Goal: Task Accomplishment & Management: Manage account settings

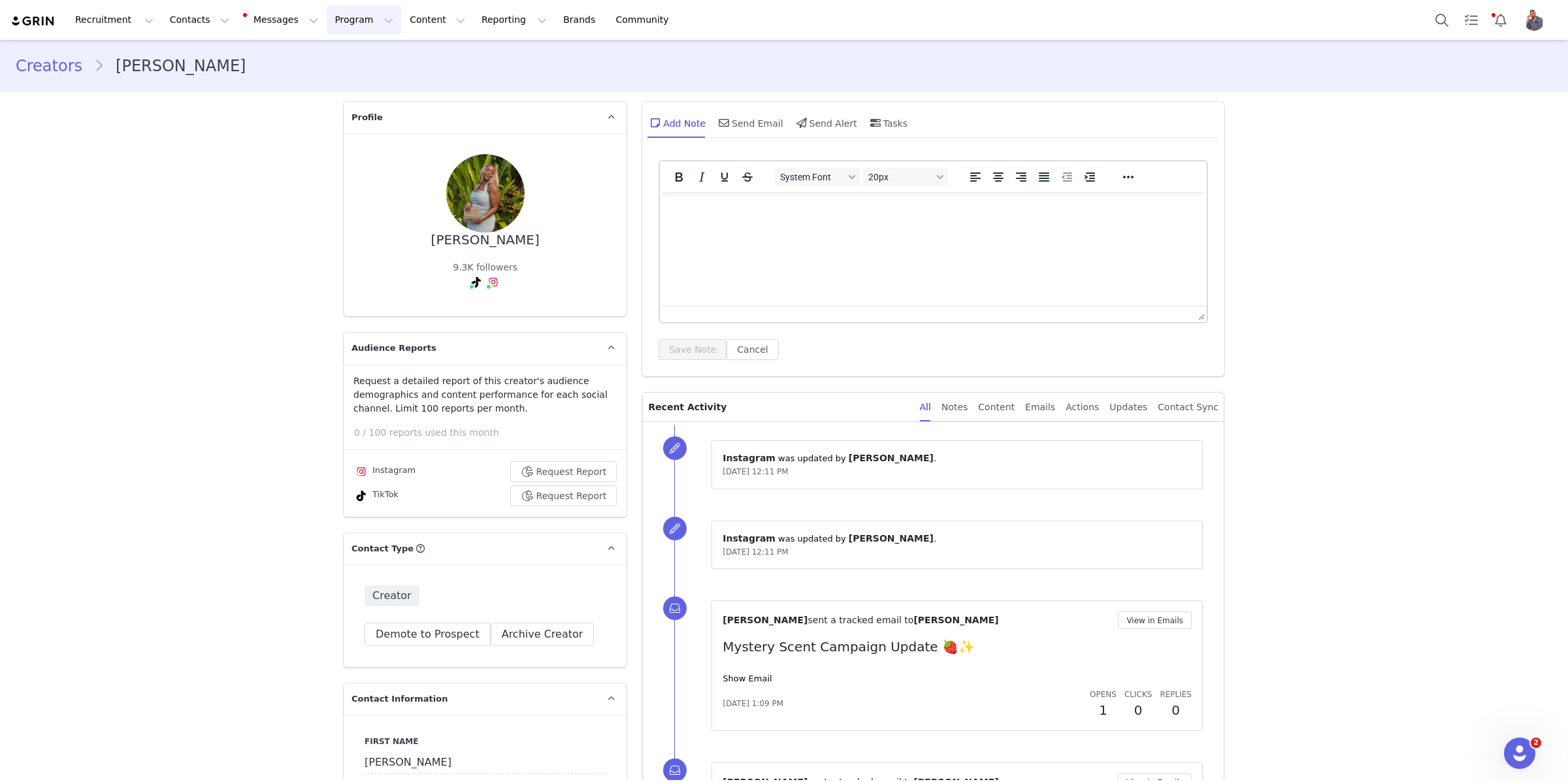
click at [363, 21] on button "Program Program" at bounding box center [363, 20] width 74 height 29
click at [362, 65] on link "Activations" at bounding box center [358, 58] width 103 height 24
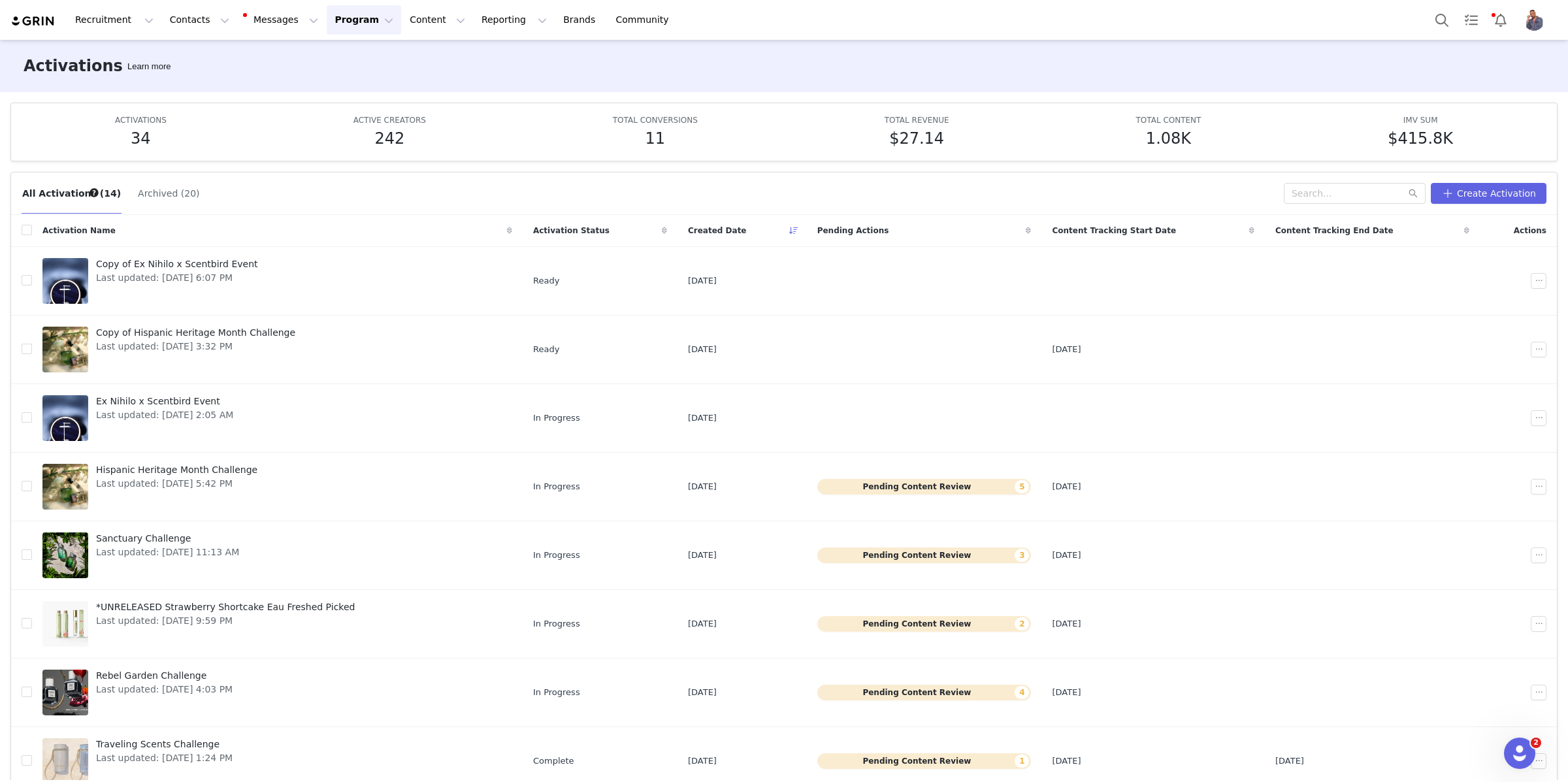
click at [1535, 22] on img "Profile" at bounding box center [1534, 20] width 21 height 21
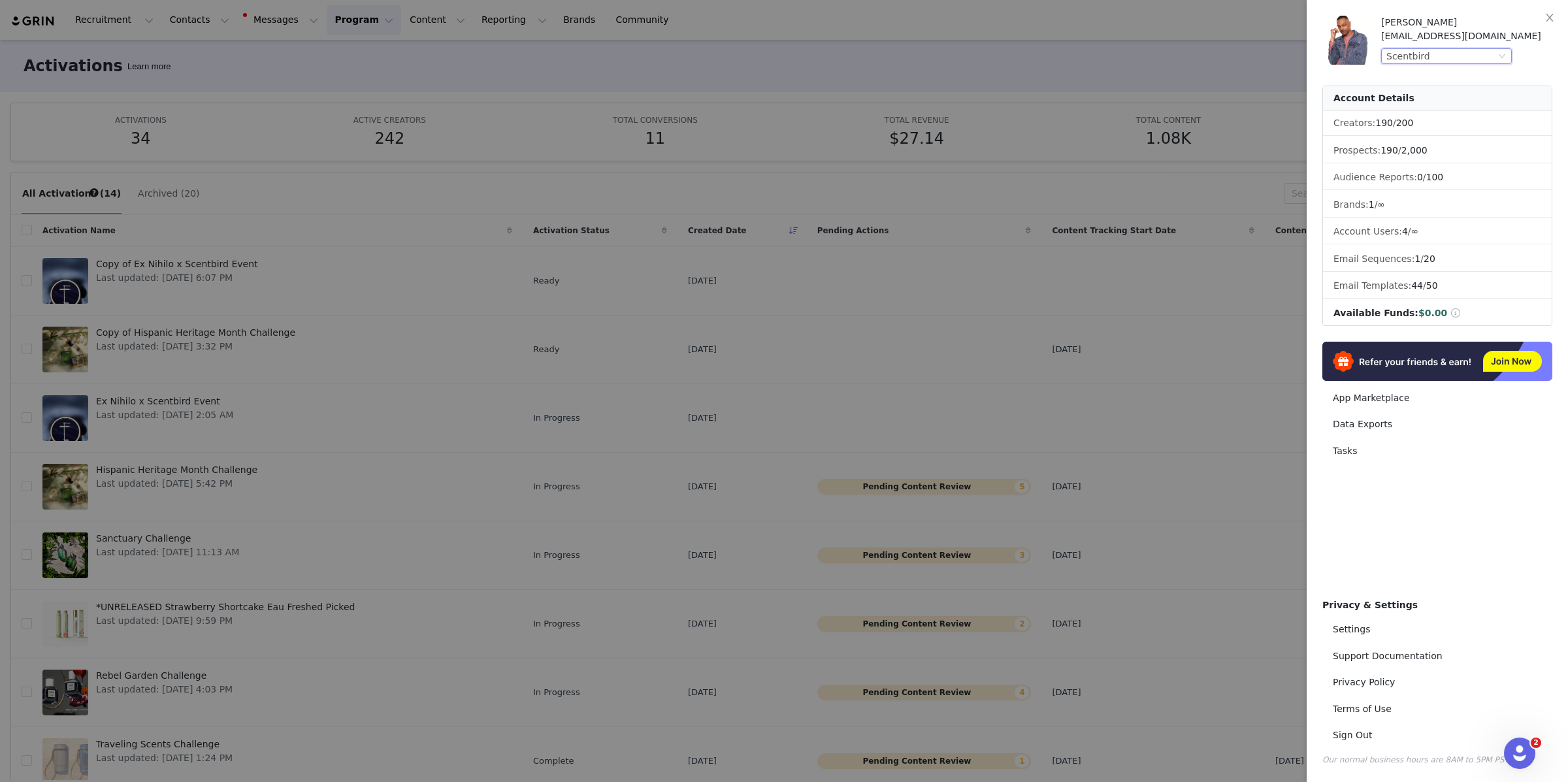
click at [1501, 52] on icon "icon: down" at bounding box center [1502, 56] width 8 height 8
click at [1414, 80] on li "Drift" at bounding box center [1472, 80] width 183 height 21
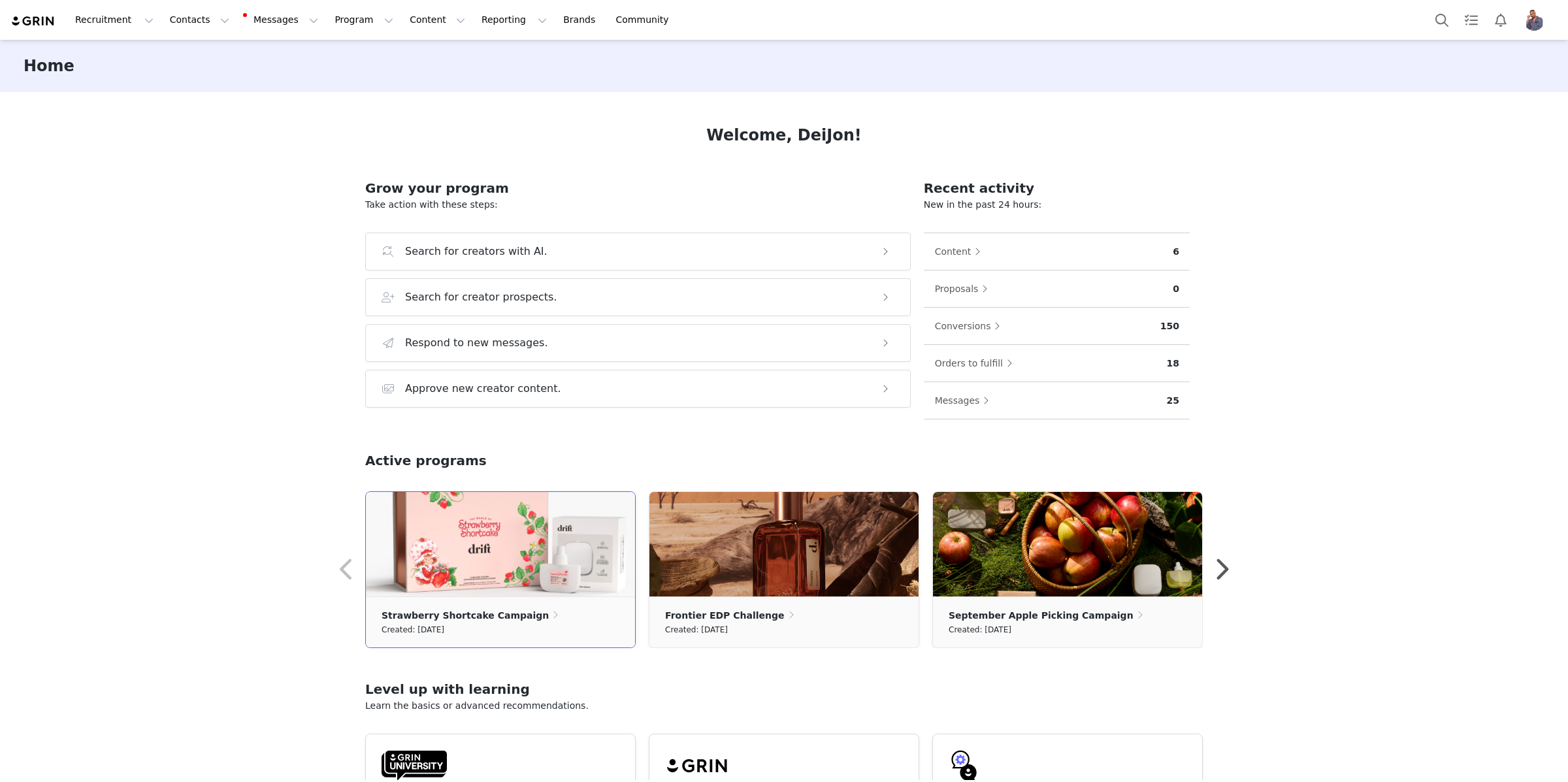
click at [562, 525] on img at bounding box center [500, 544] width 269 height 104
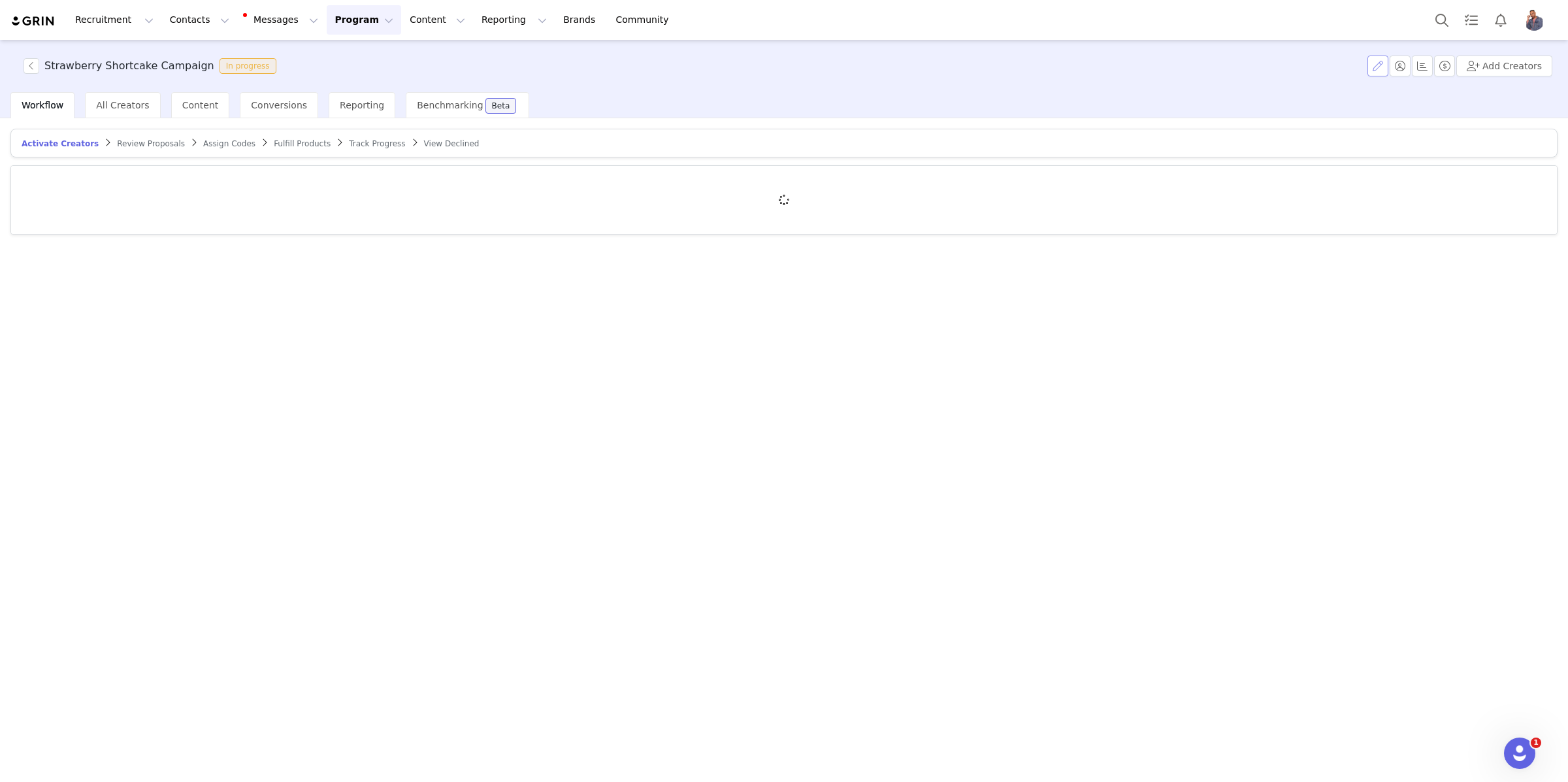
click at [1376, 67] on button "button" at bounding box center [1378, 66] width 21 height 21
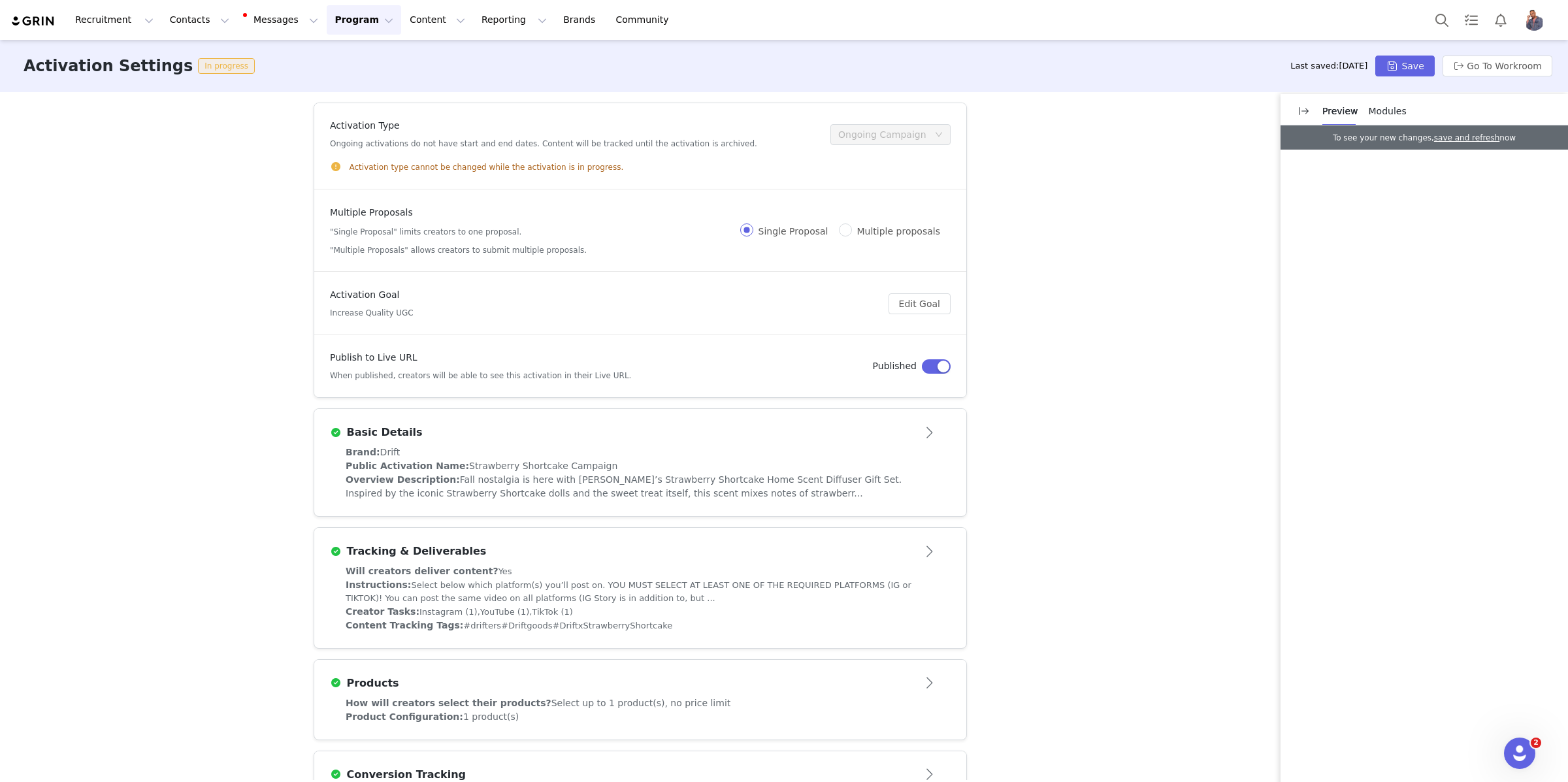
click at [799, 444] on article "Basic Details" at bounding box center [640, 427] width 652 height 37
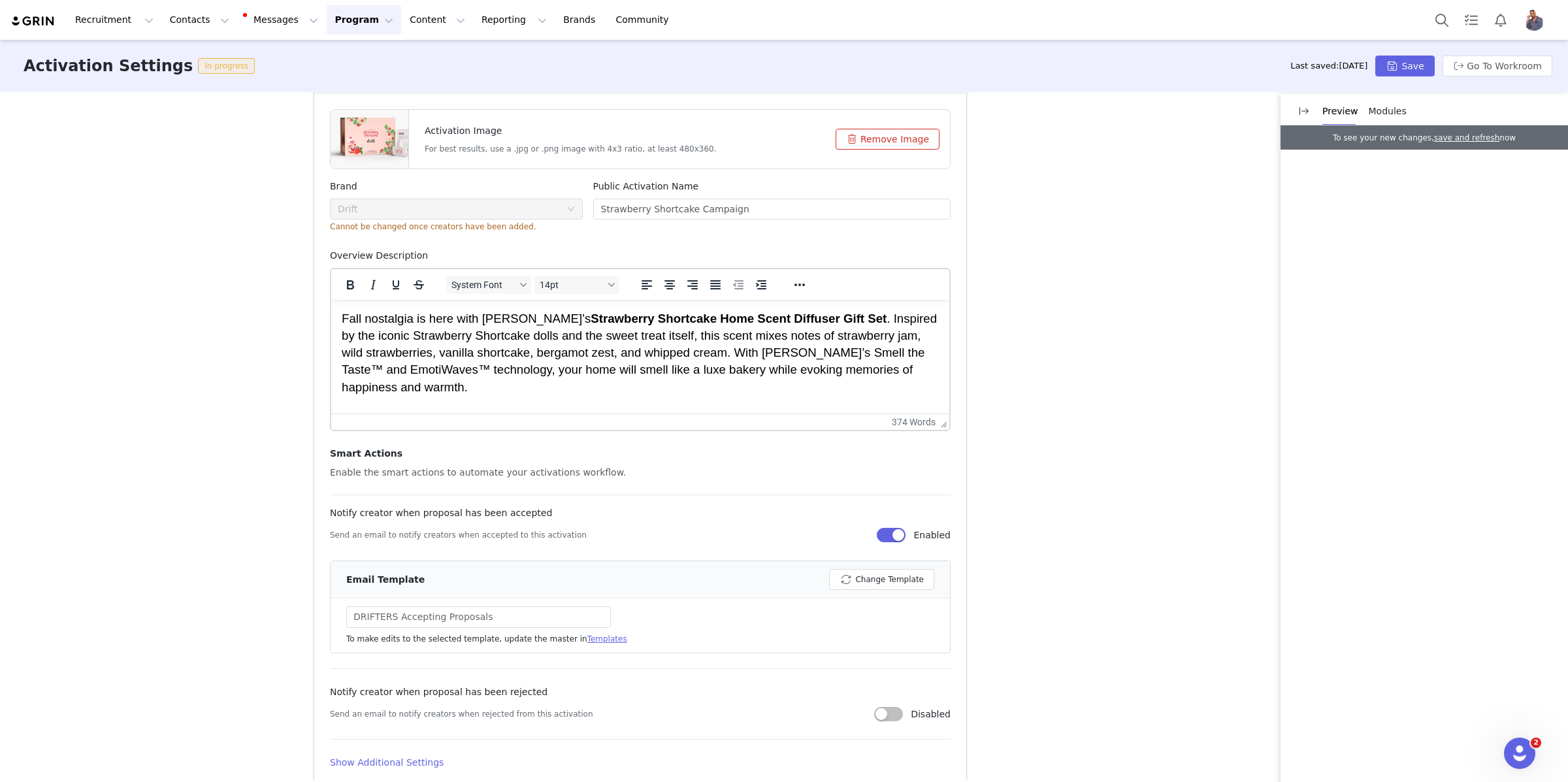
scroll to position [411, 0]
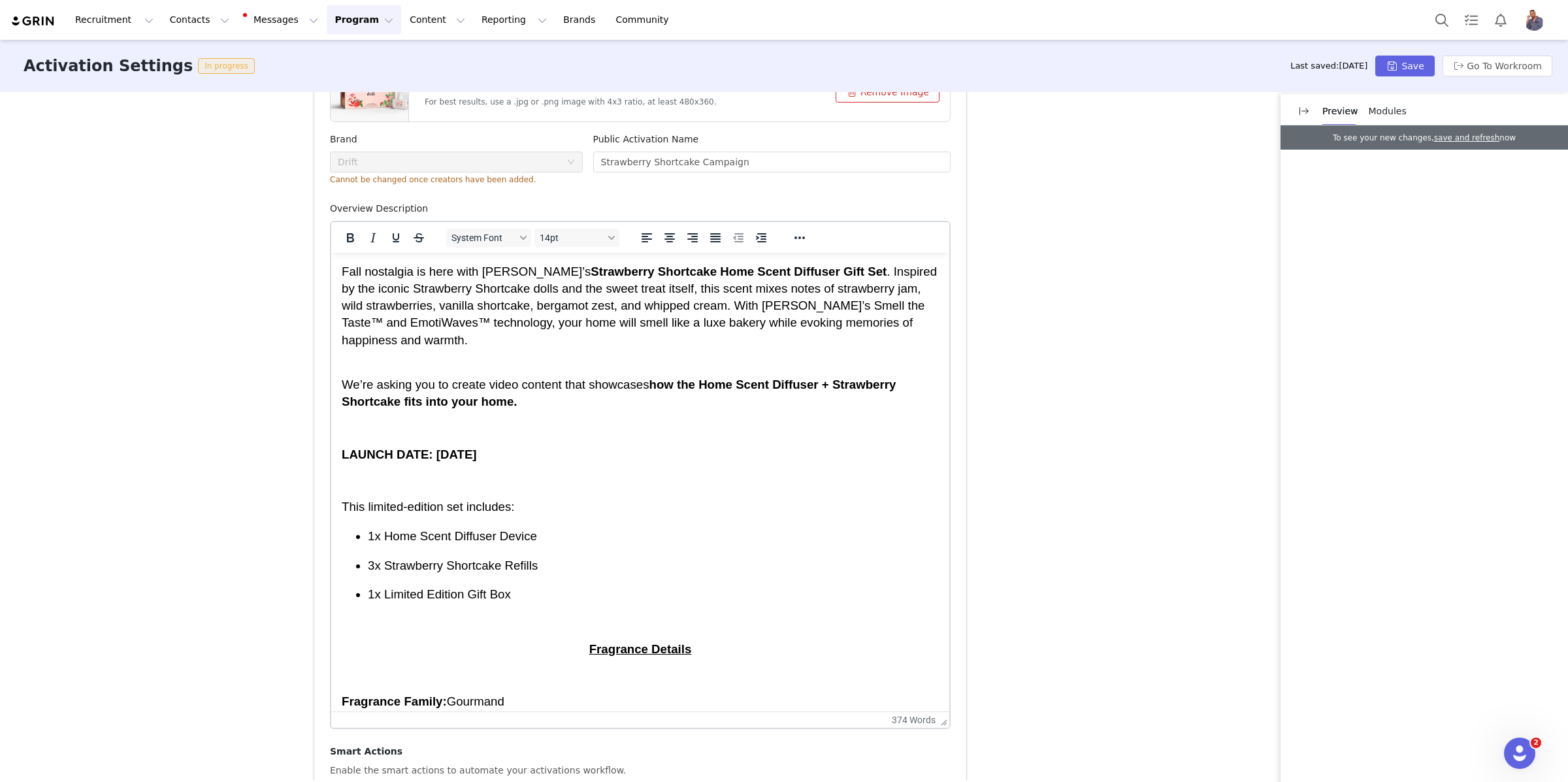
drag, startPoint x: 945, startPoint y: 374, endPoint x: 912, endPoint y: 712, distance: 339.6
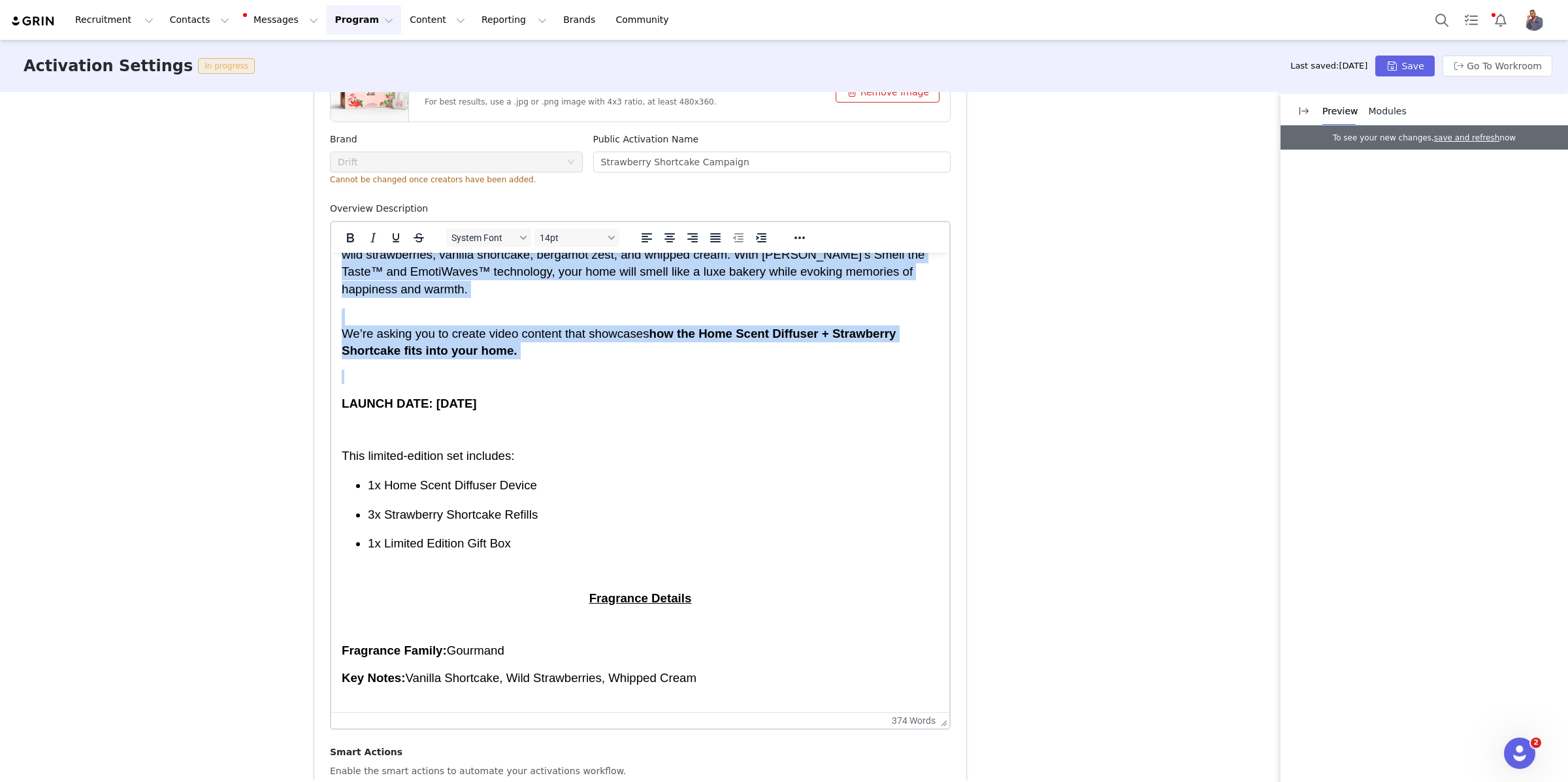
scroll to position [49, 0]
drag, startPoint x: 344, startPoint y: 274, endPoint x: 623, endPoint y: 377, distance: 297.4
copy body "Fall nostalgia is here with [PERSON_NAME]’s Strawberry Shortcake Home Scent Dif…"
click at [446, 300] on p "Fall nostalgia is here with [PERSON_NAME]’s Strawberry Shortcake Home Scent Dif…" at bounding box center [641, 257] width 597 height 86
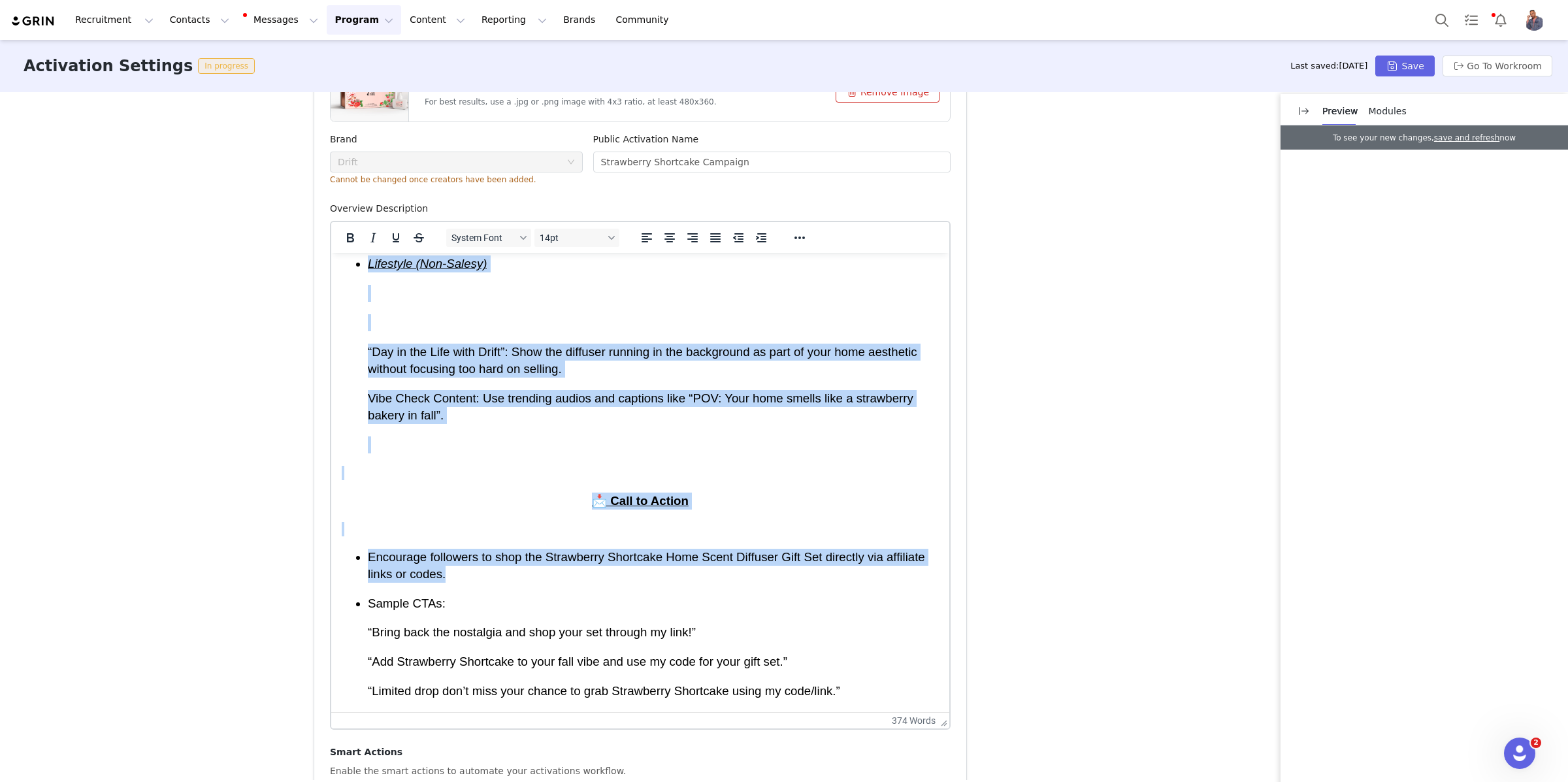
scroll to position [414, 0]
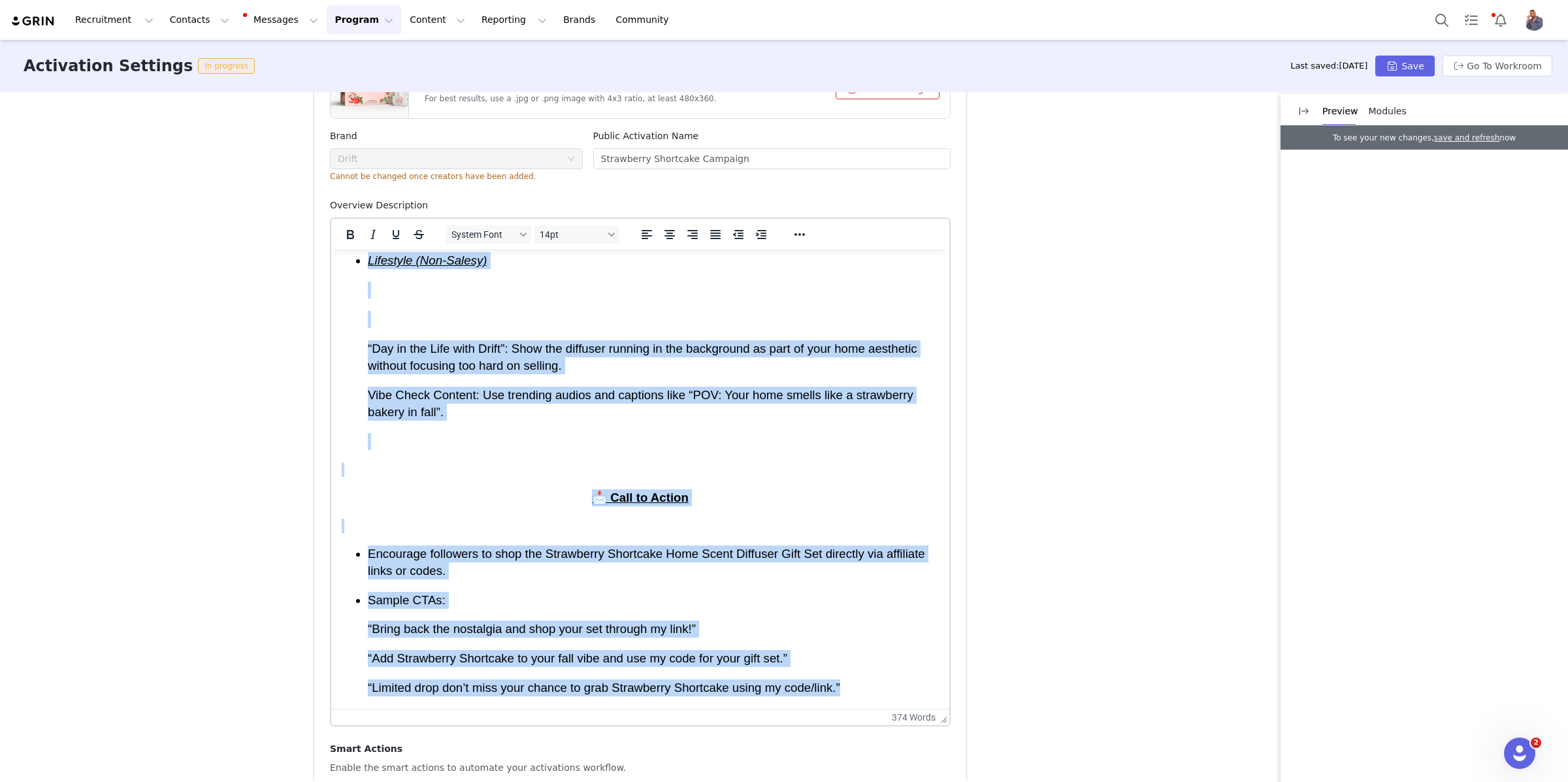
drag, startPoint x: 345, startPoint y: 276, endPoint x: 873, endPoint y: 693, distance: 672.8
copy body "Lore ipsumdolo si amet cons Adipi’e Seddoeiusm Temporinc Utla Etdol Magnaali En…"
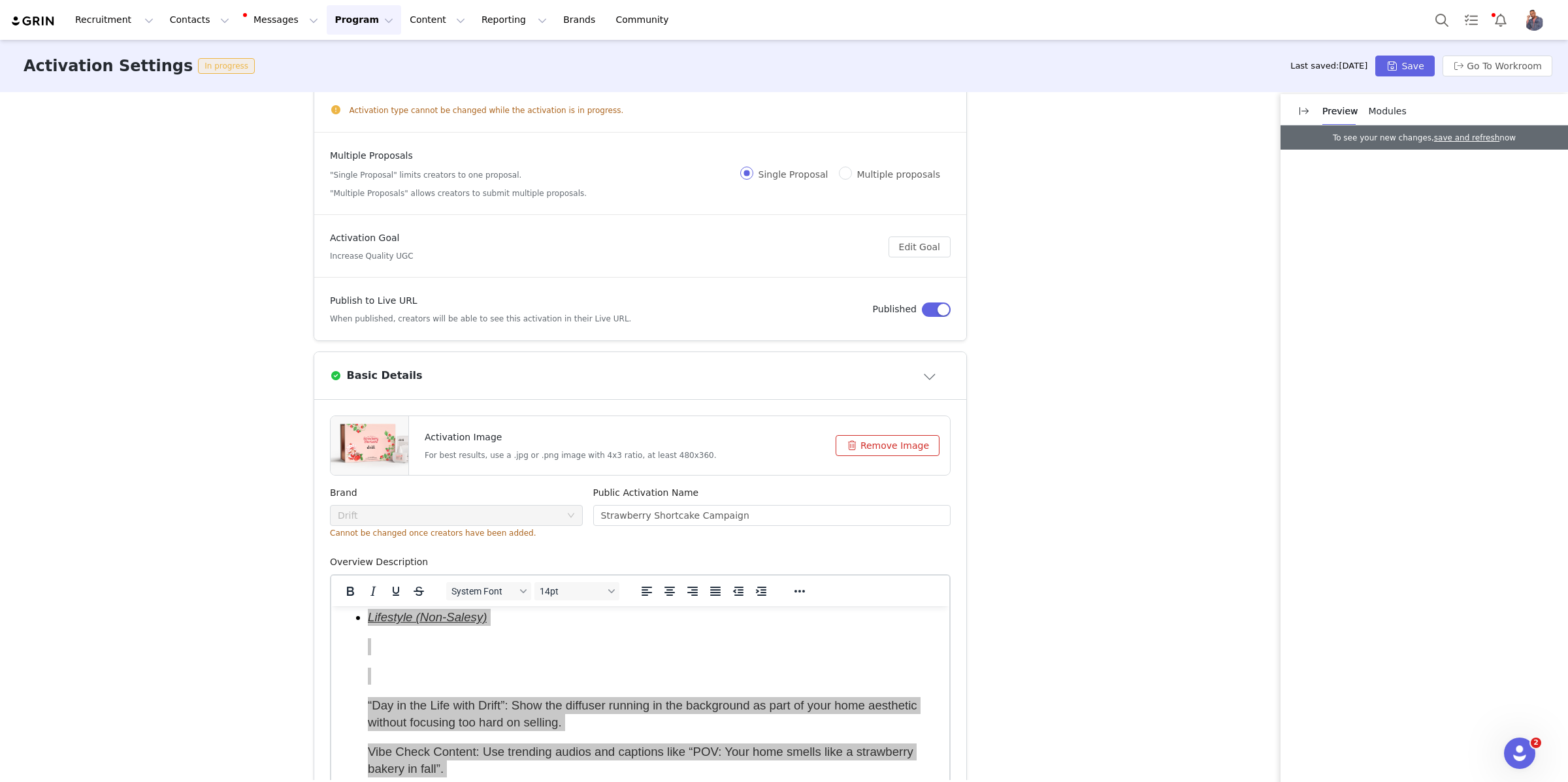
scroll to position [0, 0]
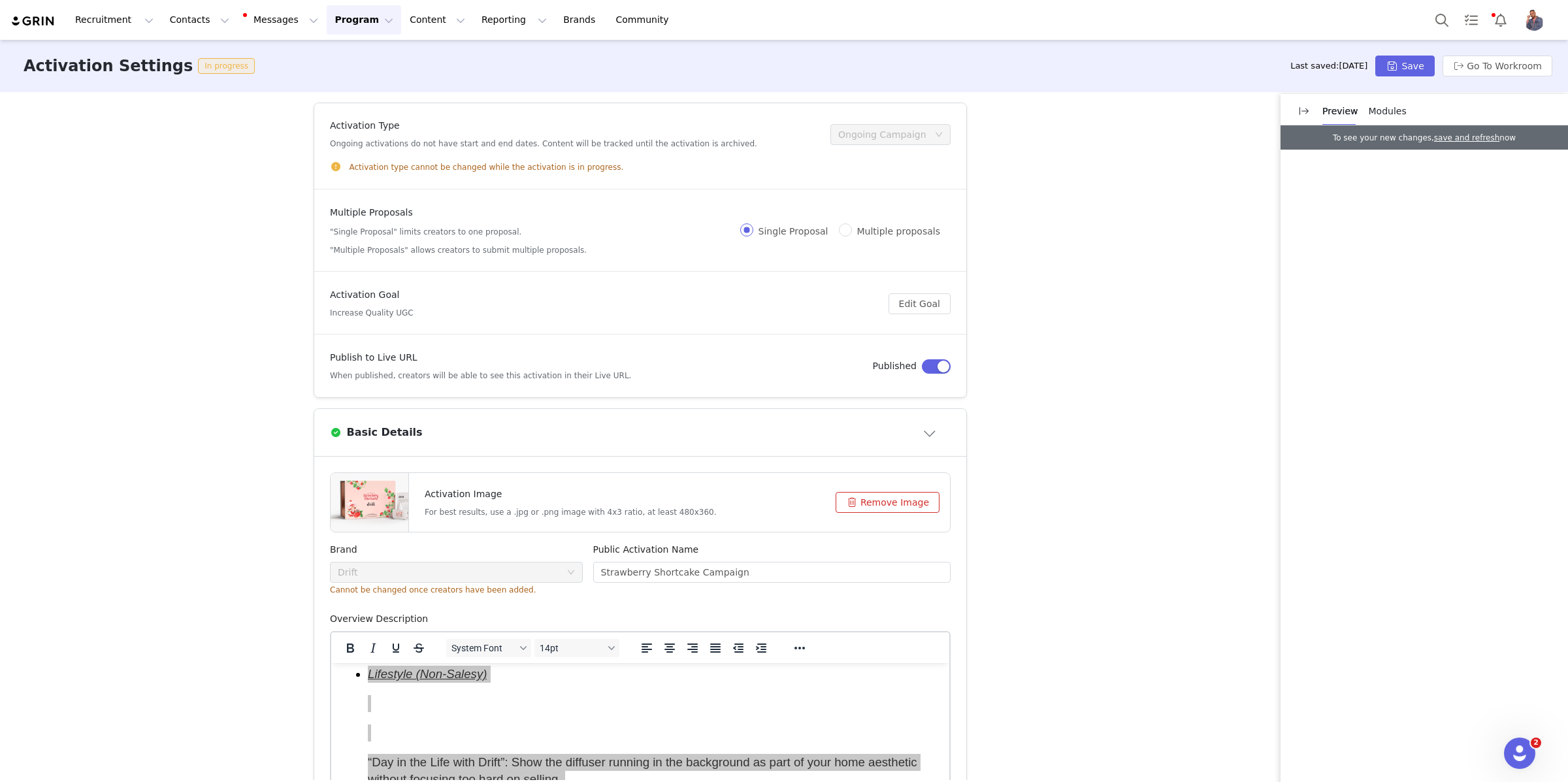
click at [1544, 20] on button "Profile" at bounding box center [1536, 20] width 42 height 21
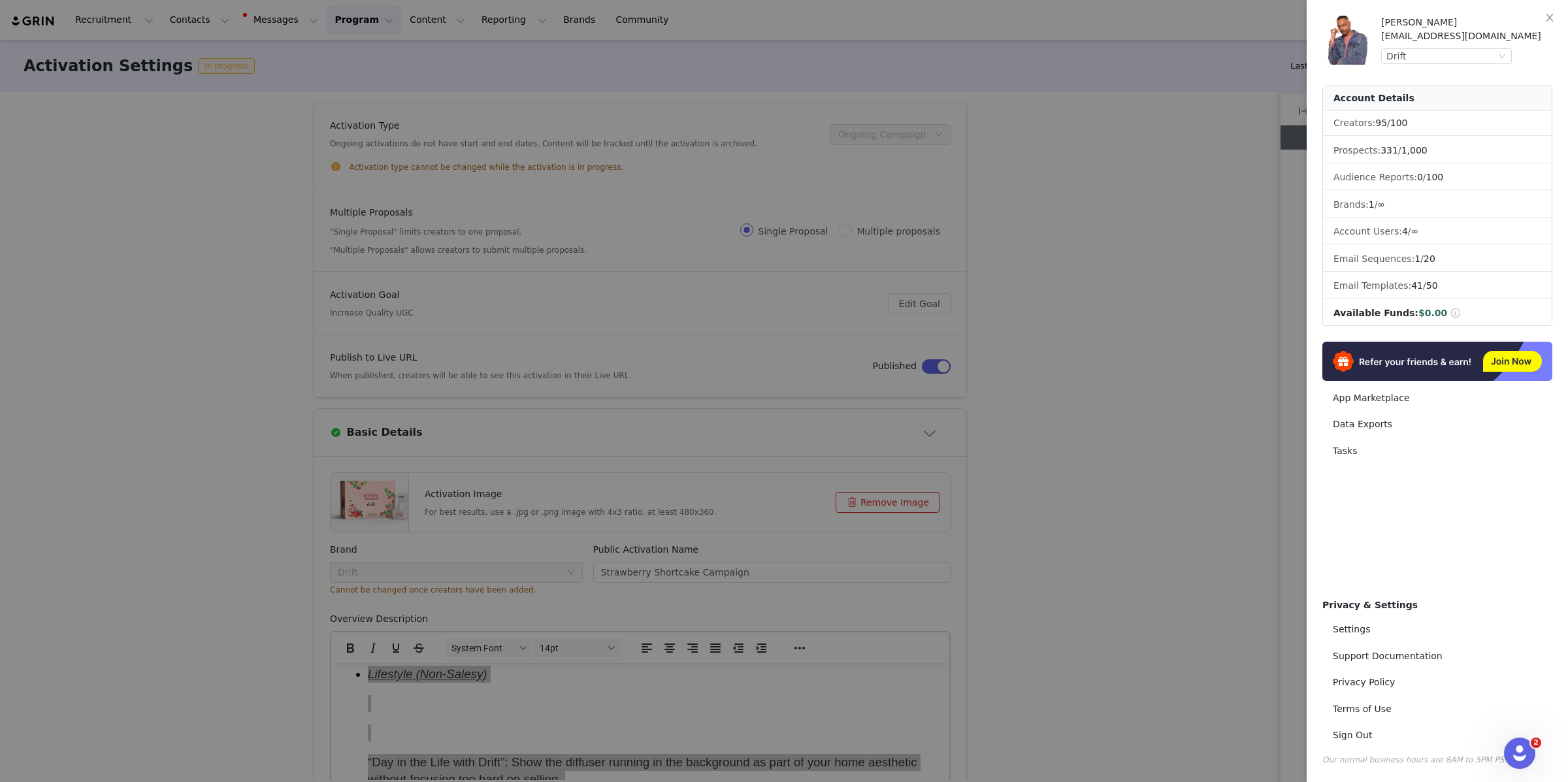
click at [1450, 46] on div "[PERSON_NAME] [EMAIL_ADDRESS][DOMAIN_NAME] Drift" at bounding box center [1467, 40] width 171 height 49
click at [1448, 54] on div "Drift" at bounding box center [1441, 56] width 109 height 15
click at [1427, 96] on li "Scentbird" at bounding box center [1472, 100] width 183 height 21
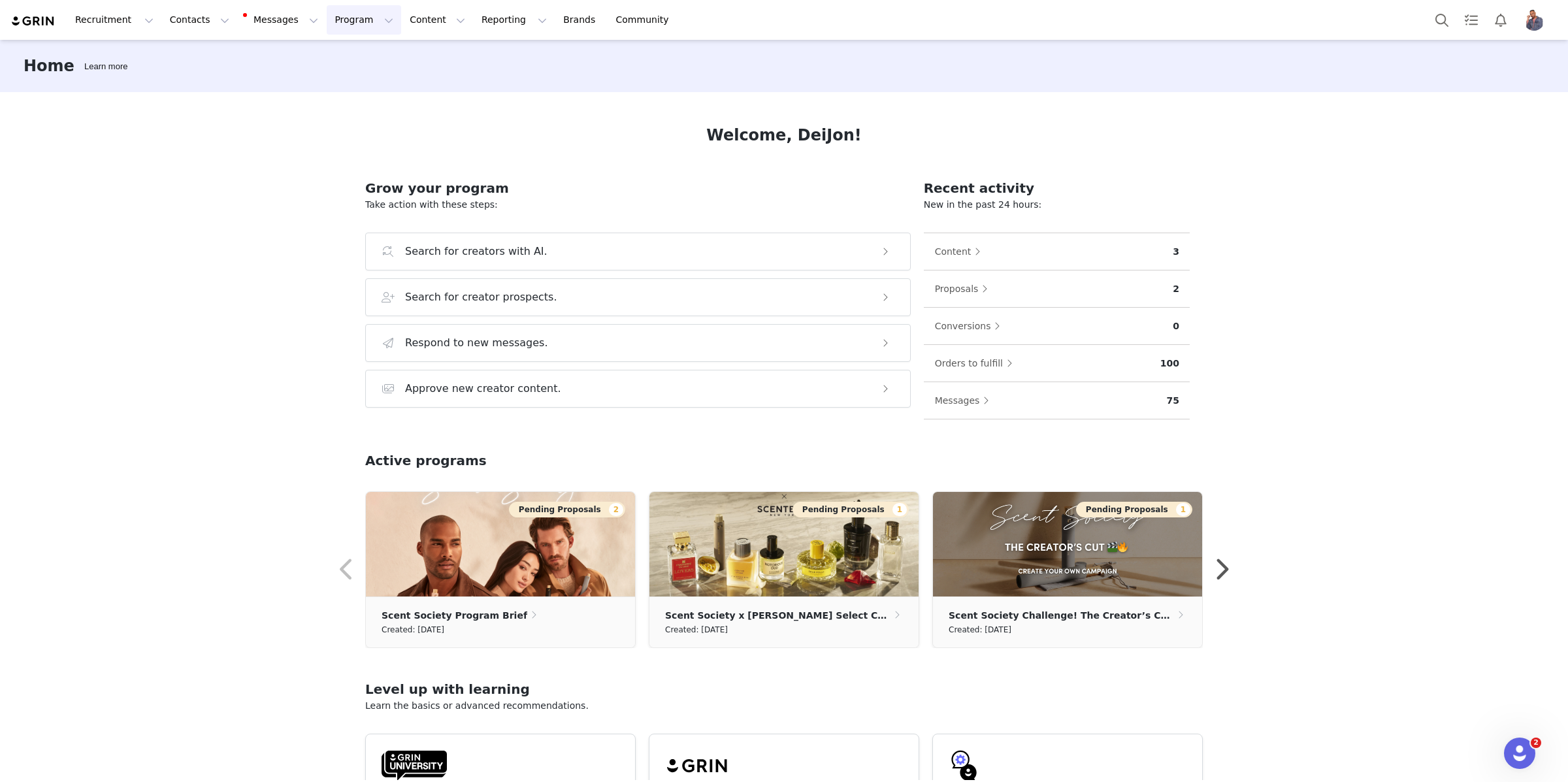
click at [326, 24] on button "Program Program" at bounding box center [363, 20] width 74 height 29
click at [344, 55] on p "Activations" at bounding box center [342, 57] width 51 height 14
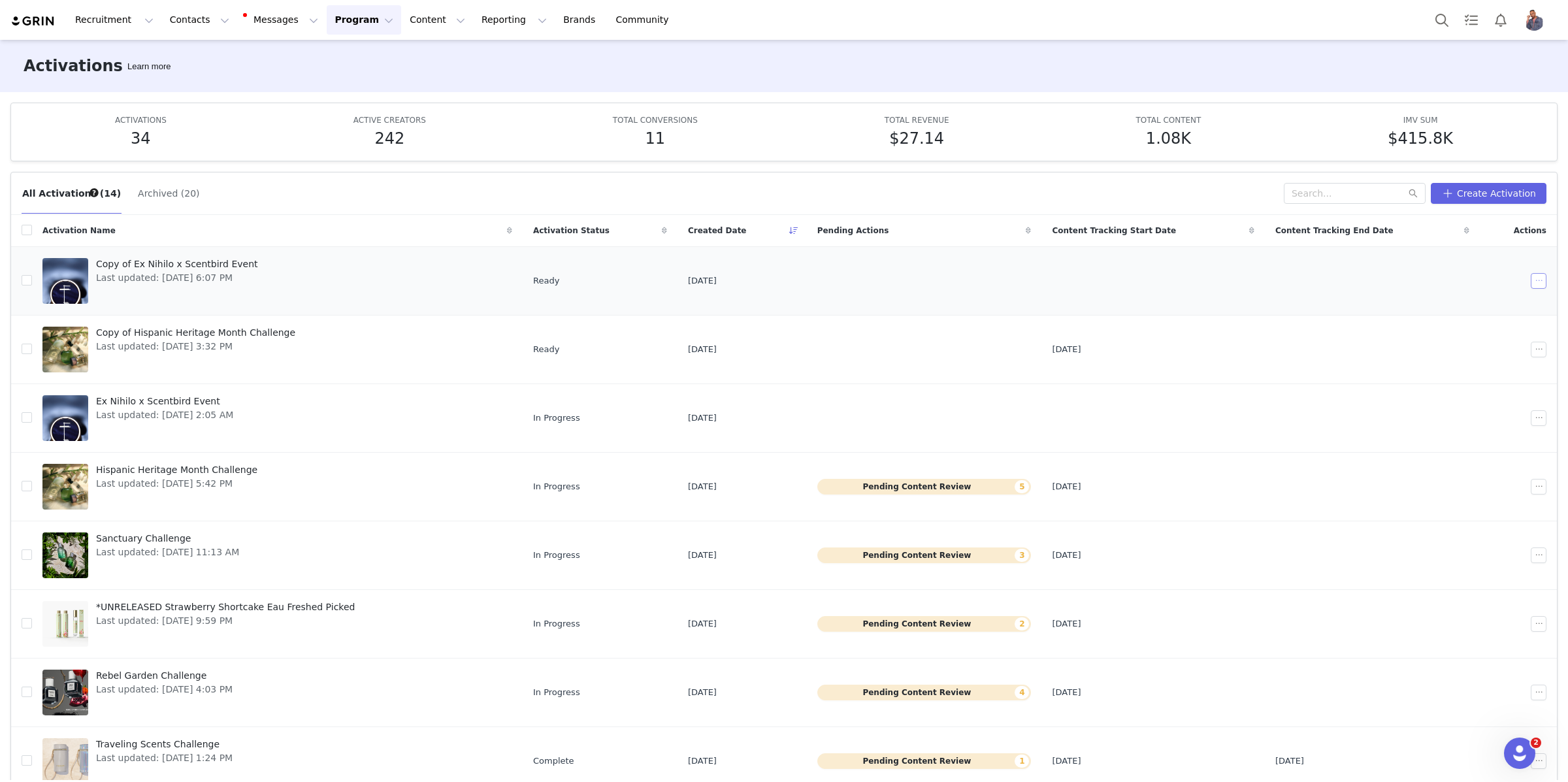
click at [1539, 286] on button "button" at bounding box center [1538, 281] width 16 height 16
click at [1467, 300] on div "Edit" at bounding box center [1488, 305] width 113 height 15
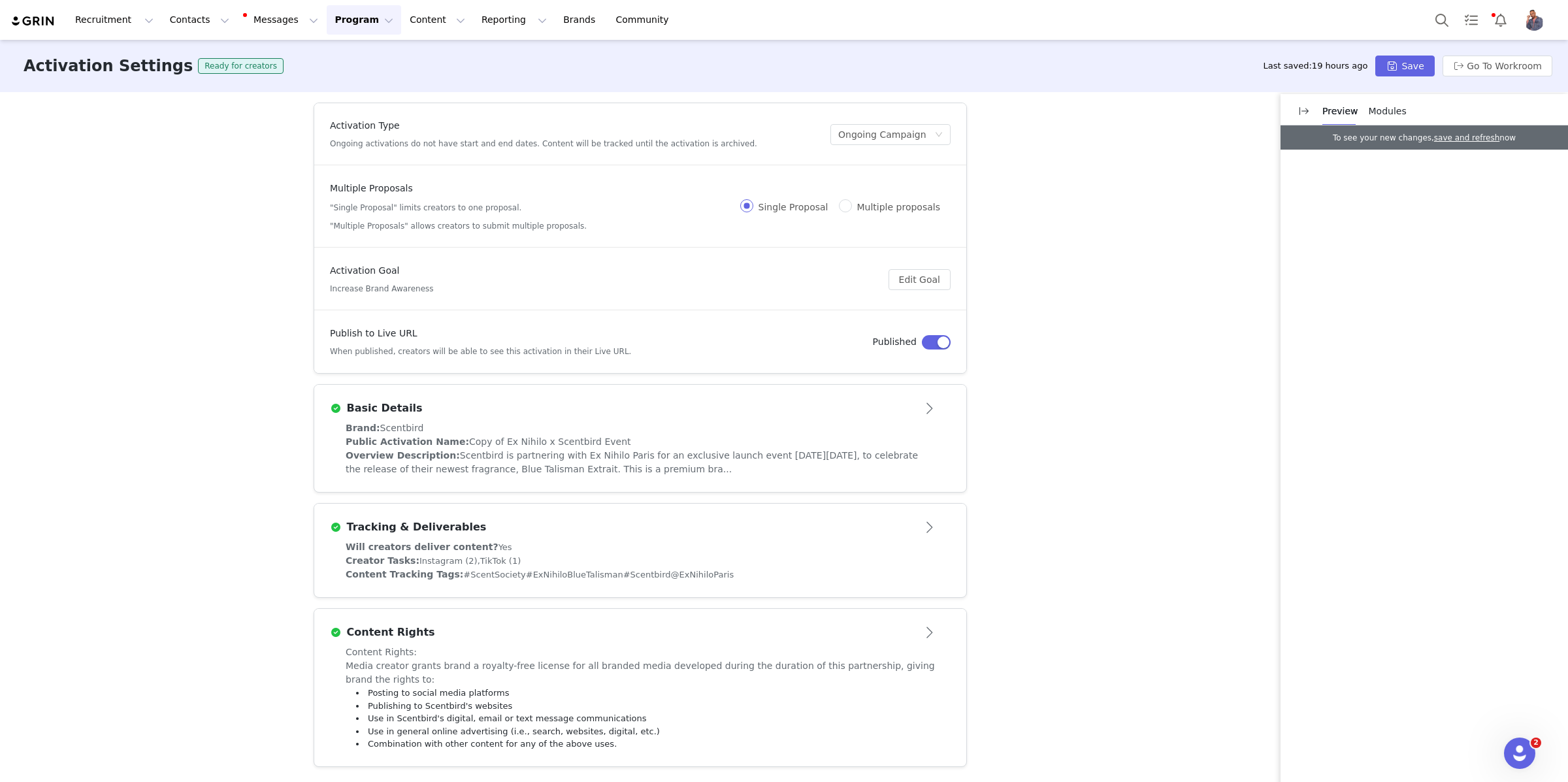
click at [815, 415] on div "Basic Details" at bounding box center [619, 408] width 578 height 16
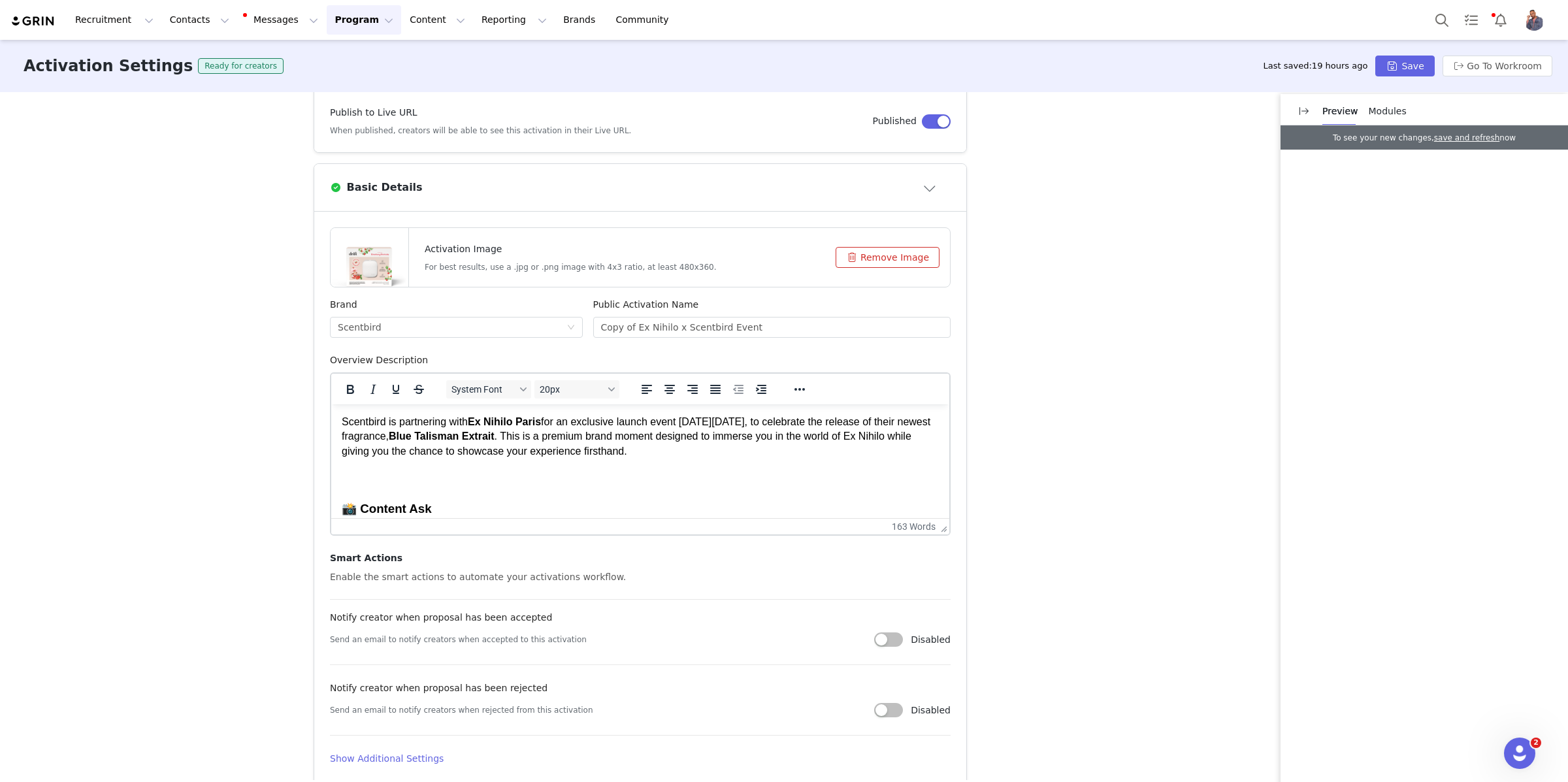
scroll to position [263, 0]
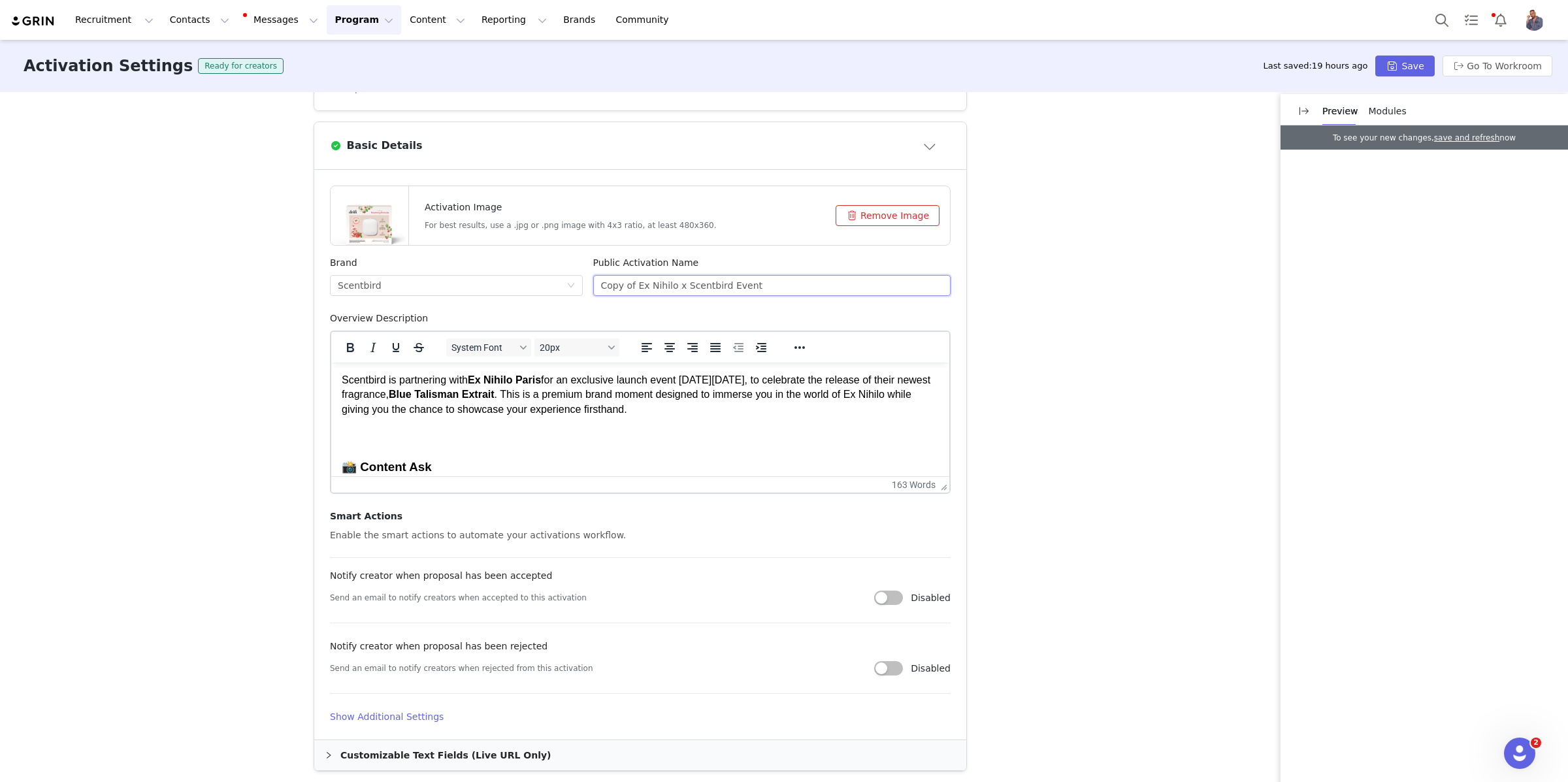
drag, startPoint x: 770, startPoint y: 289, endPoint x: 586, endPoint y: 286, distance: 184.0
click at [586, 286] on div "Brand Scentbird Public Activation Name Copy of Ex Nihilo x Scentbird Event" at bounding box center [640, 284] width 631 height 56
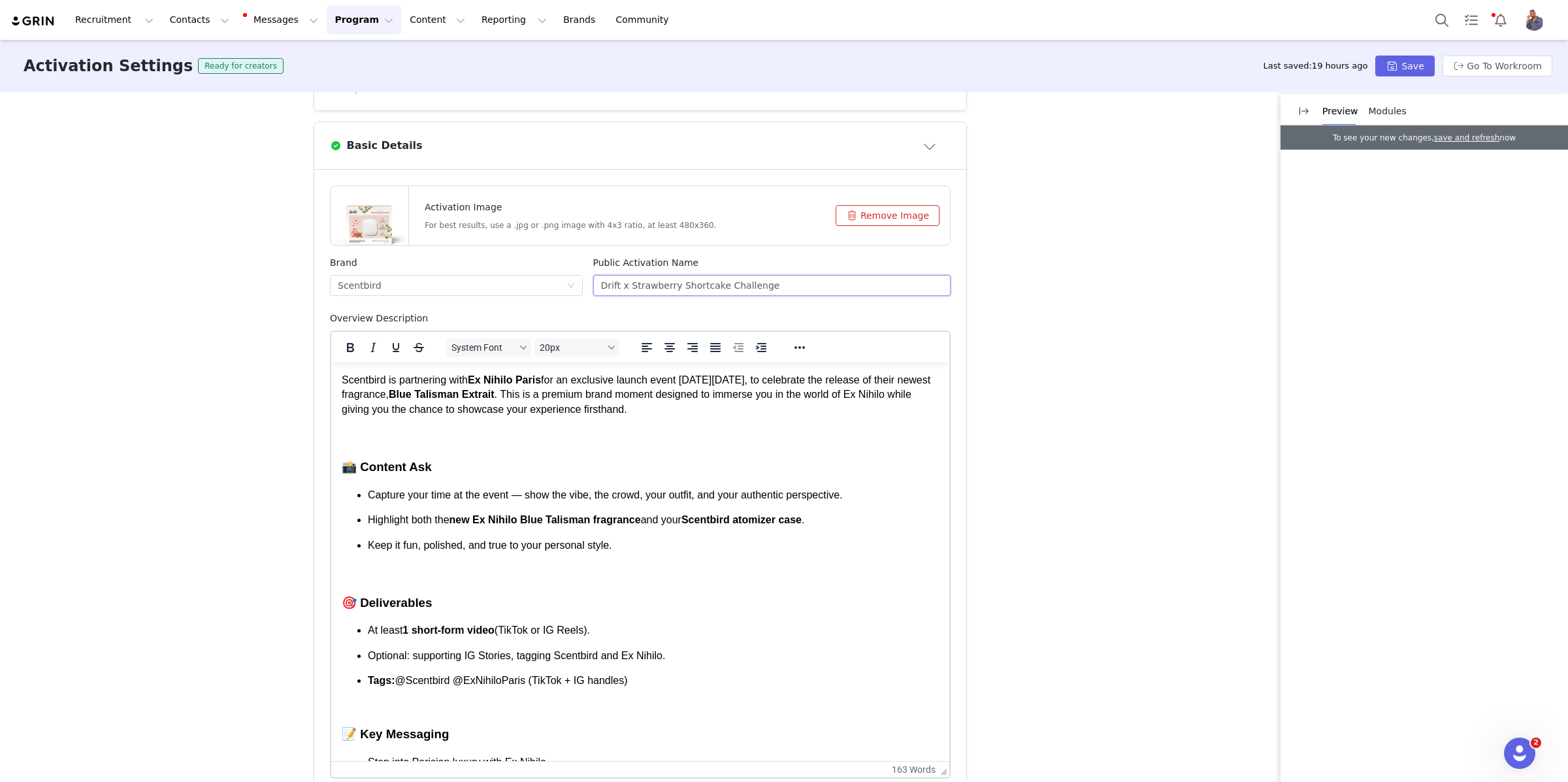
drag, startPoint x: 945, startPoint y: 486, endPoint x: 926, endPoint y: 772, distance: 286.6
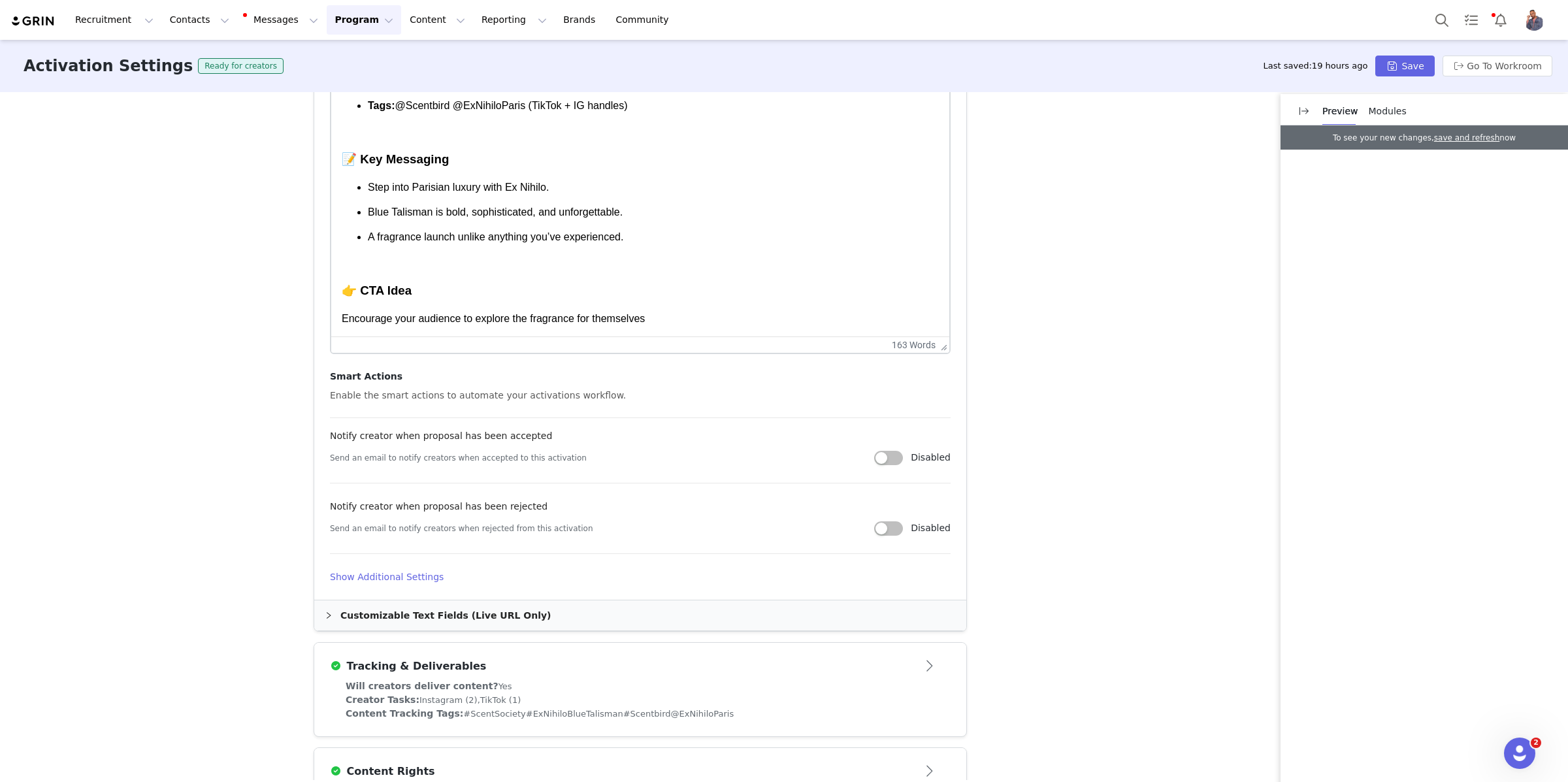
scroll to position [829, 0]
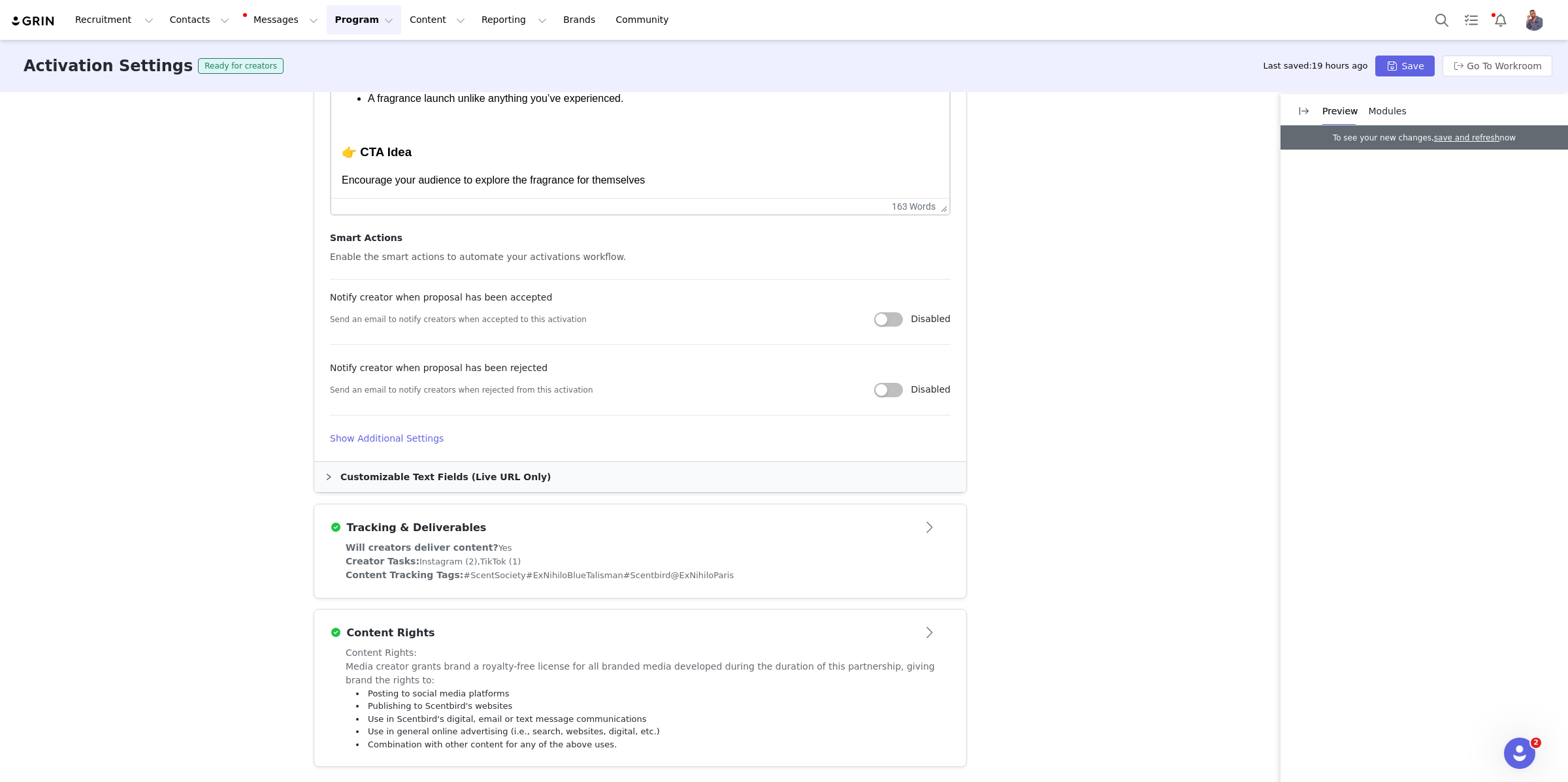
type input "Drift x Strawberry Shortcake Challenge"
click at [783, 531] on div "Tracking & Deliverables" at bounding box center [619, 527] width 578 height 16
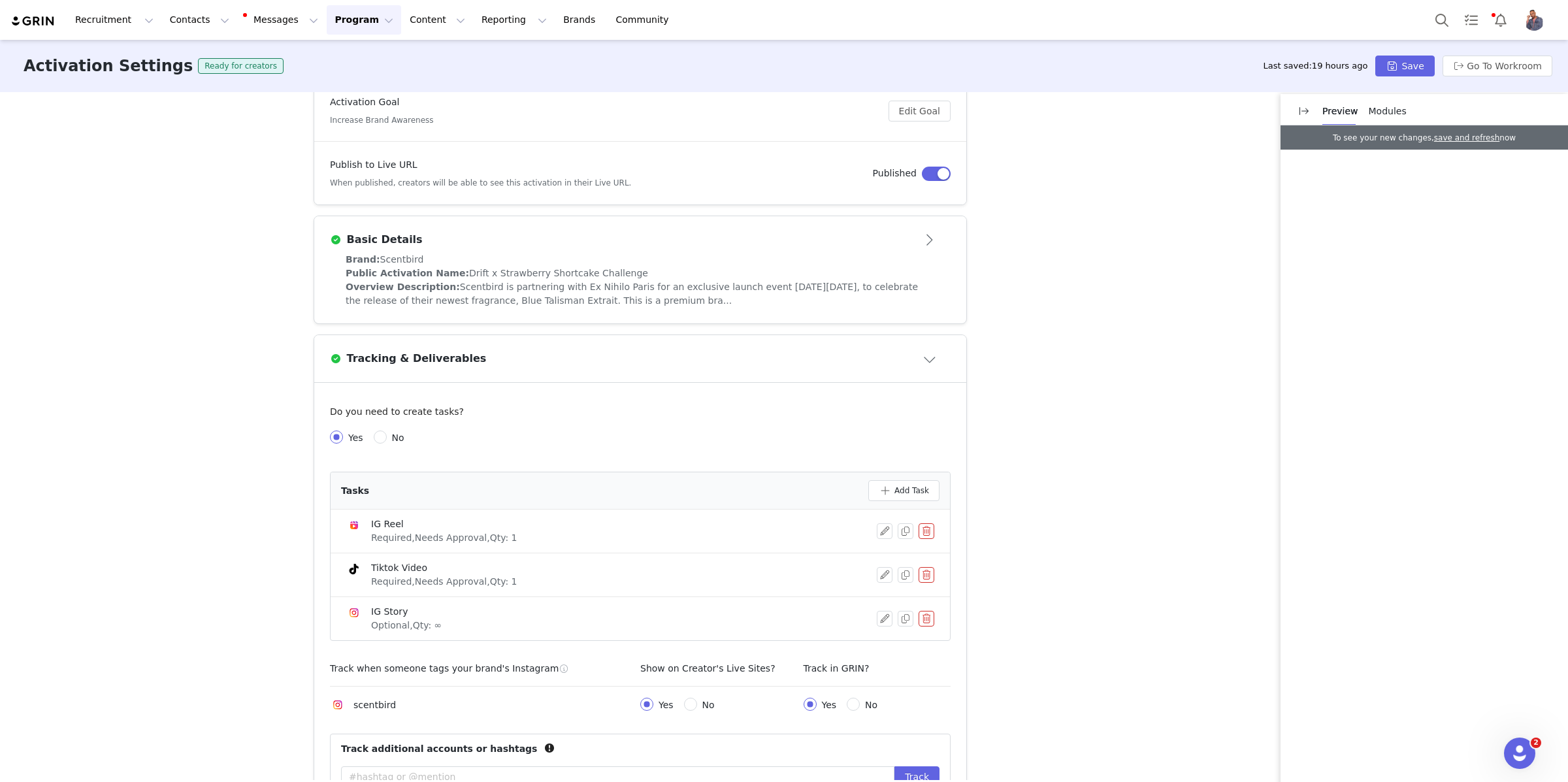
scroll to position [250, 0]
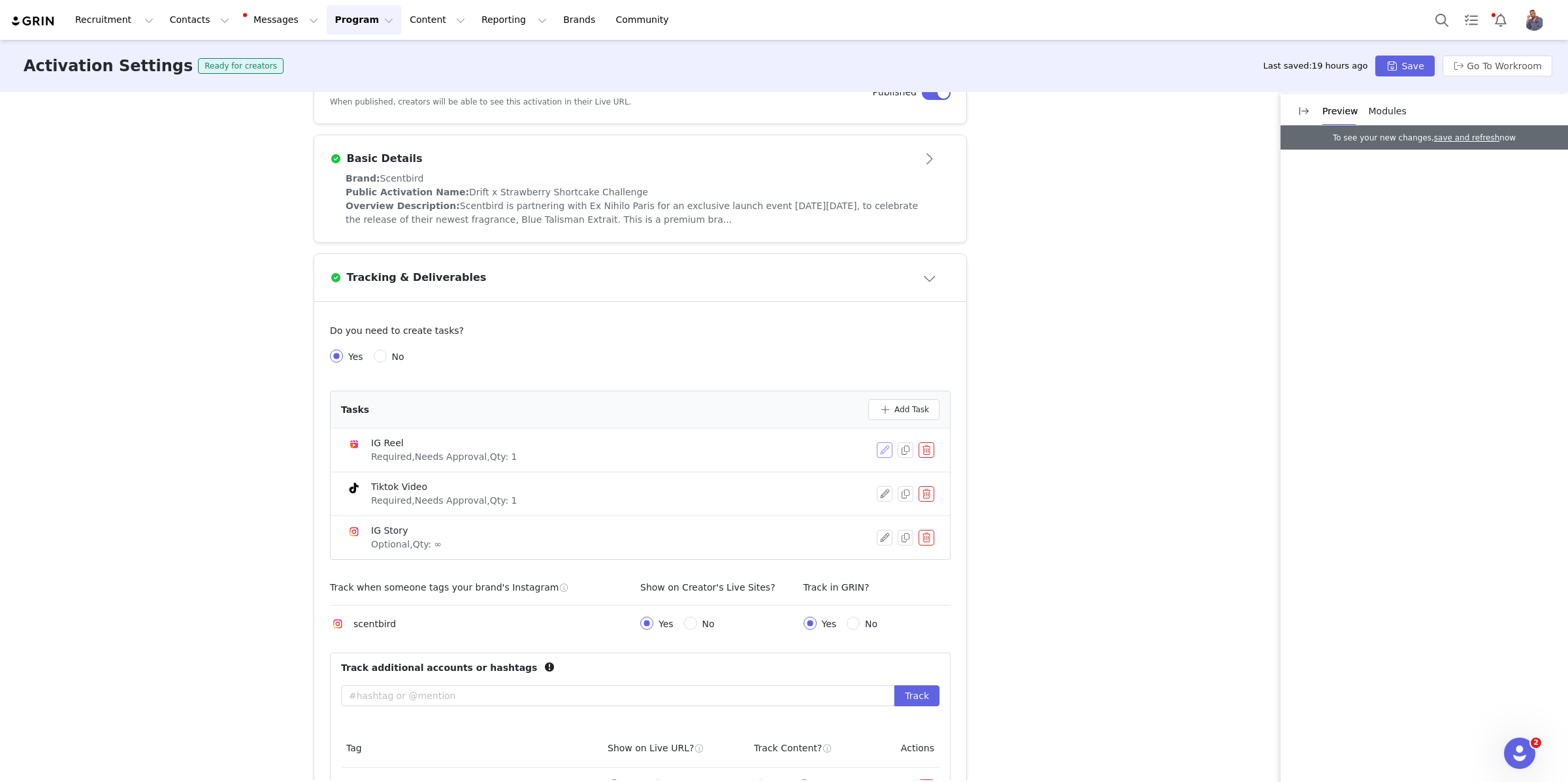
click at [886, 448] on button "button" at bounding box center [884, 450] width 16 height 16
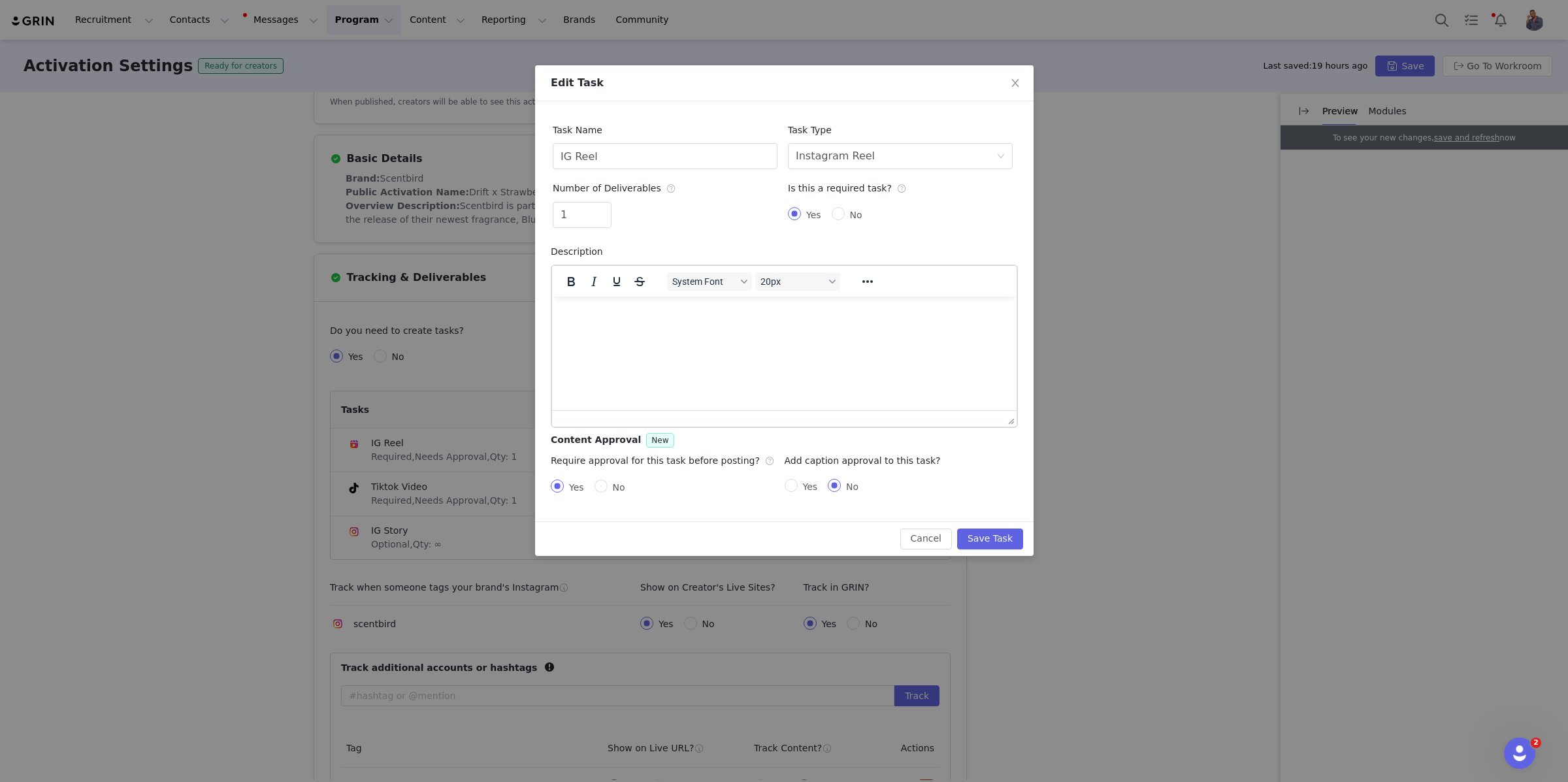
scroll to position [0, 0]
type input "0"
radio input "false"
radio input "true"
click at [605, 215] on span "Decrease Value" at bounding box center [604, 220] width 14 height 15
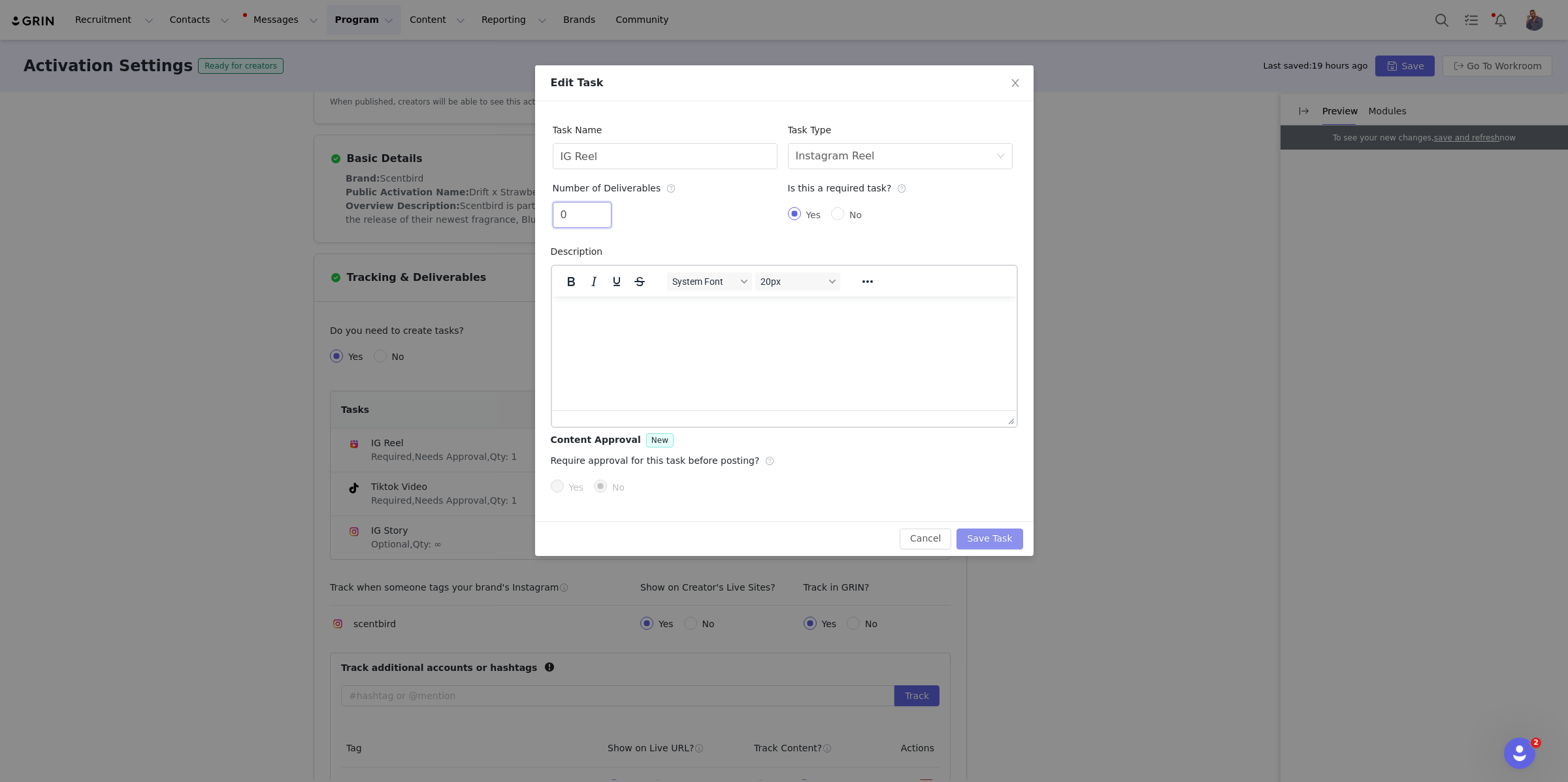
click at [979, 535] on button "Save Task" at bounding box center [989, 540] width 66 height 21
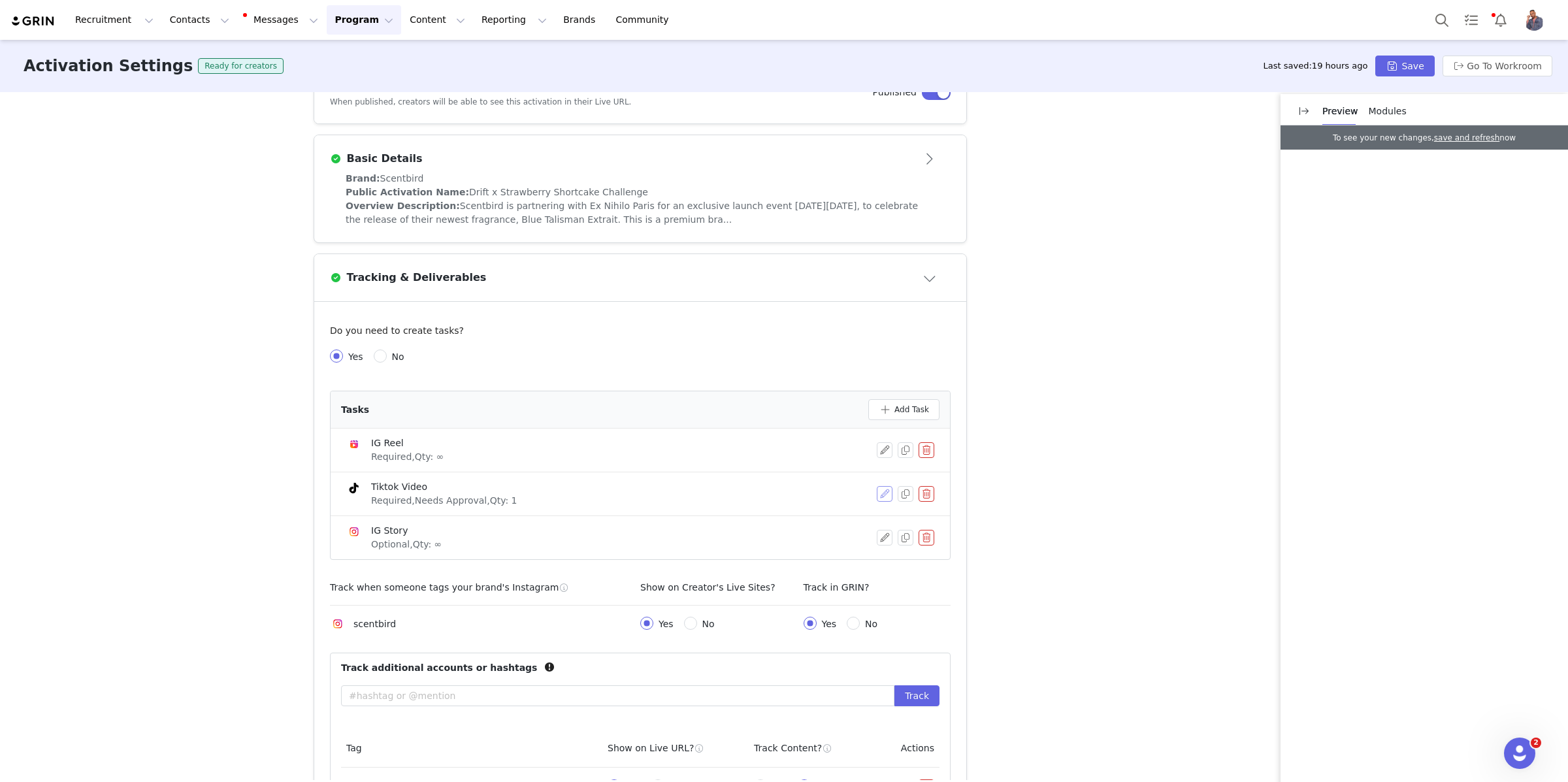
click at [886, 491] on button "button" at bounding box center [884, 493] width 16 height 16
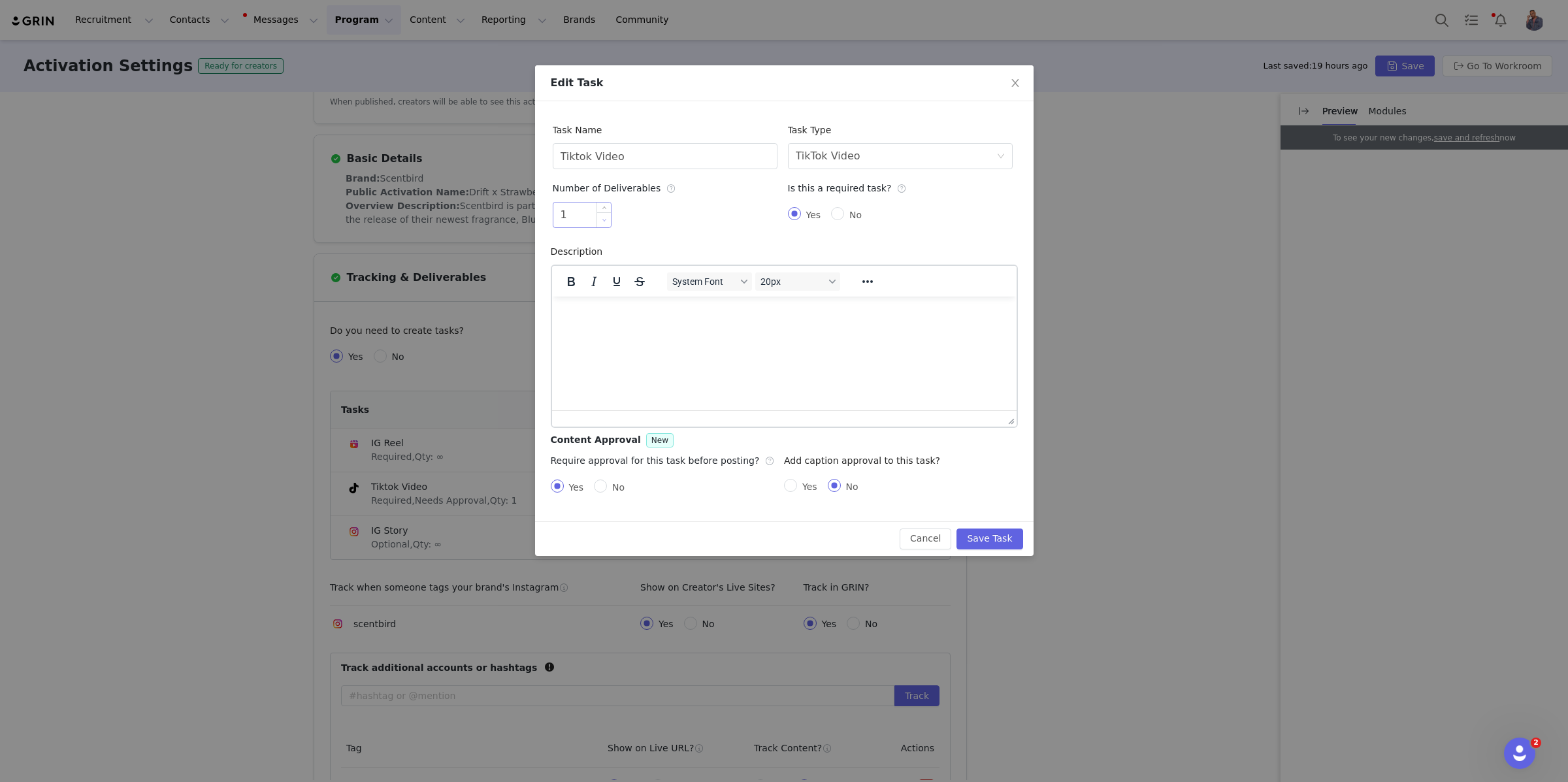
type input "0"
radio input "false"
radio input "true"
click at [599, 221] on span "Decrease Value" at bounding box center [604, 220] width 14 height 15
click at [927, 185] on div "Is this a required task? Yes No" at bounding box center [899, 202] width 224 height 53
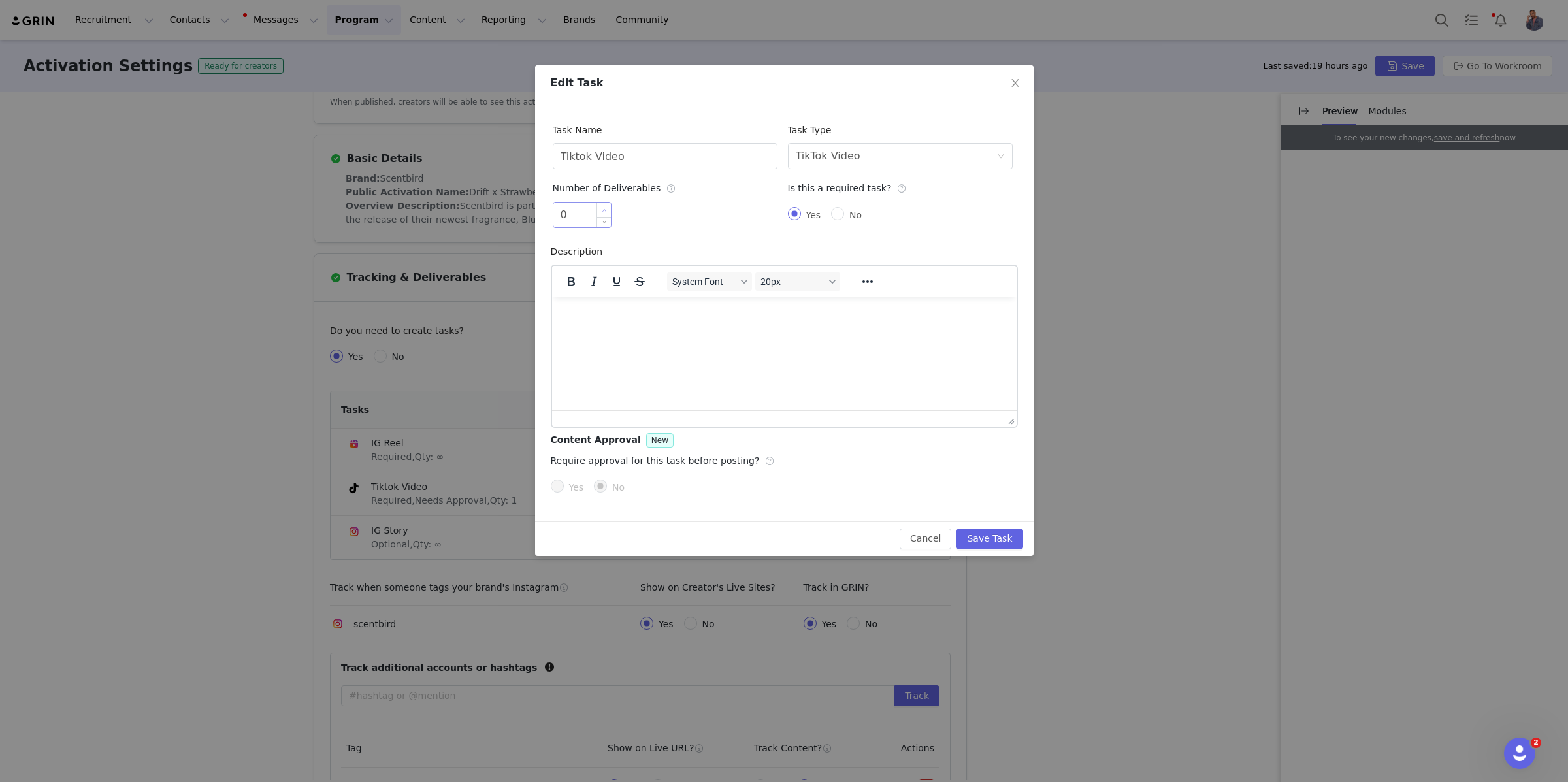
type input "1"
click at [602, 208] on icon "icon: up" at bounding box center [604, 211] width 5 height 5
click at [990, 537] on button "Save Task" at bounding box center [989, 540] width 66 height 21
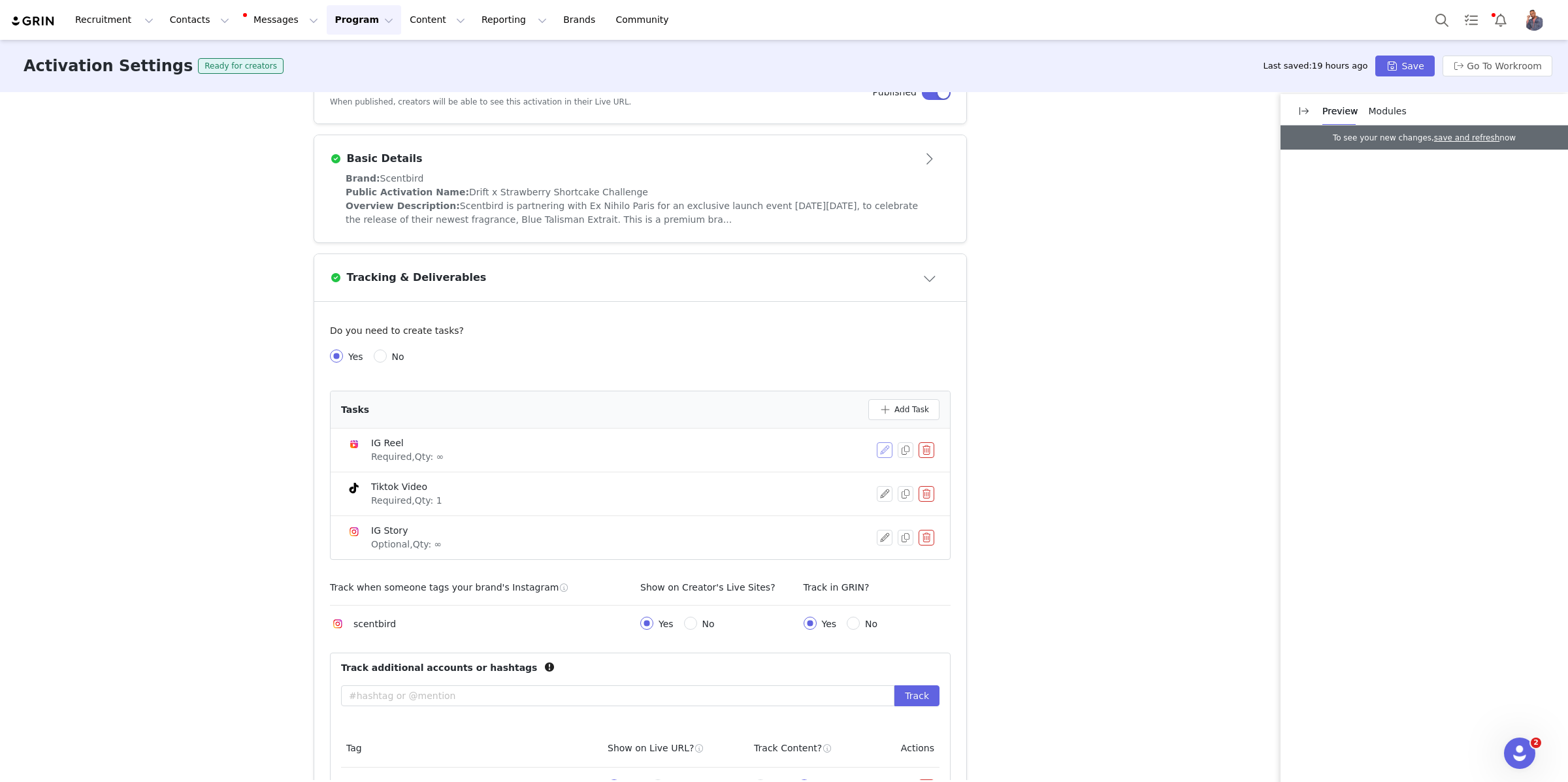
click at [882, 450] on button "button" at bounding box center [884, 450] width 16 height 16
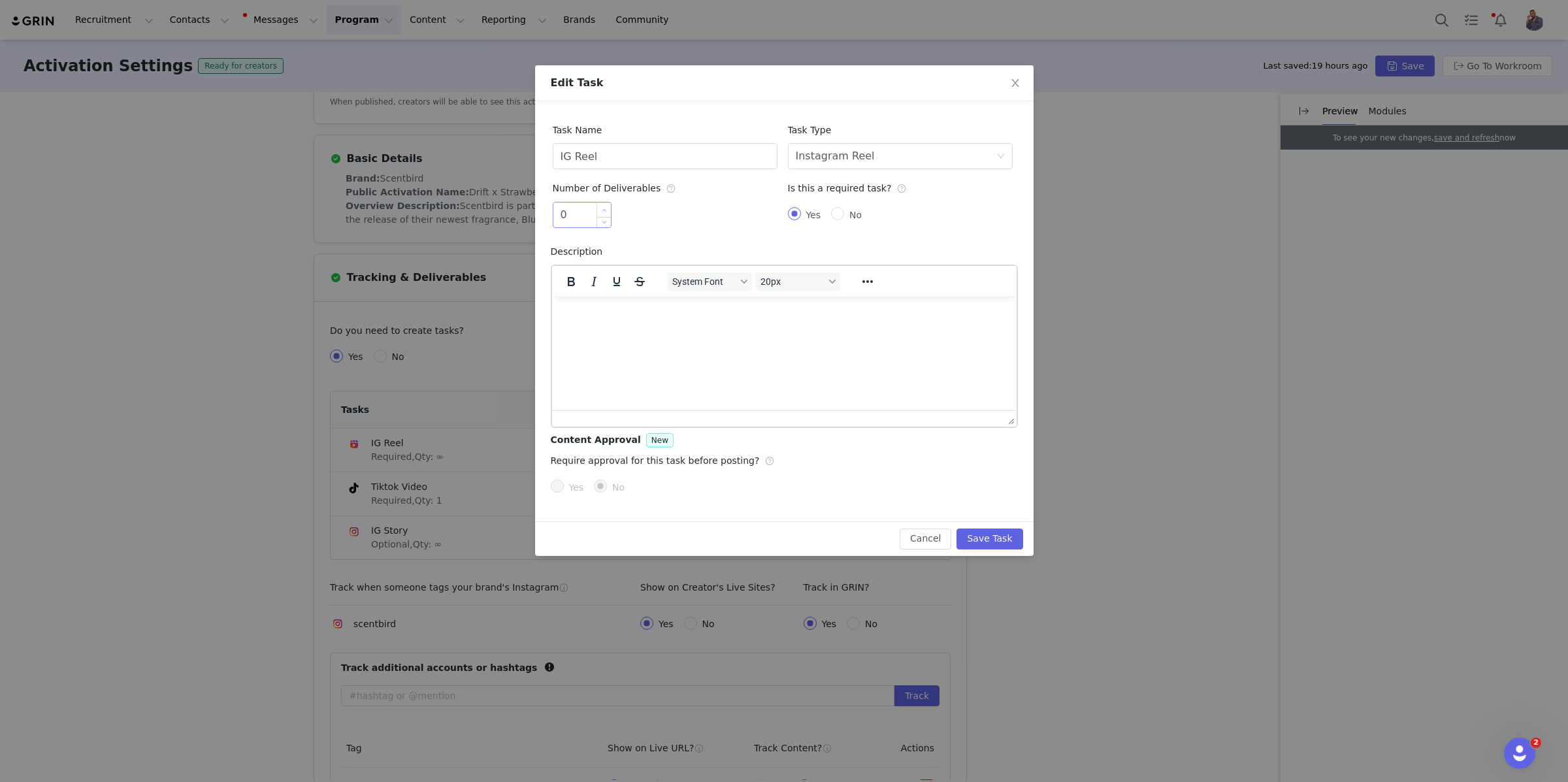
type input "1"
click at [602, 204] on span "Increase Value" at bounding box center [604, 210] width 14 height 15
click at [980, 543] on button "Save Task" at bounding box center [989, 540] width 66 height 21
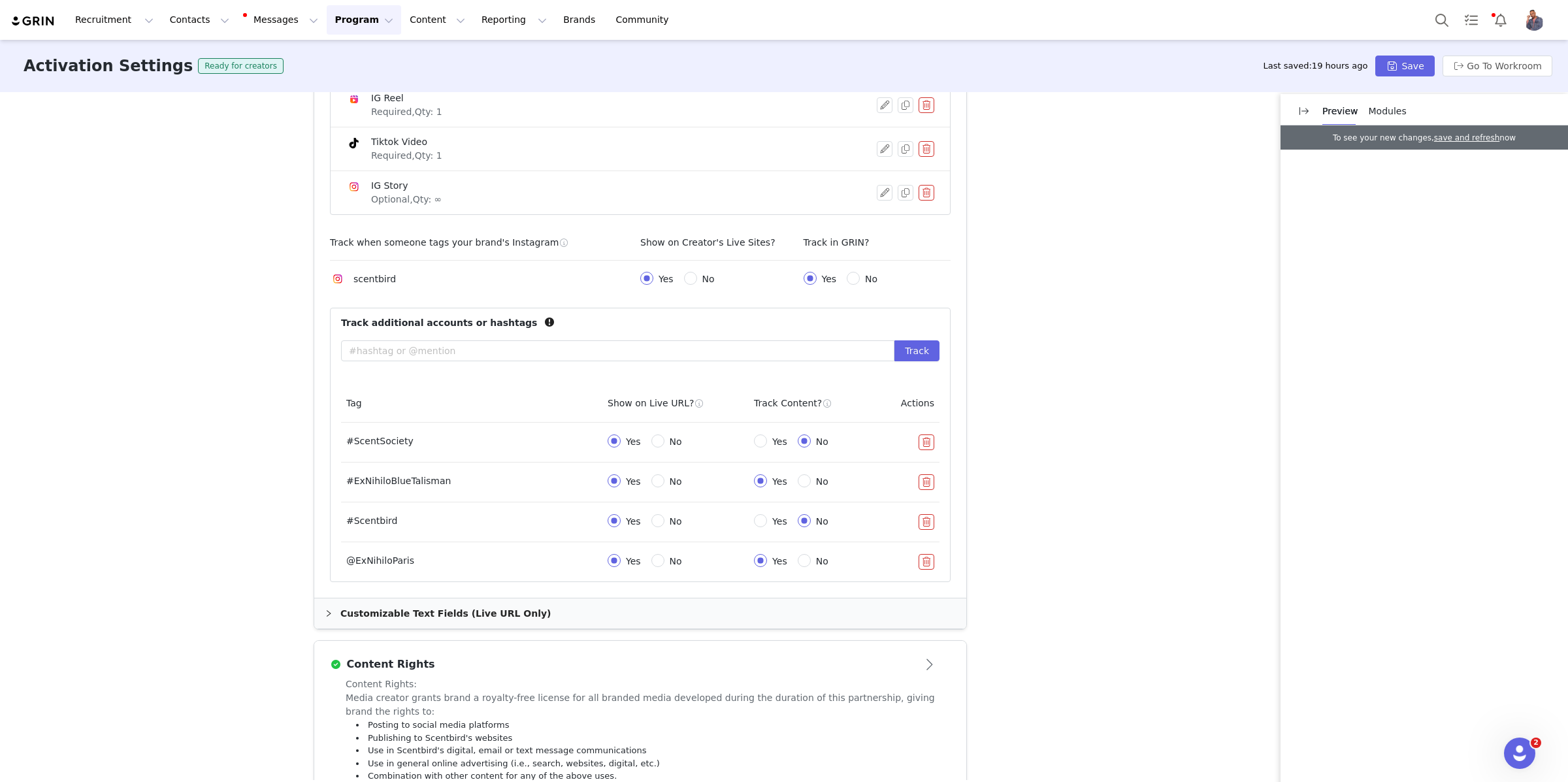
scroll to position [618, 0]
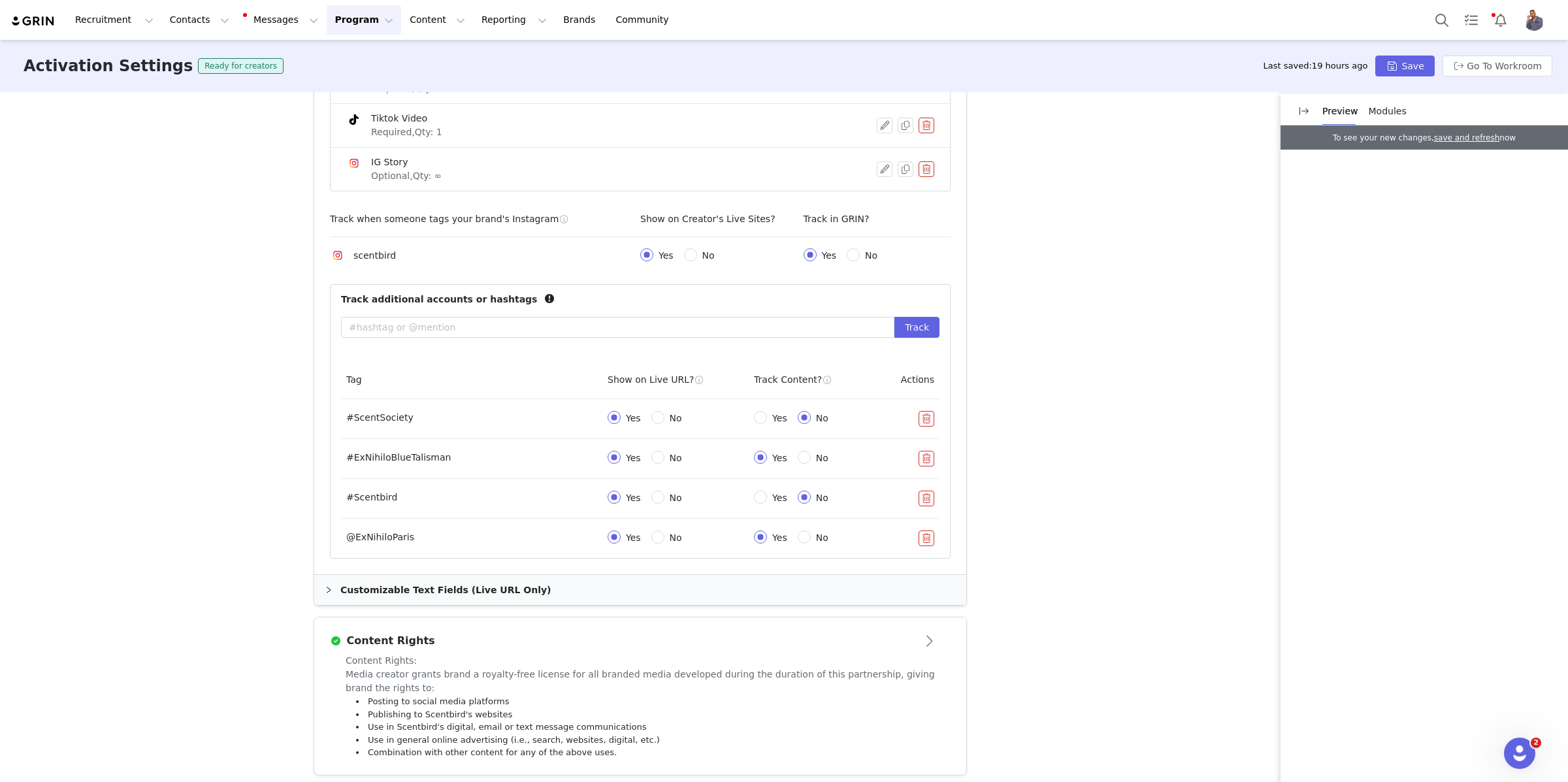
click at [926, 461] on button "button" at bounding box center [926, 458] width 16 height 16
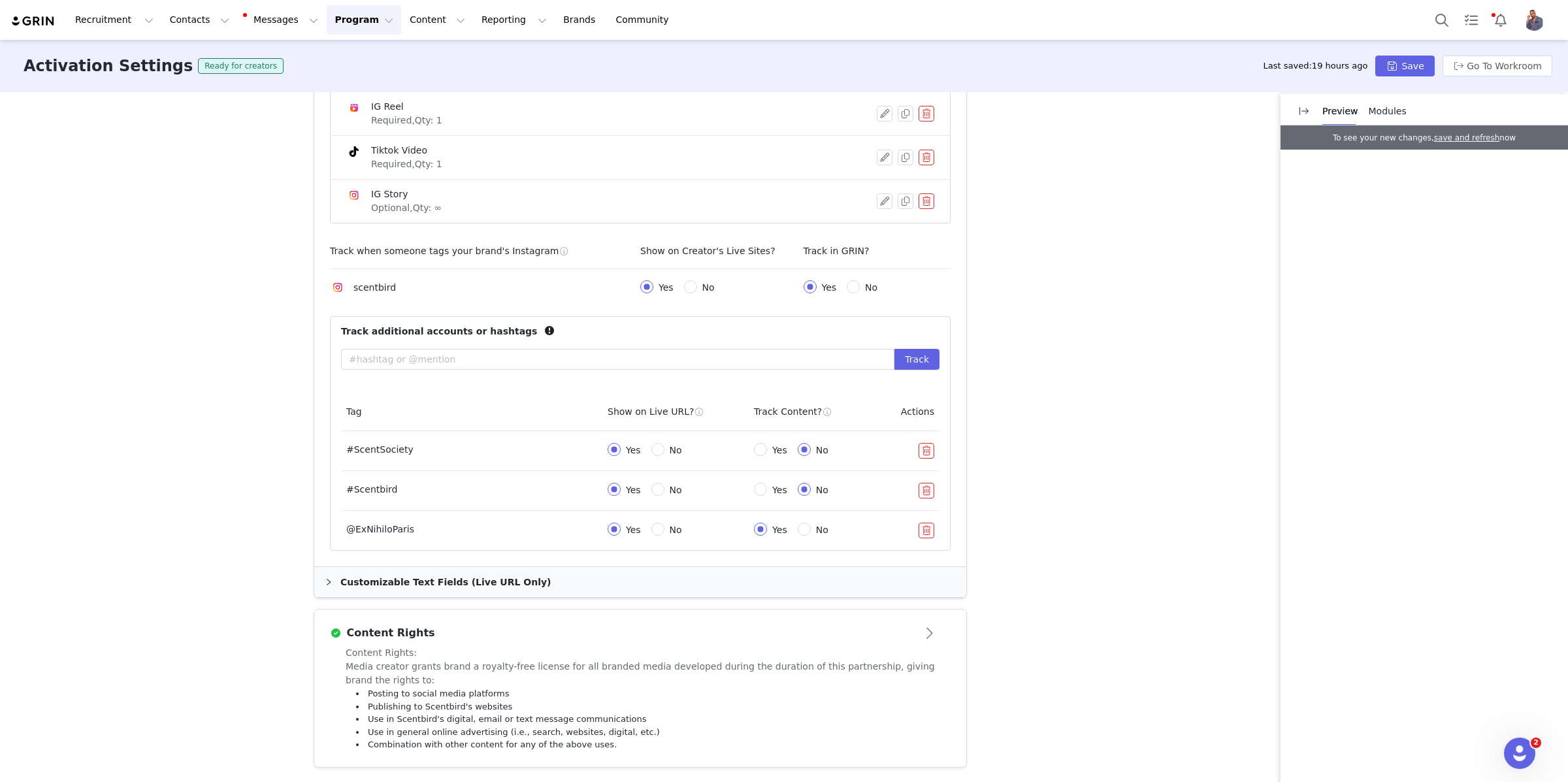
click at [924, 486] on button "button" at bounding box center [926, 490] width 16 height 16
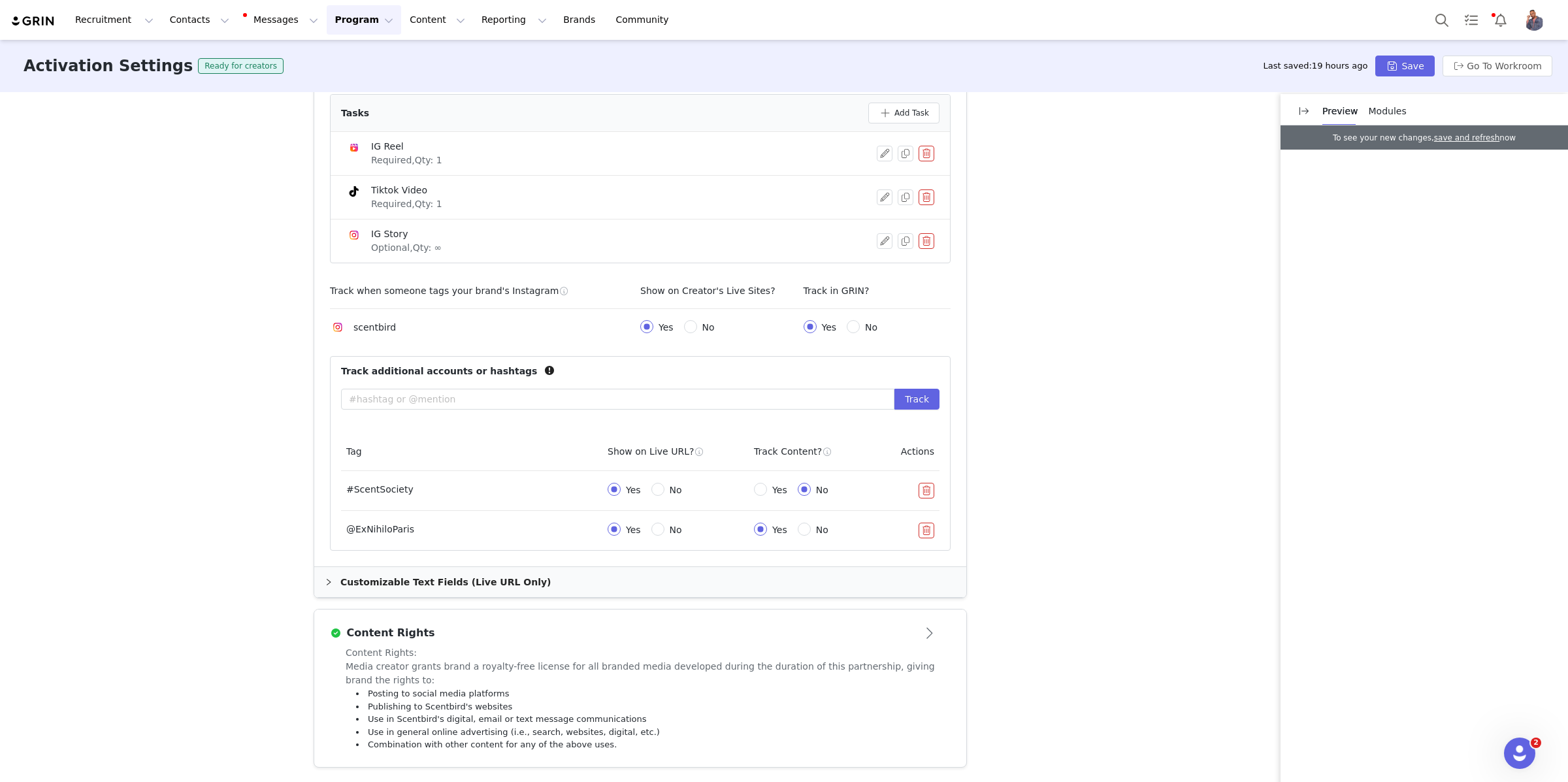
scroll to position [549, 0]
click at [926, 531] on button "button" at bounding box center [926, 530] width 16 height 16
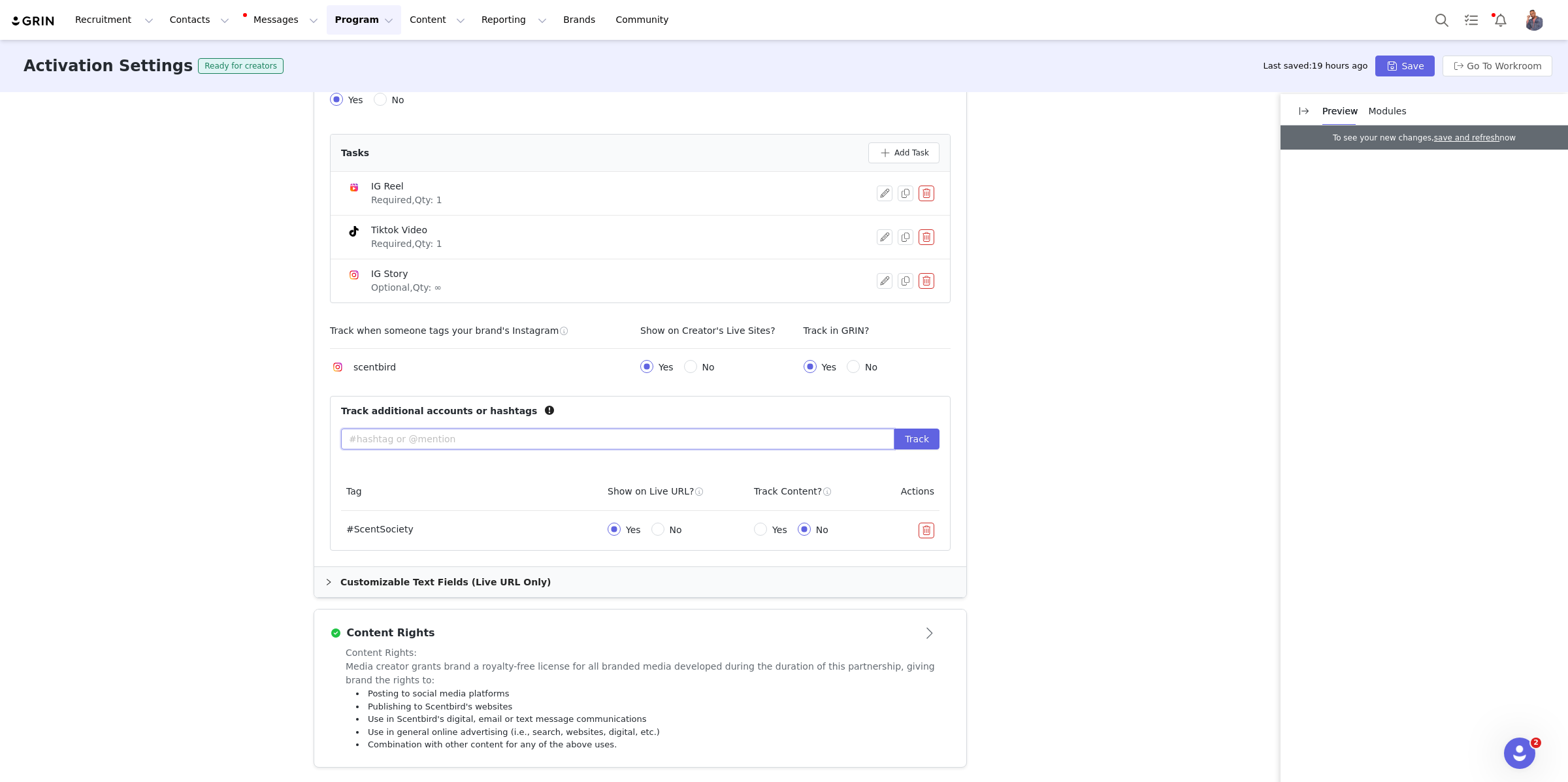
click at [637, 441] on input "text" at bounding box center [618, 439] width 553 height 21
type input "@Driftgoods"
click at [855, 369] on input "No" at bounding box center [853, 367] width 13 height 13
radio input "true"
radio input "false"
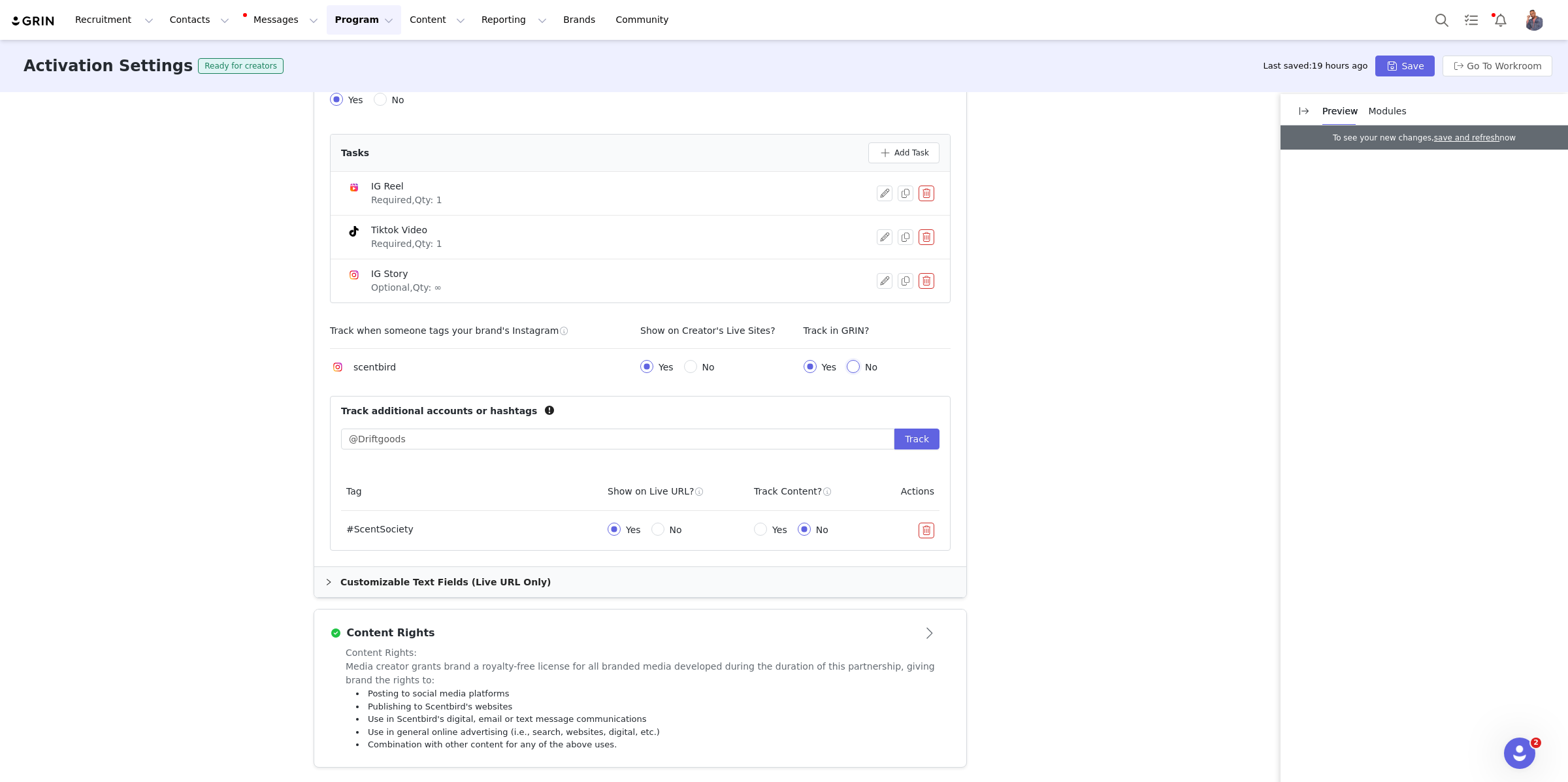
radio input "true"
click at [704, 369] on span "No" at bounding box center [708, 367] width 23 height 11
click at [697, 369] on input "No" at bounding box center [691, 367] width 13 height 13
radio input "true"
radio input "false"
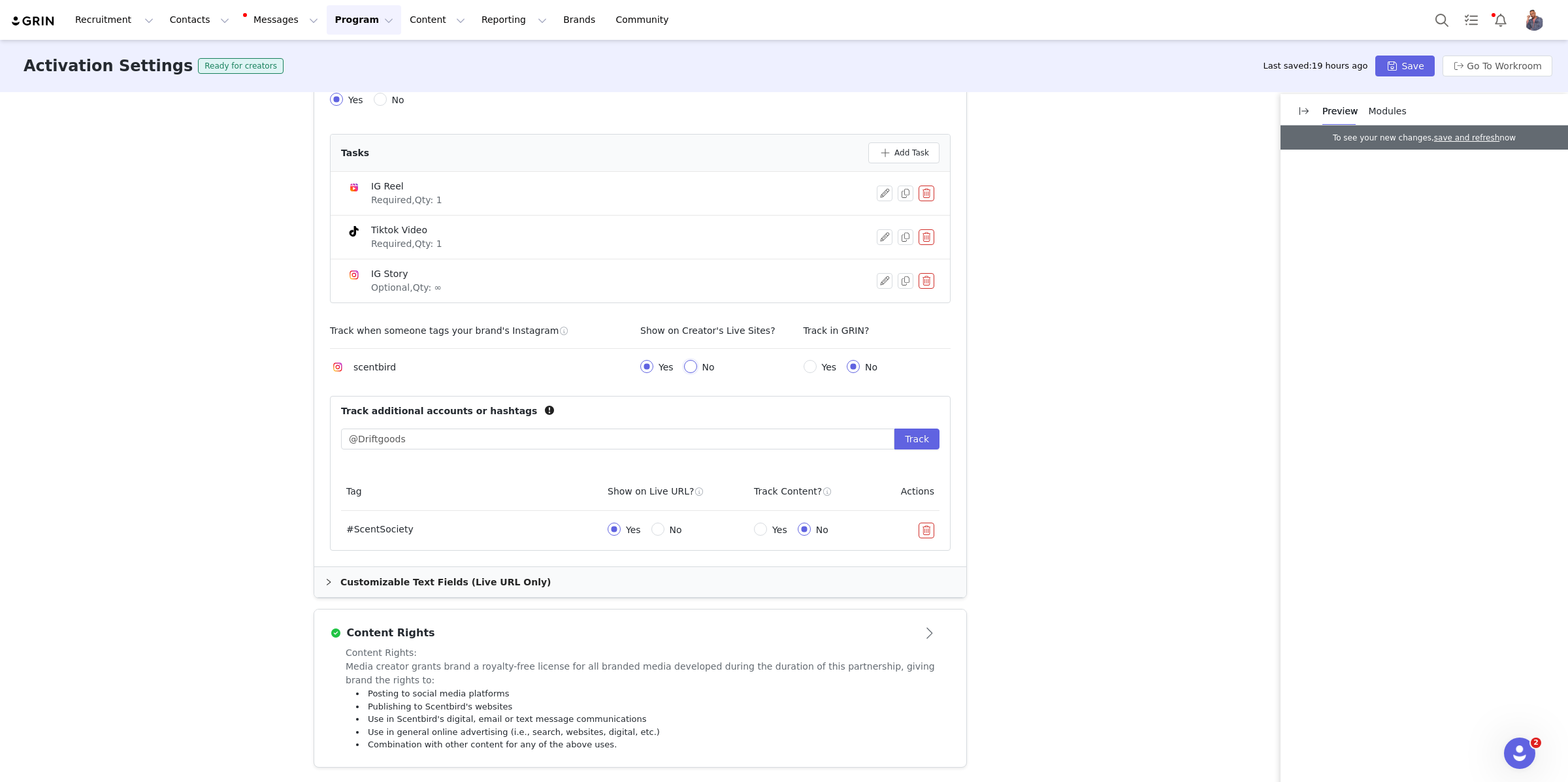
radio input "true"
click at [530, 440] on input "@Driftgoods" at bounding box center [618, 439] width 553 height 21
click at [908, 434] on button "Track" at bounding box center [917, 439] width 45 height 21
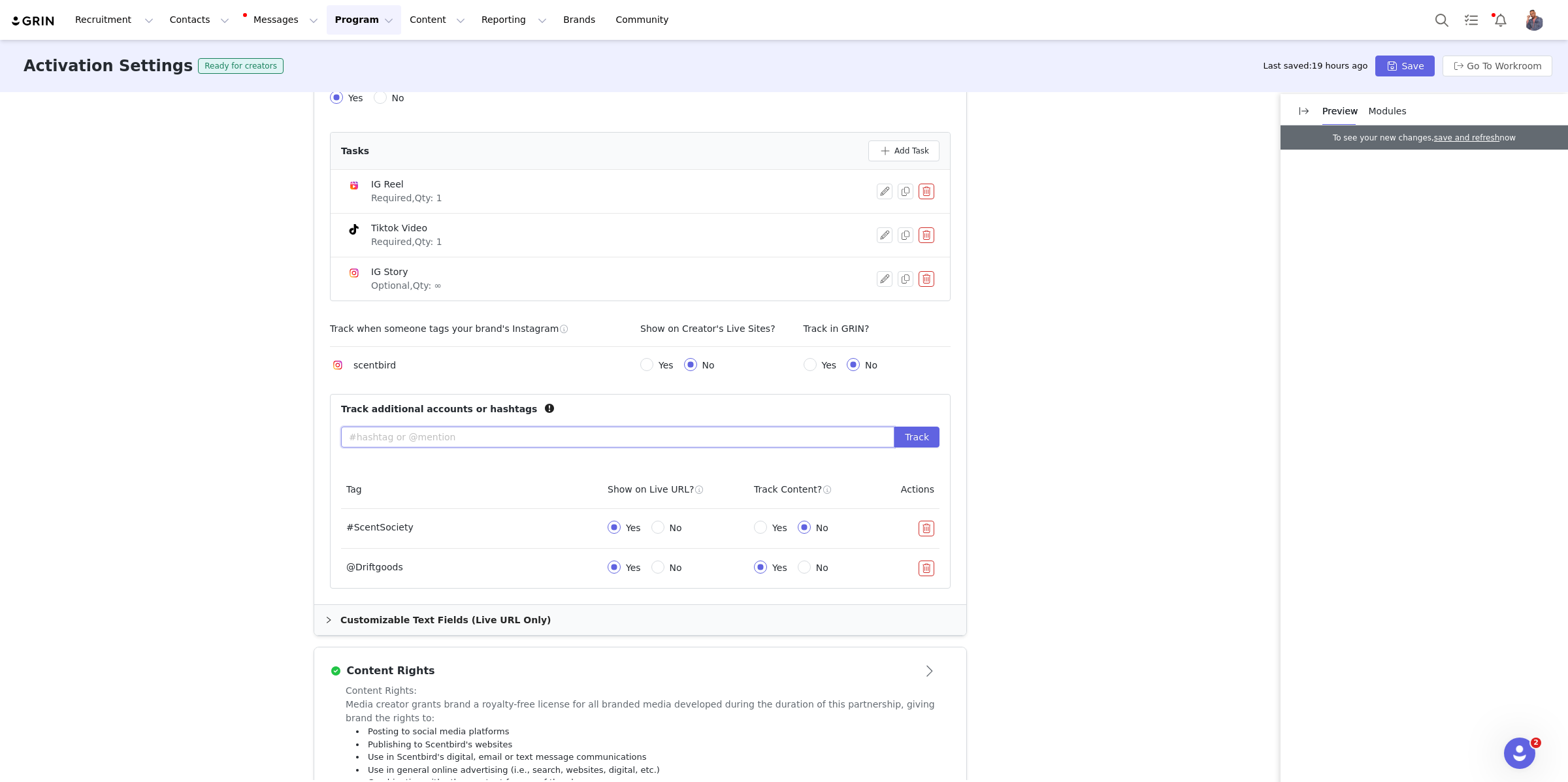
click at [623, 433] on input "text" at bounding box center [618, 438] width 553 height 21
type input "#DriftxStrawberryShortcake"
click at [903, 436] on button "Track" at bounding box center [917, 438] width 45 height 21
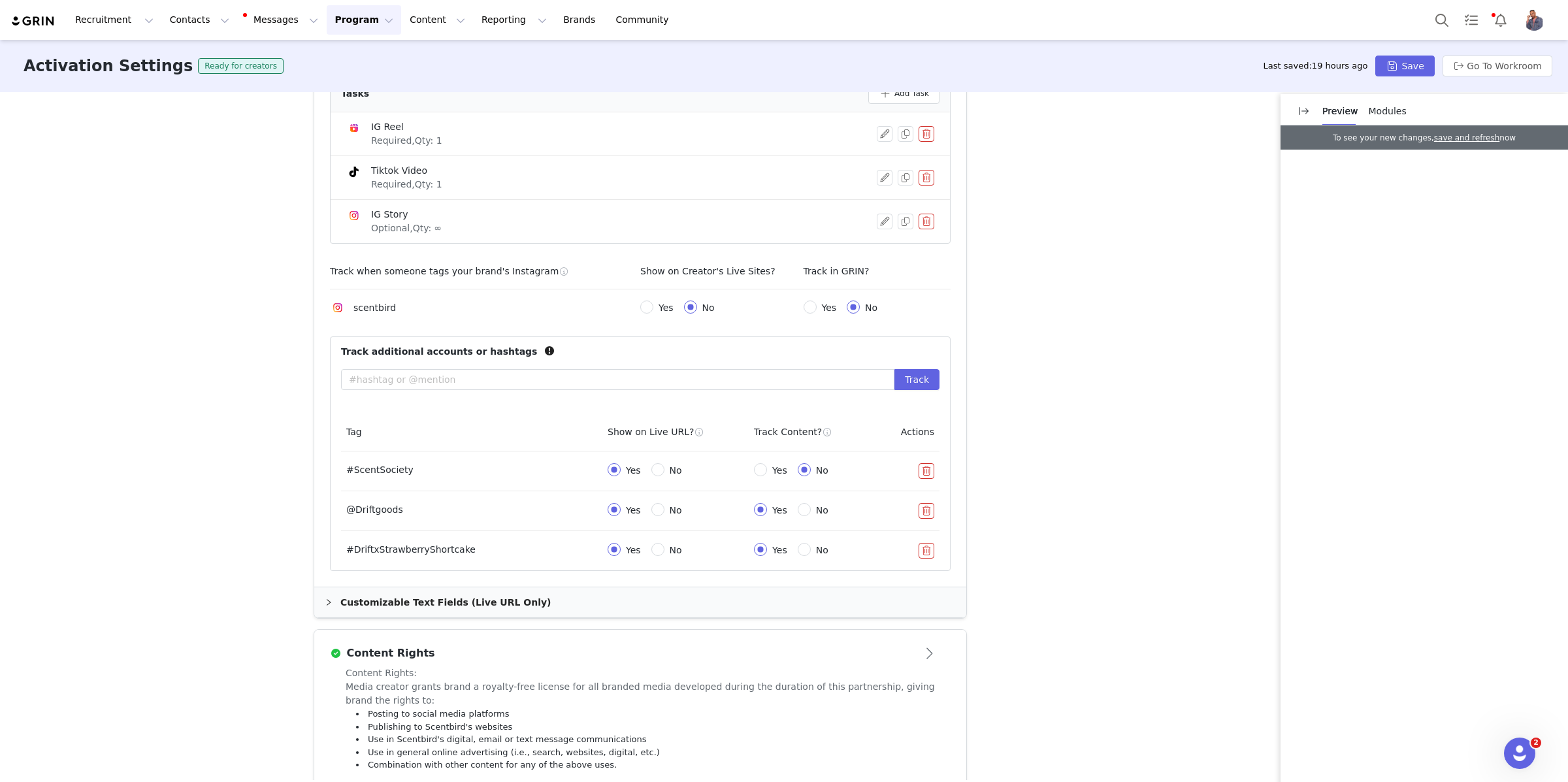
scroll to position [589, 0]
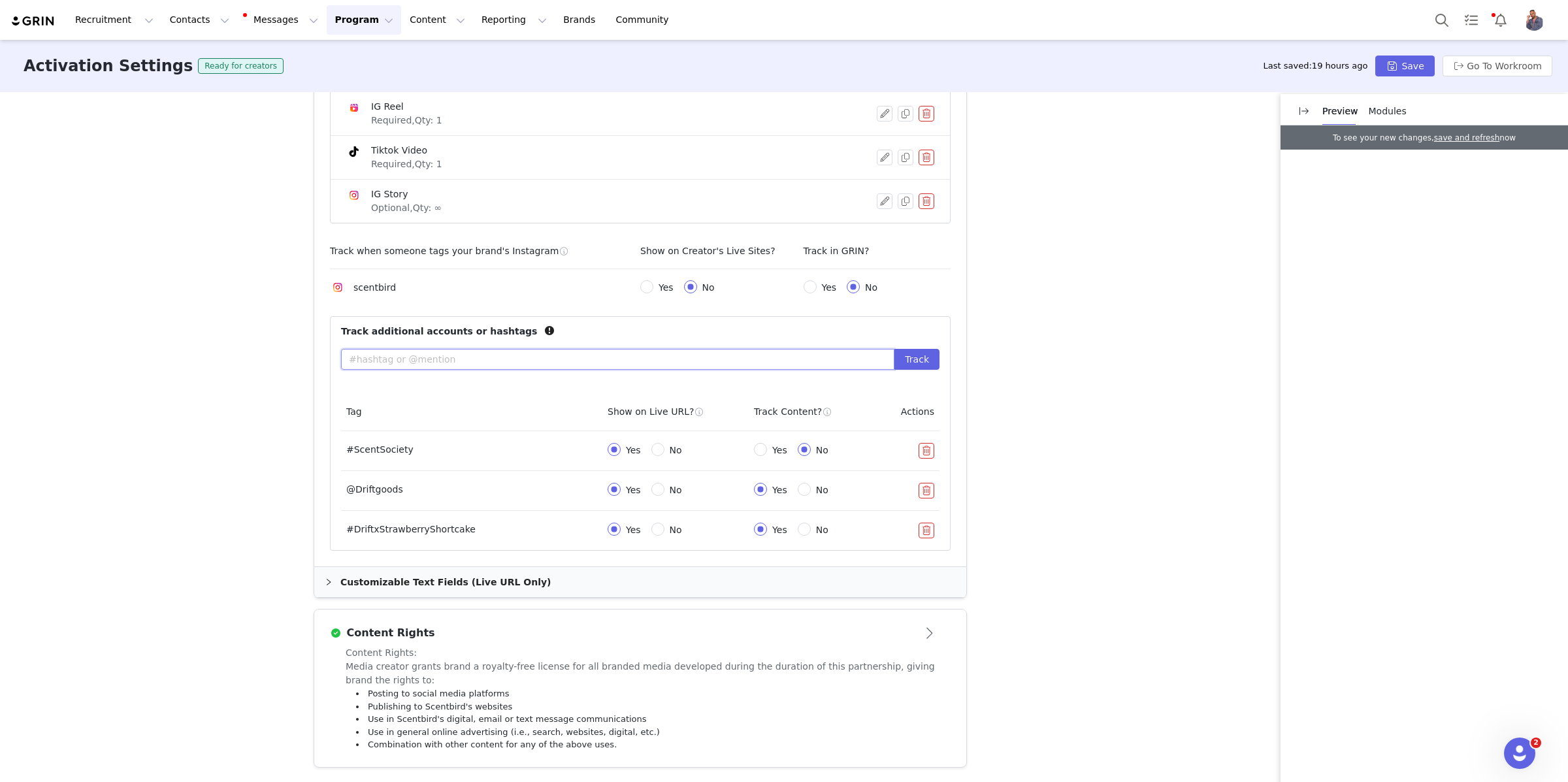
click at [607, 358] on input "text" at bounding box center [618, 359] width 553 height 21
type input "#HomeScentDiffuser"
click at [907, 361] on button "Track" at bounding box center [917, 359] width 45 height 21
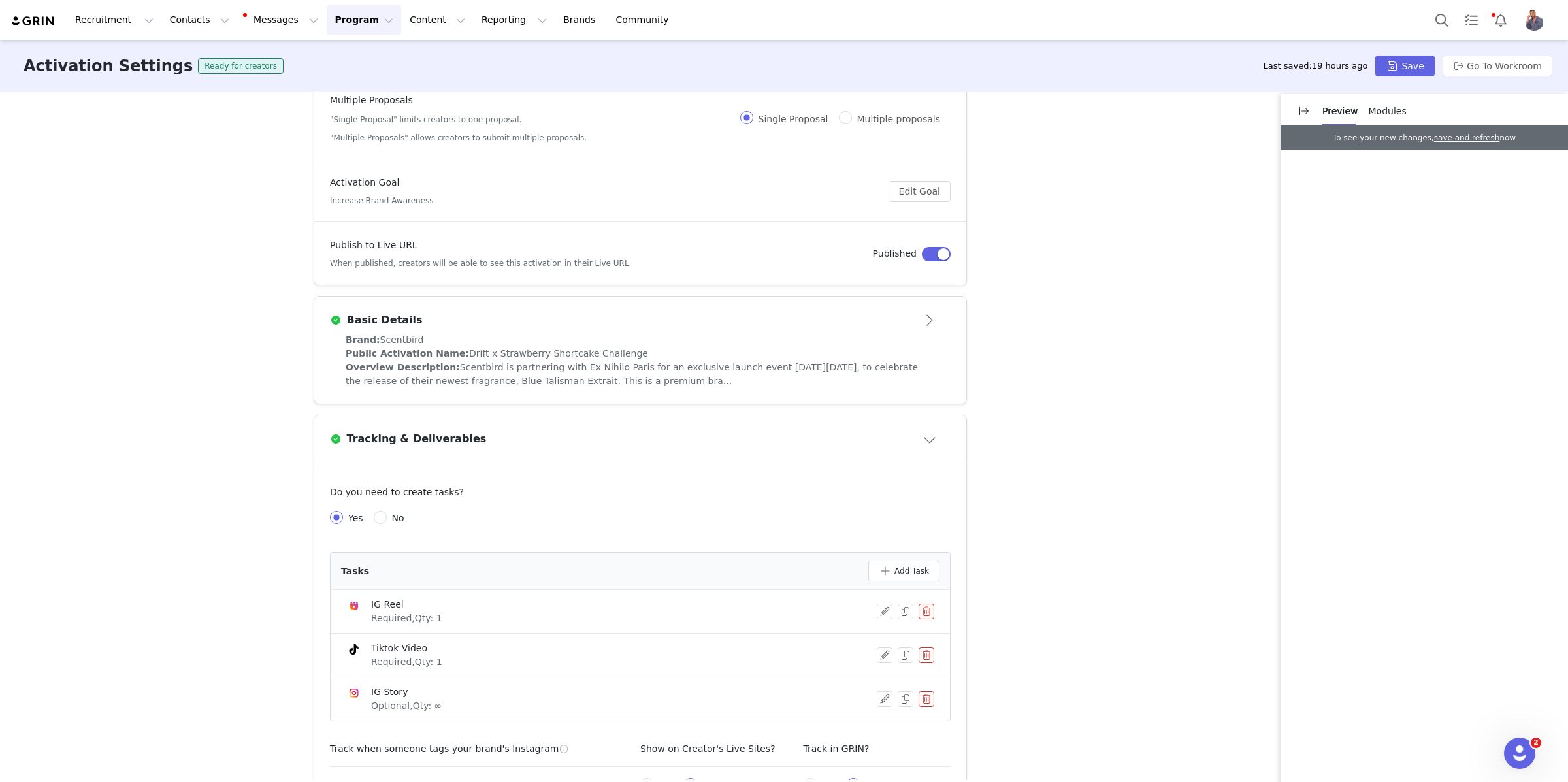
scroll to position [54, 0]
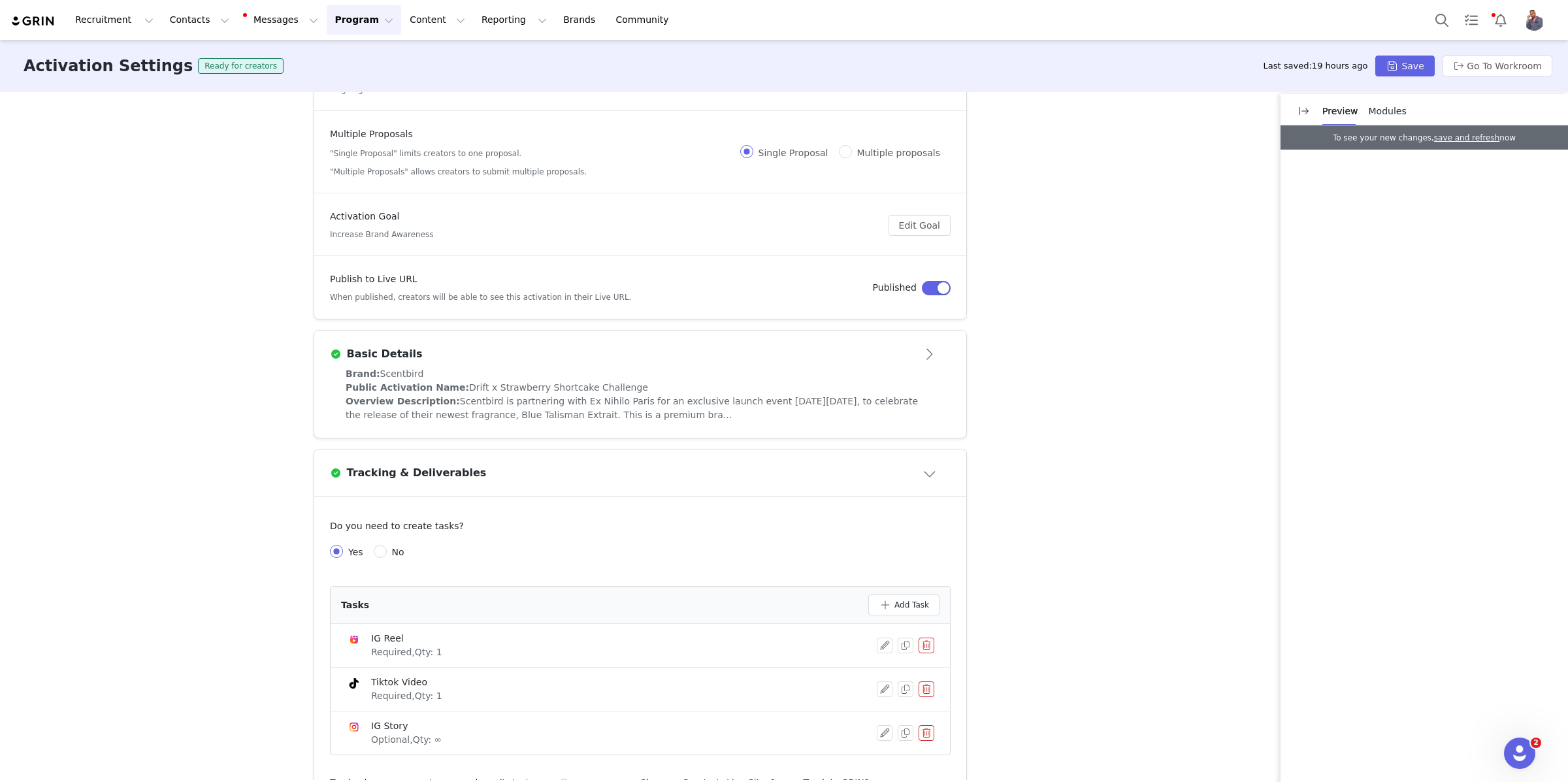
click at [901, 465] on div "Tracking & Deliverables" at bounding box center [619, 473] width 578 height 16
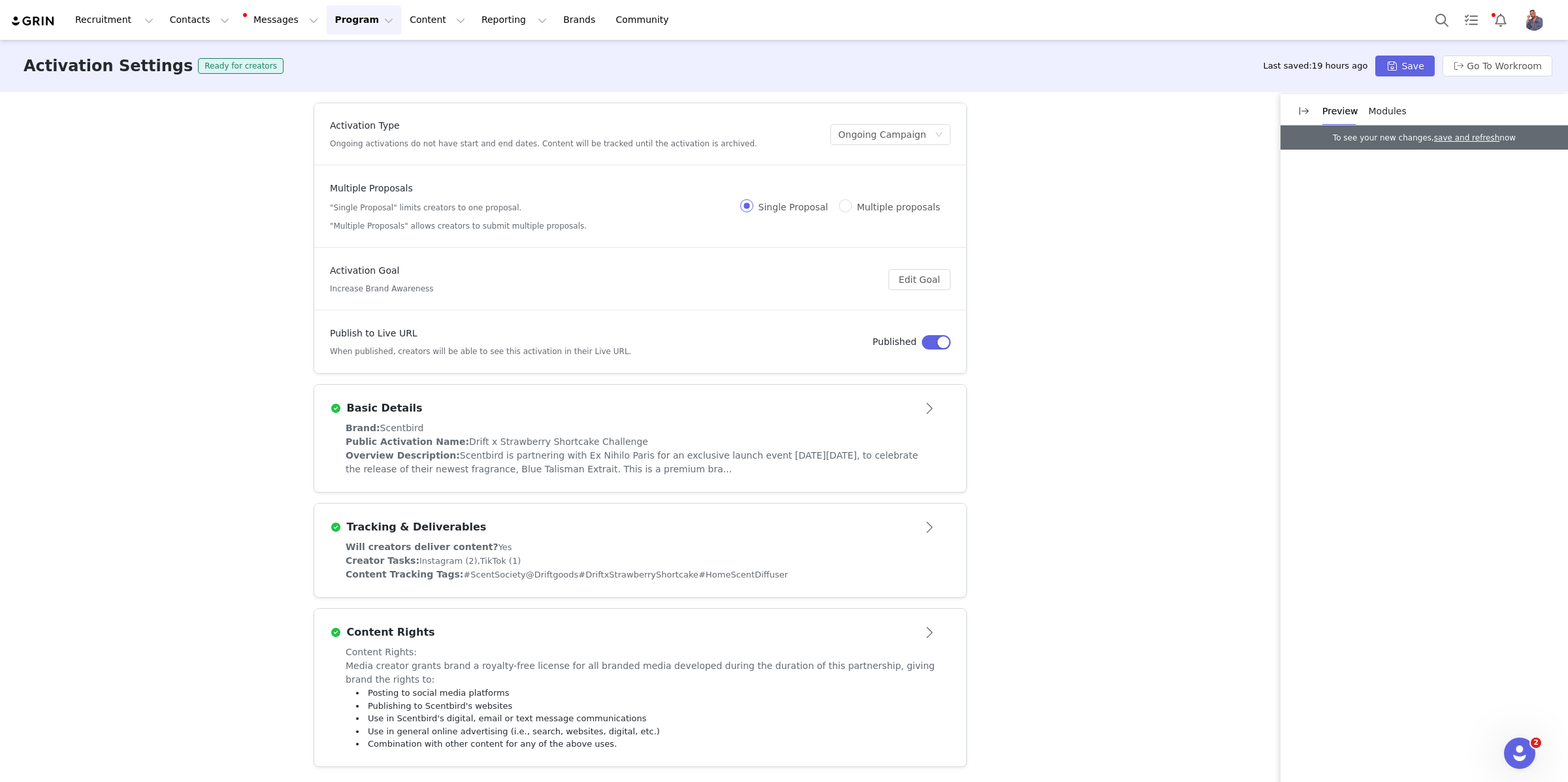
scroll to position [0, 0]
click at [1380, 113] on span "Modules" at bounding box center [1388, 111] width 38 height 11
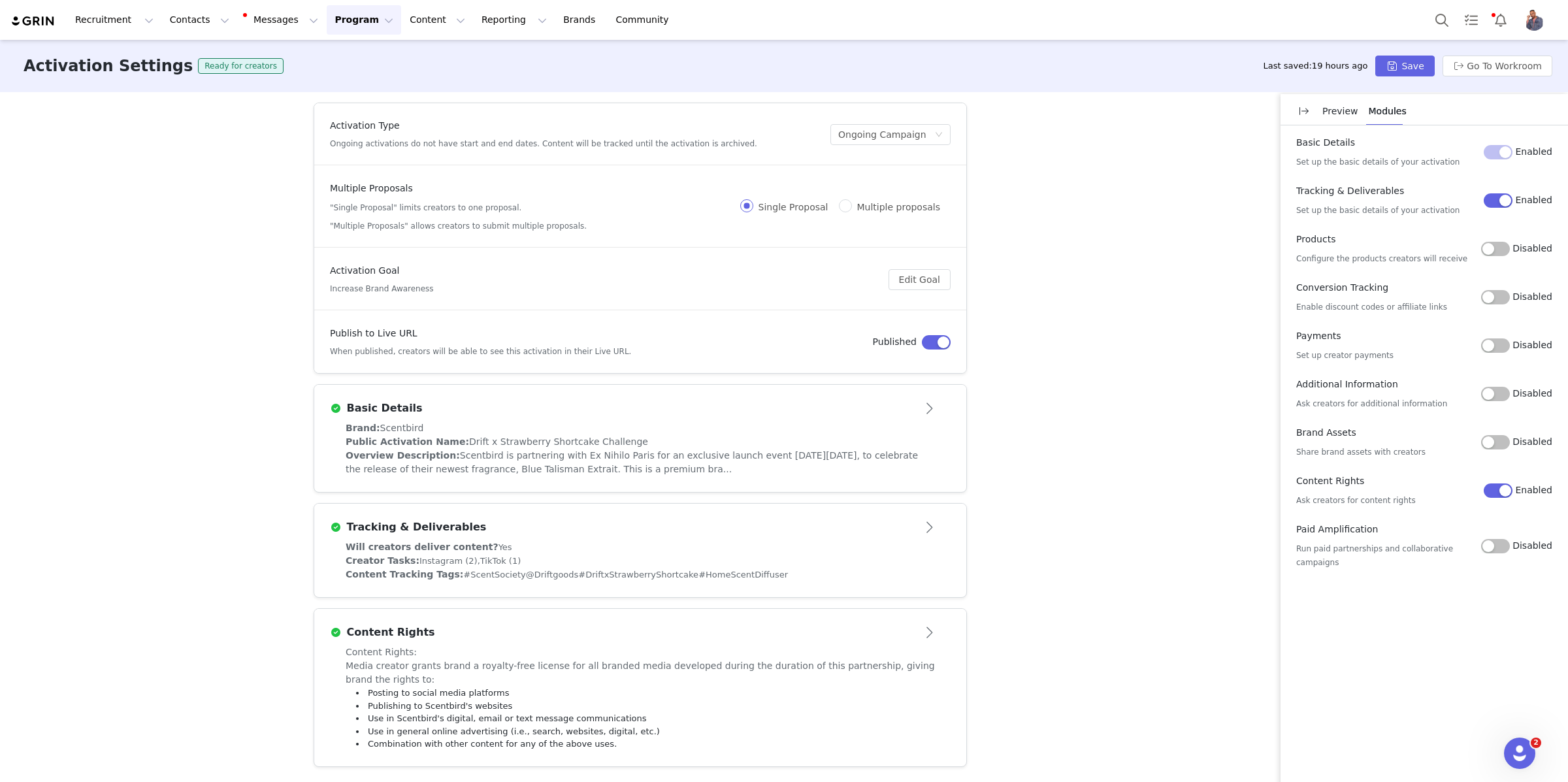
click at [1504, 250] on button "Disabled" at bounding box center [1495, 249] width 29 height 15
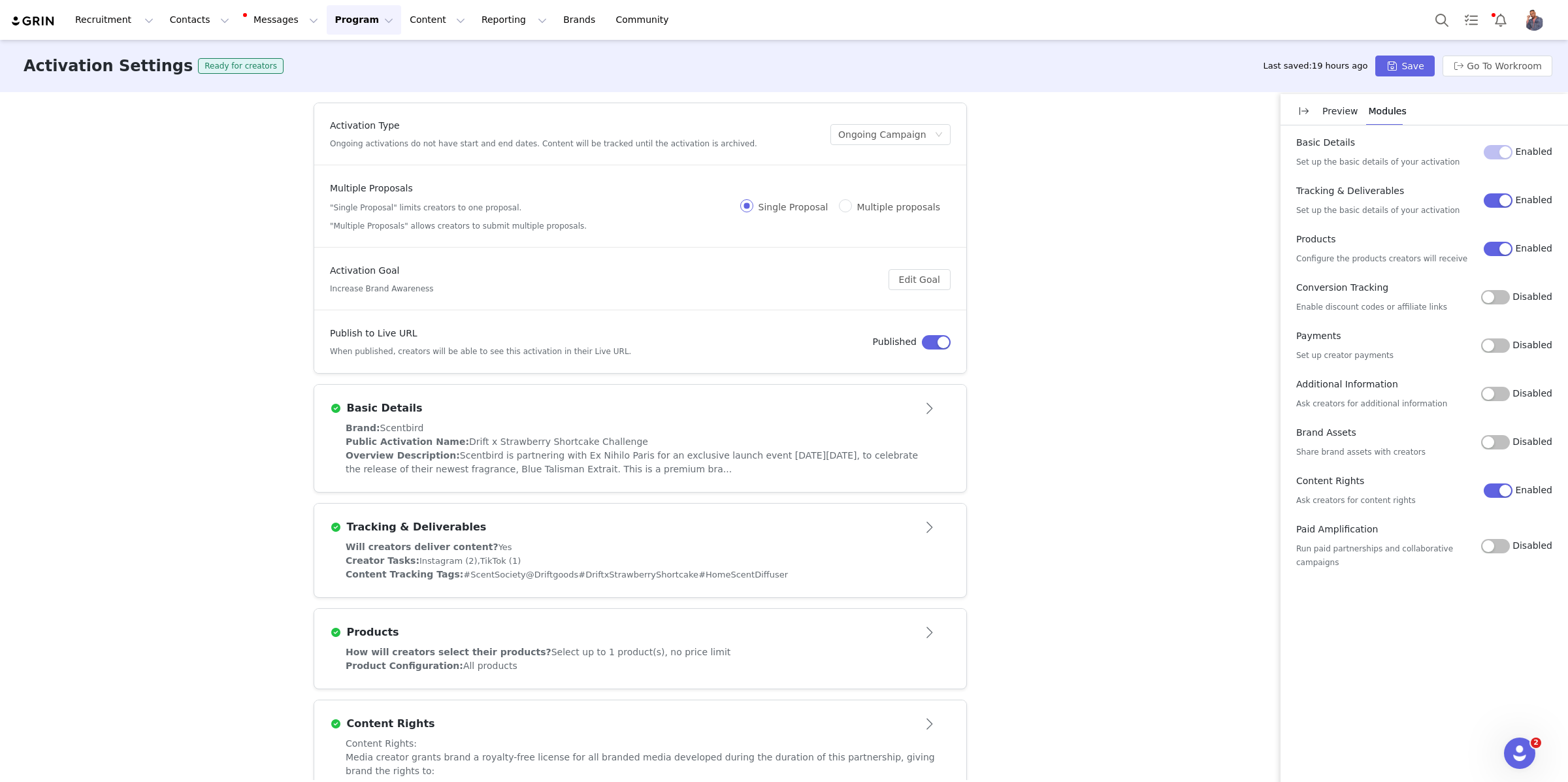
click at [1509, 295] on button "Disabled" at bounding box center [1495, 297] width 29 height 15
click at [1504, 296] on button "Enabled" at bounding box center [1498, 297] width 29 height 15
click at [1510, 446] on button "Disabled" at bounding box center [1495, 442] width 29 height 15
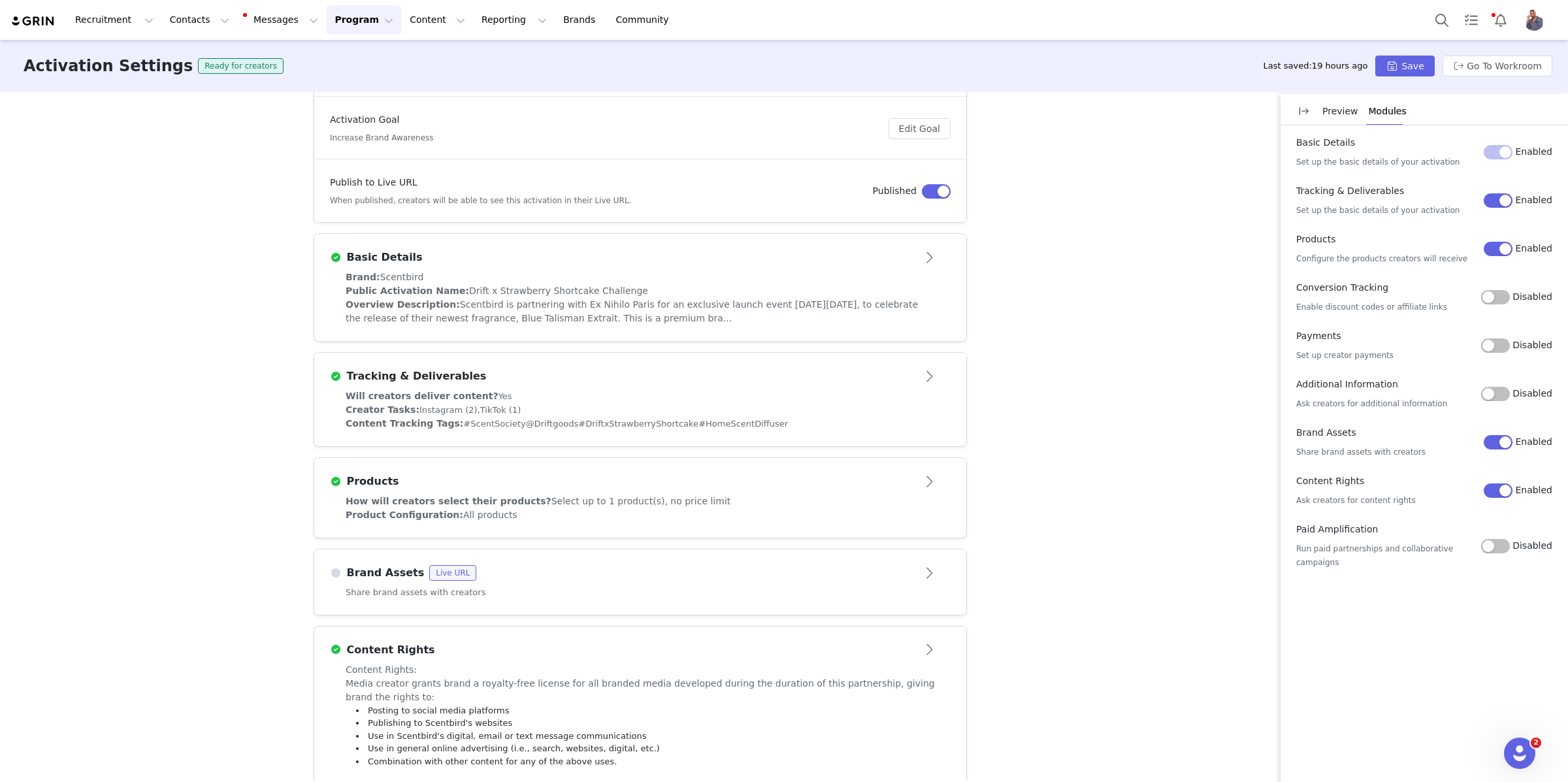
scroll to position [168, 0]
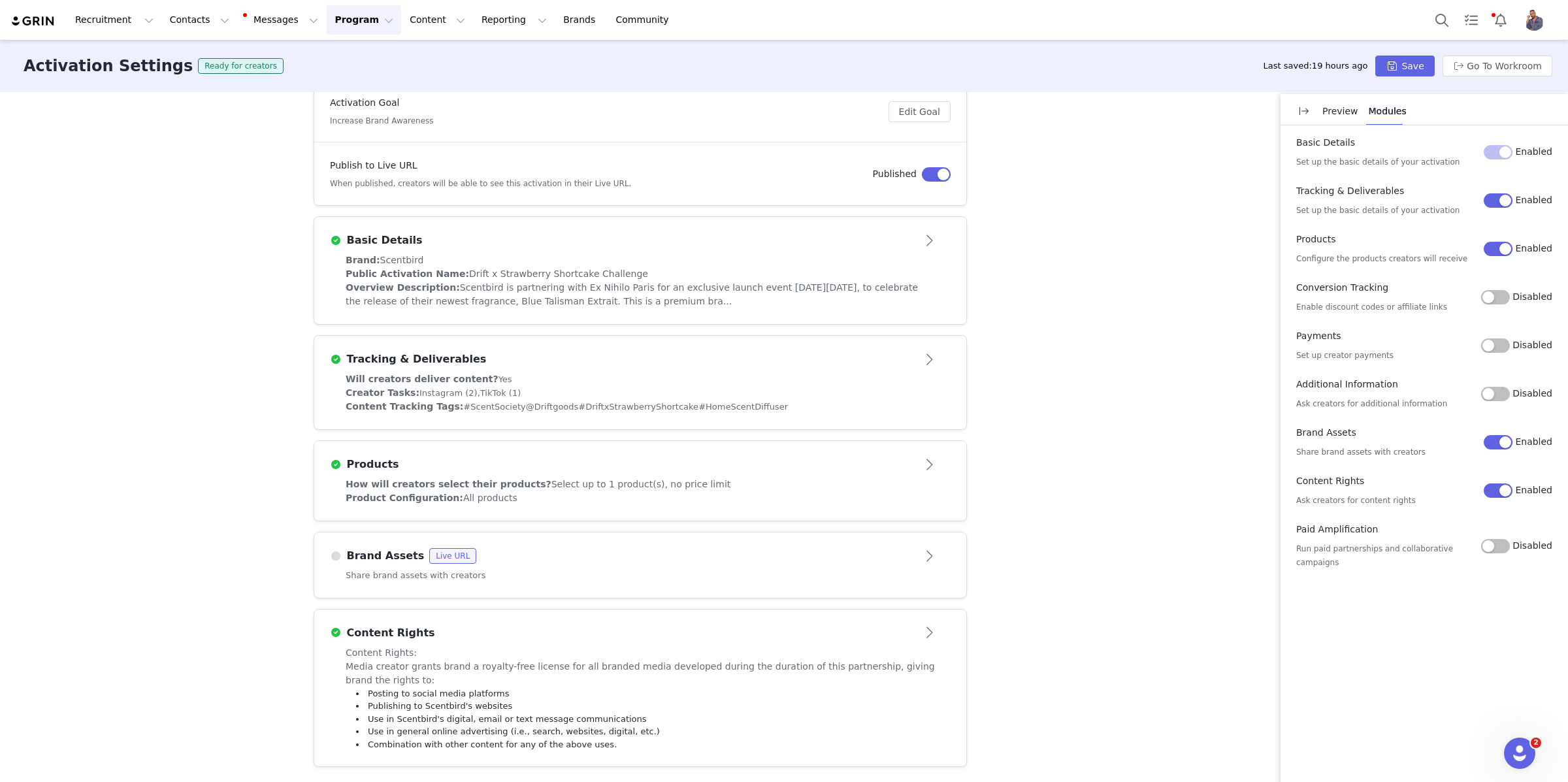
click at [762, 575] on div "Share brand assets with creators" at bounding box center [640, 583] width 652 height 29
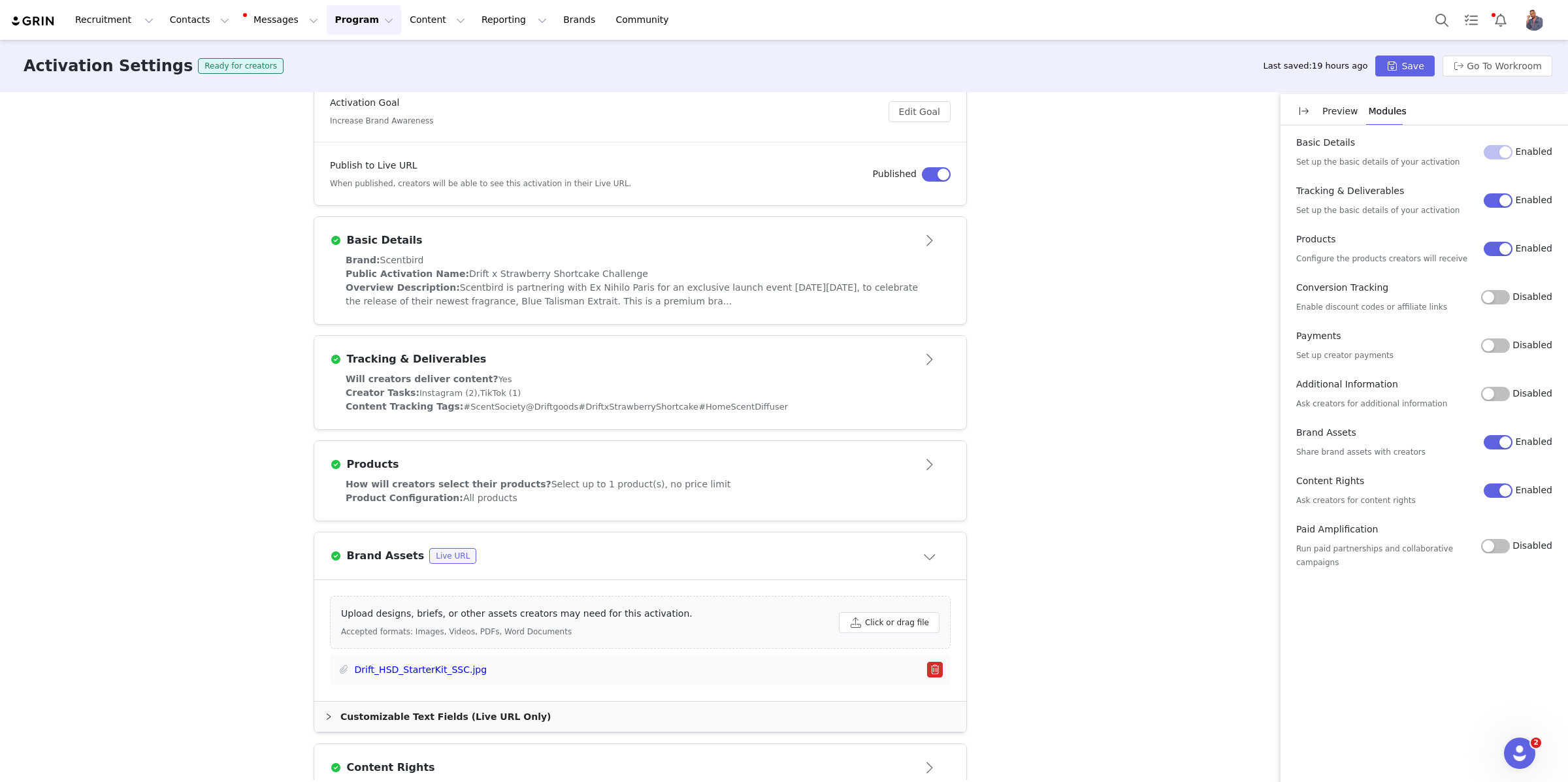
click at [759, 265] on div "Brand: Scentbird" at bounding box center [640, 260] width 589 height 14
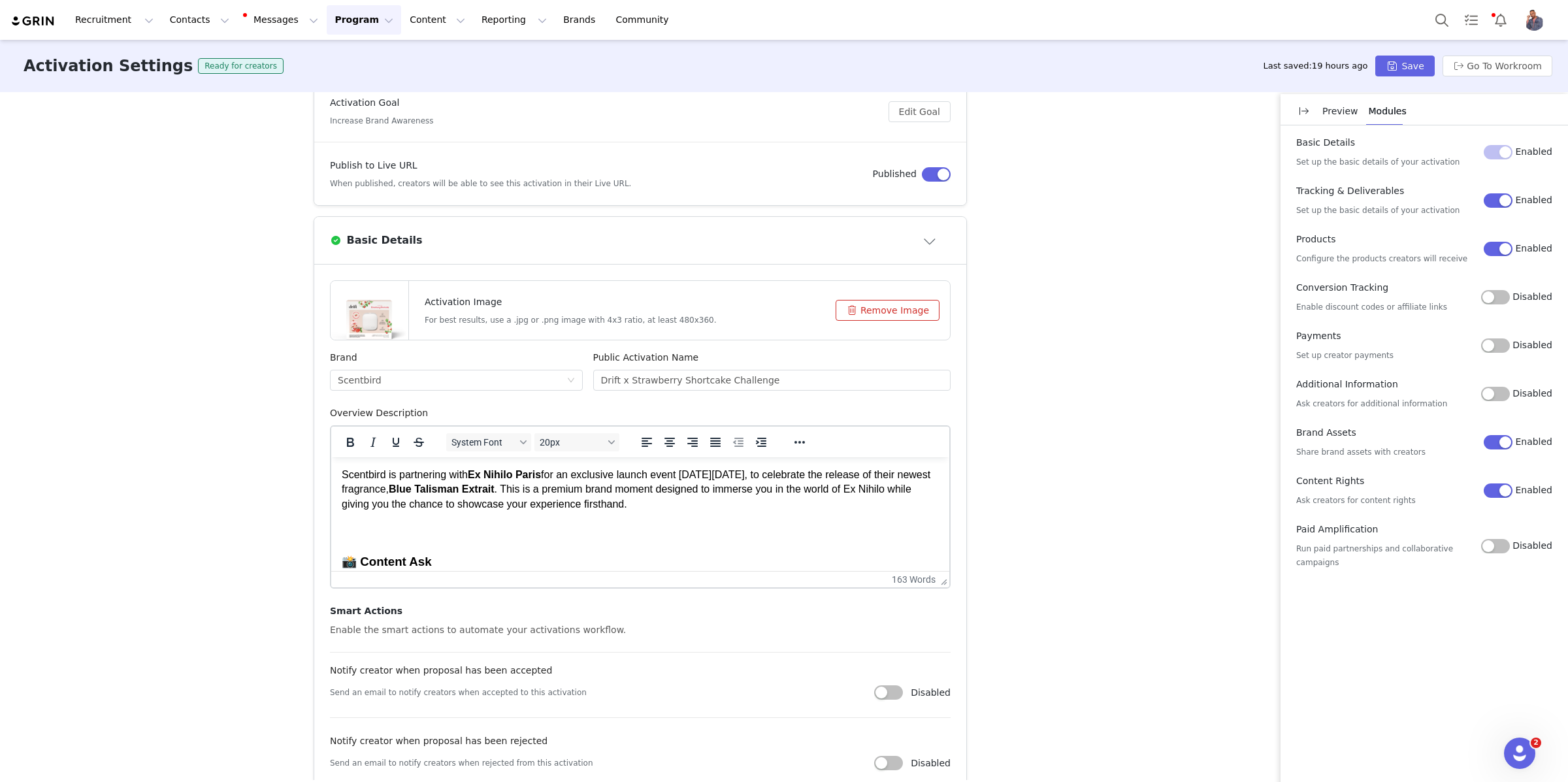
scroll to position [0, 0]
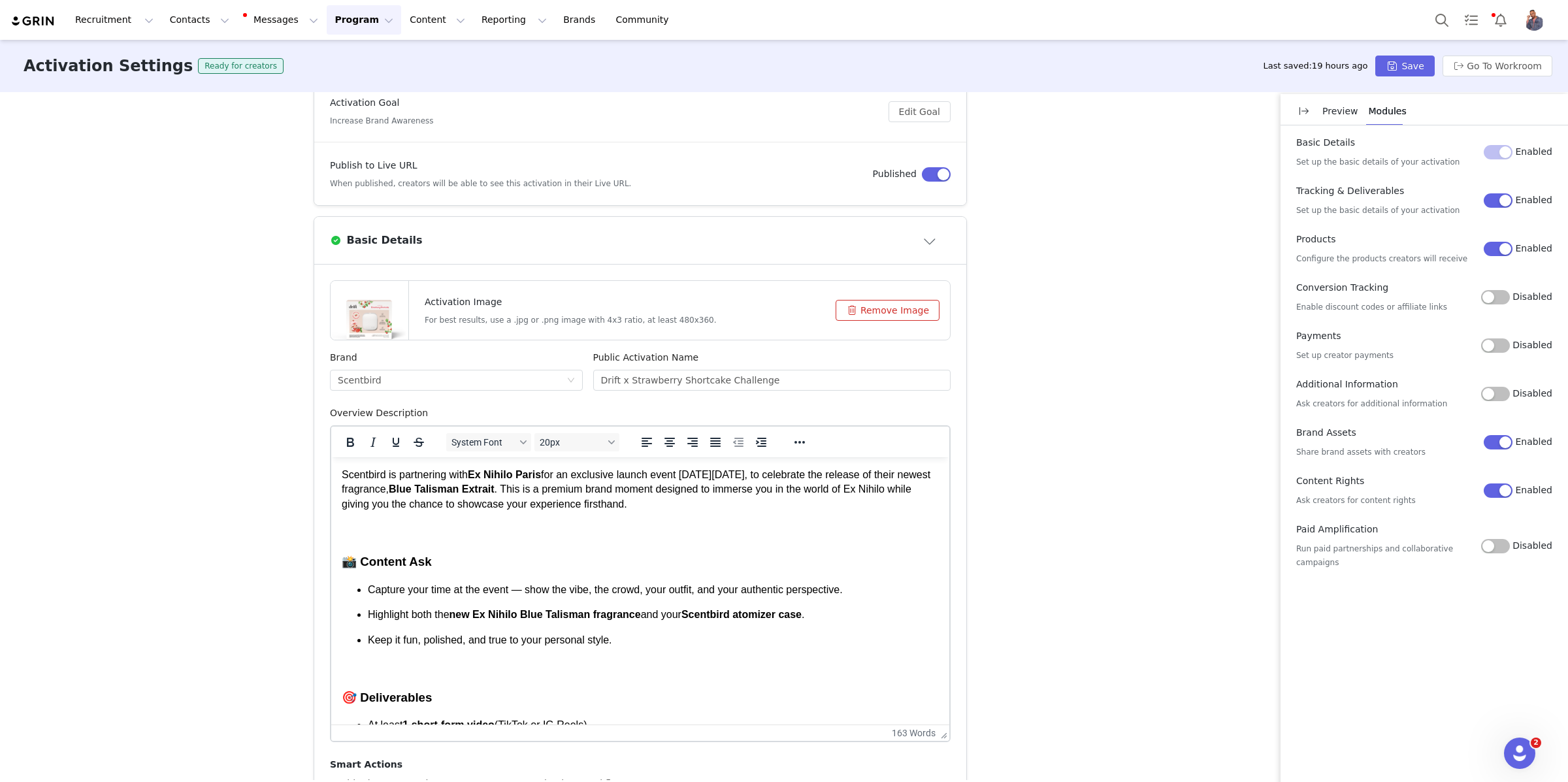
drag, startPoint x: 940, startPoint y: 585, endPoint x: 956, endPoint y: 775, distance: 190.7
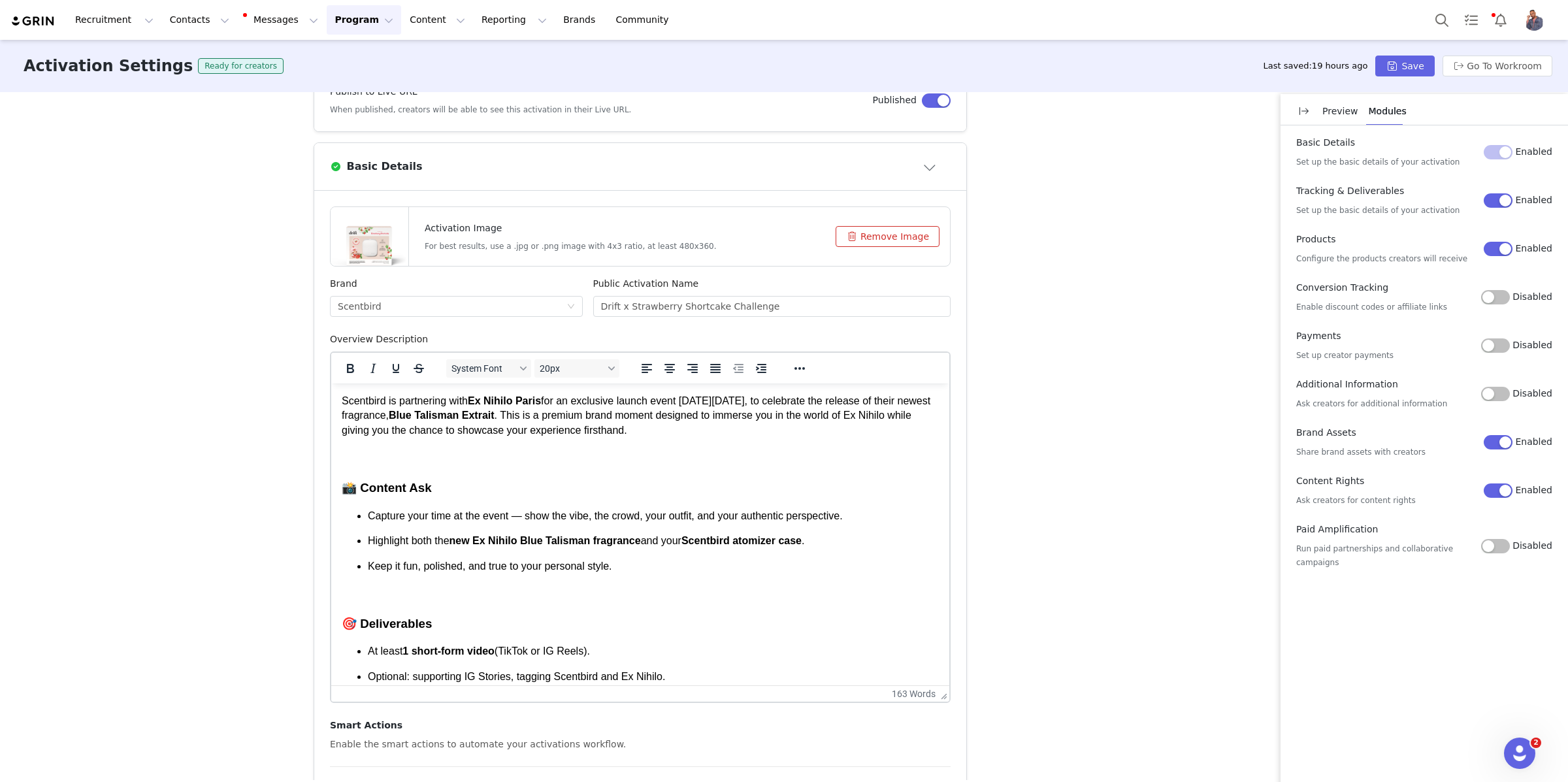
scroll to position [669, 0]
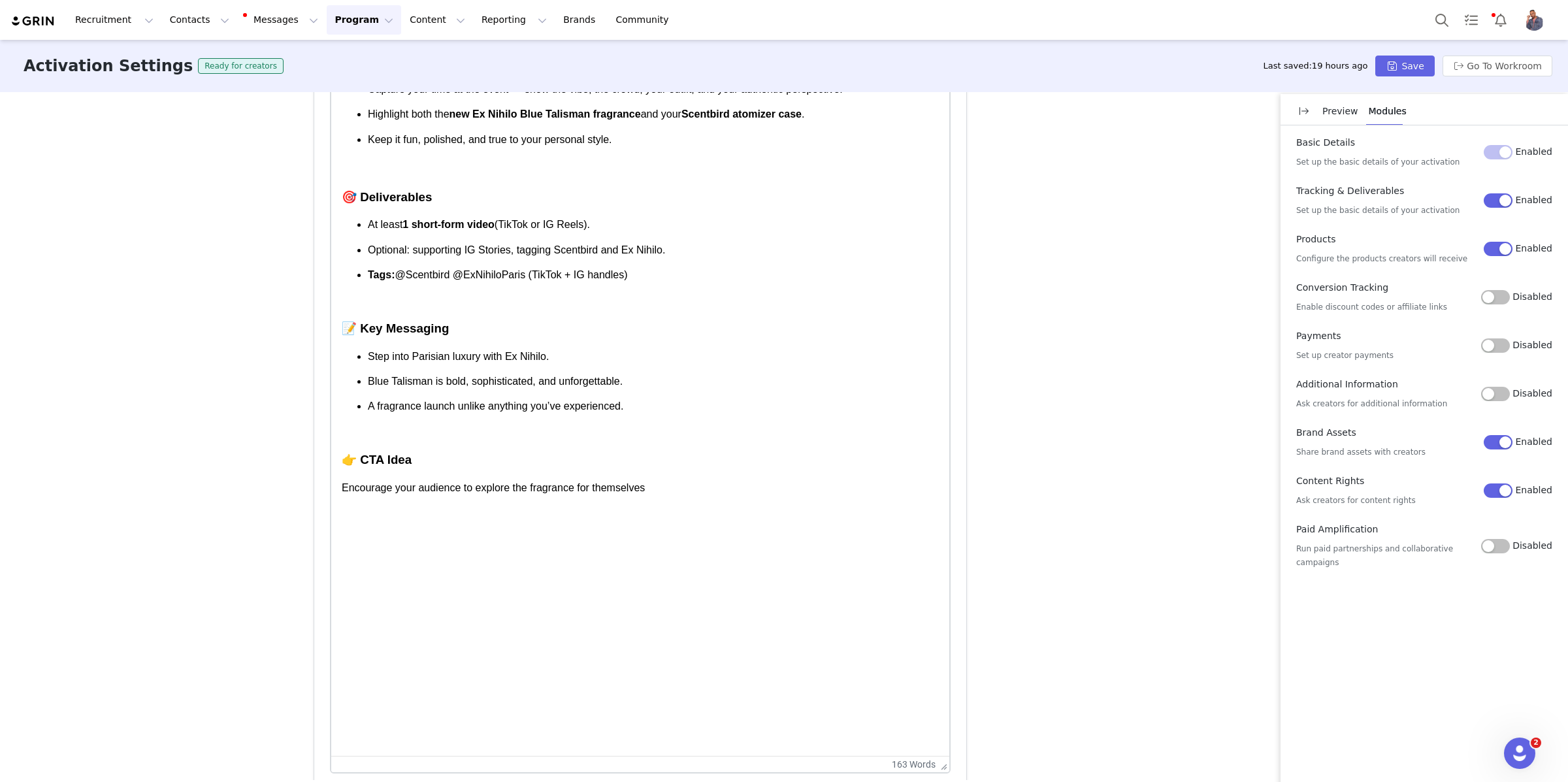
drag, startPoint x: 941, startPoint y: 266, endPoint x: 993, endPoint y: 769, distance: 505.7
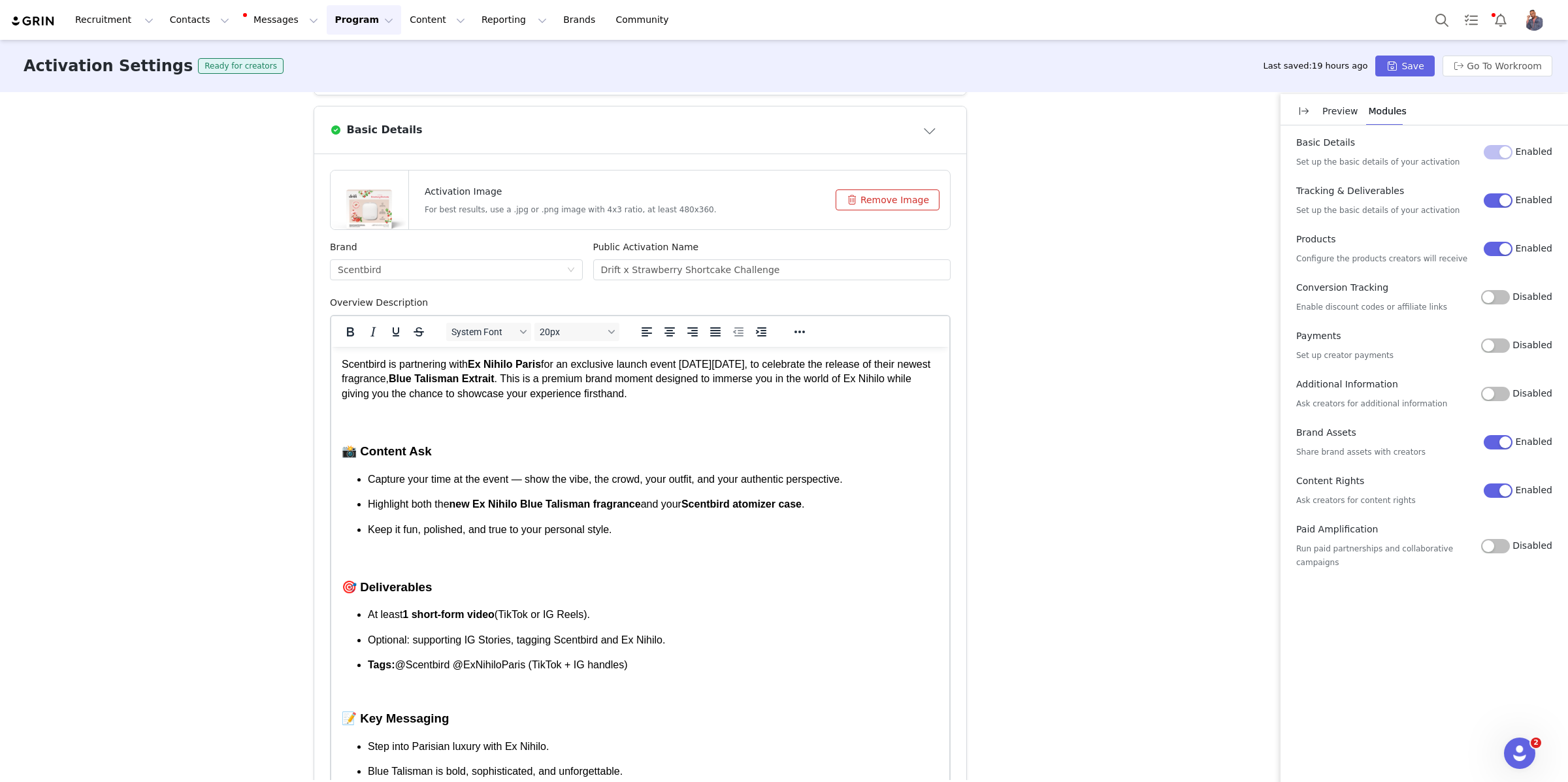
scroll to position [308, 0]
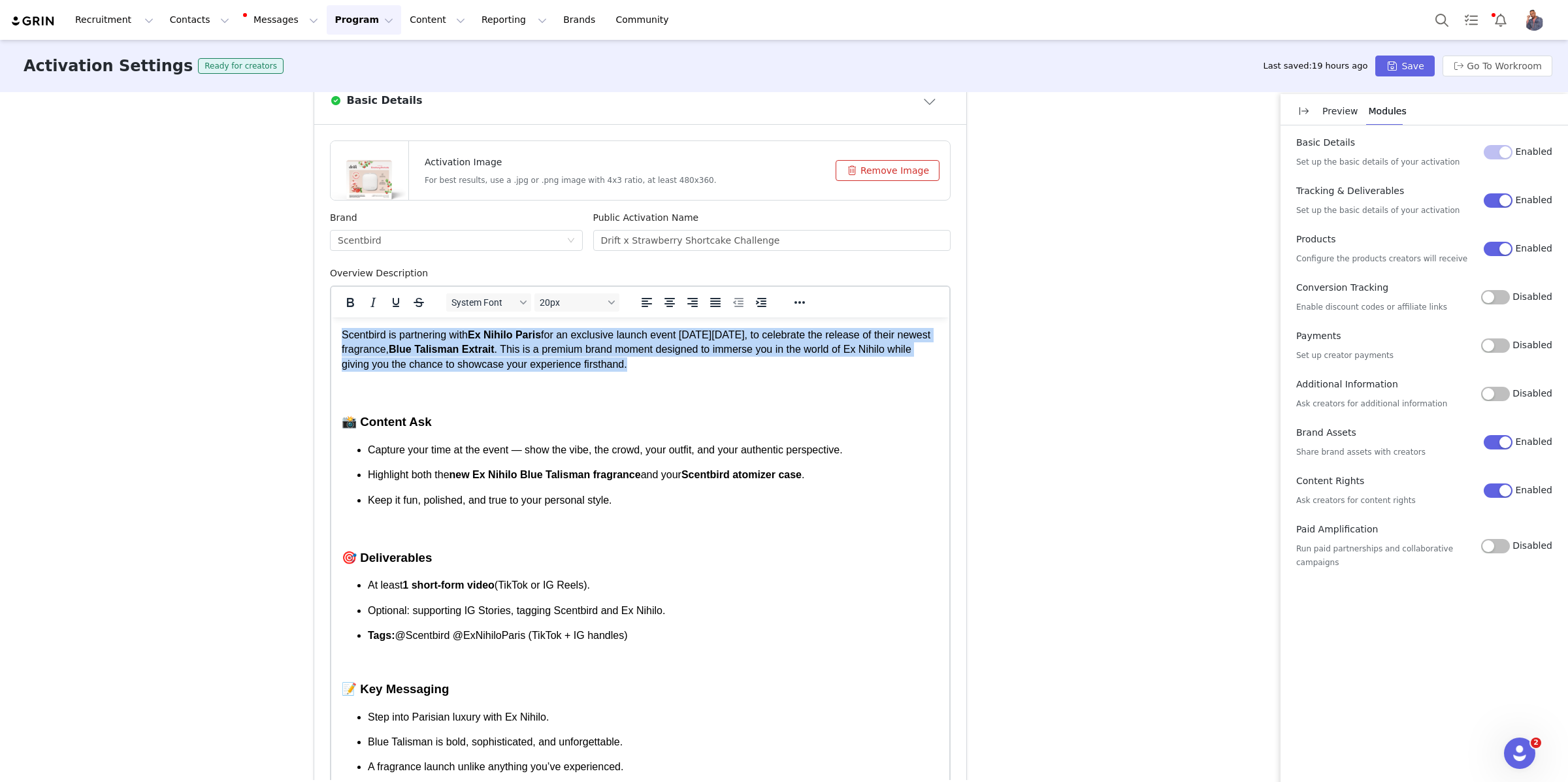
drag, startPoint x: 503, startPoint y: 391, endPoint x: 311, endPoint y: 322, distance: 204.0
click at [331, 322] on html "Scentbird is partnering with Ex Nihilo Paris for an exclusive launch event on W…" at bounding box center [640, 592] width 618 height 549
paste body "Rich Text Area. Press ALT-0 for help."
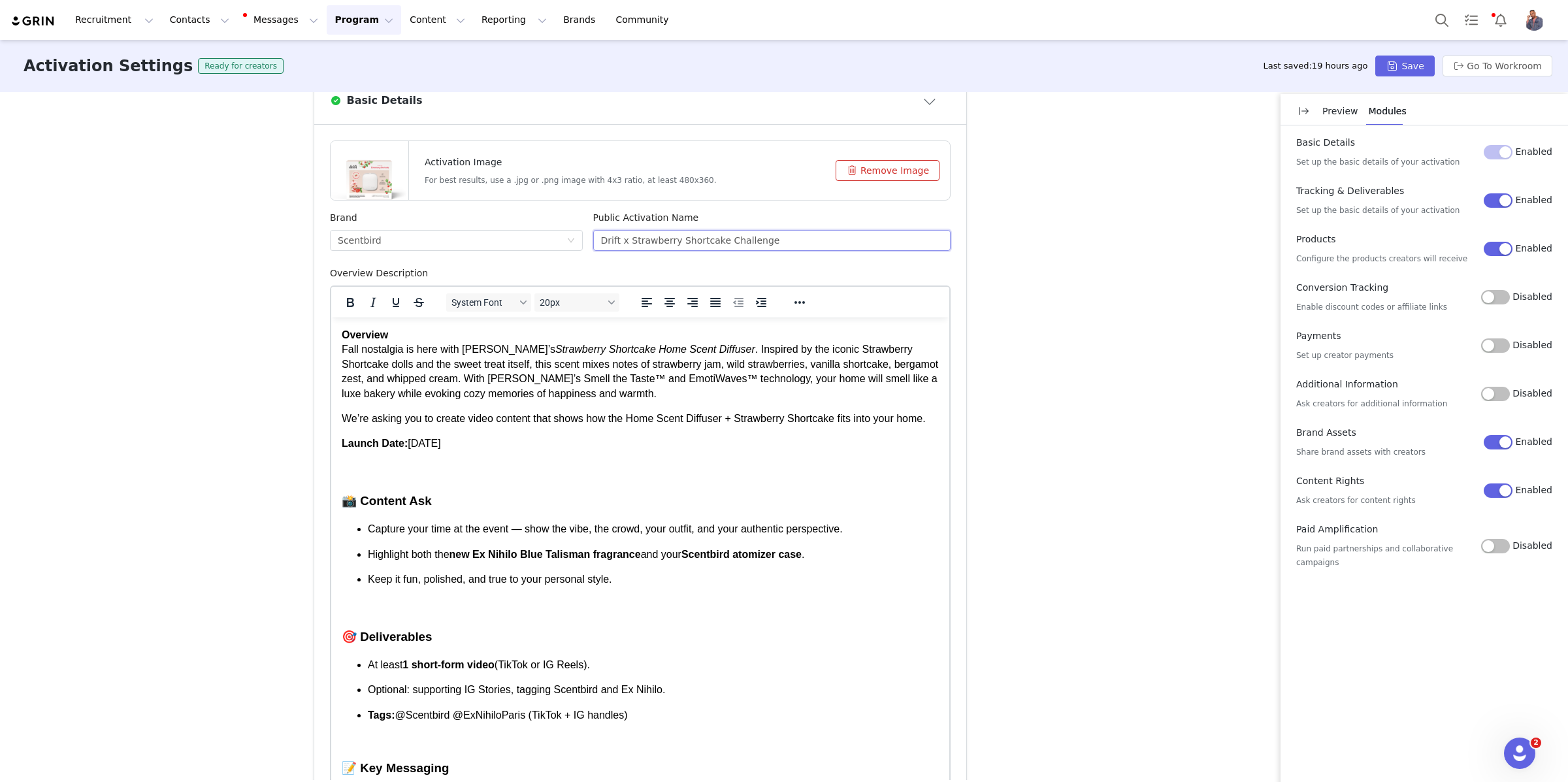
click at [620, 243] on input "Drift x Strawberry Shortcake Challenge" at bounding box center [772, 241] width 358 height 21
drag, startPoint x: 765, startPoint y: 245, endPoint x: 722, endPoint y: 244, distance: 43.0
click at [722, 244] on input "Drift x Strawberry Shortcake Challenge" at bounding box center [772, 241] width 358 height 21
drag, startPoint x: 410, startPoint y: 332, endPoint x: 326, endPoint y: 334, distance: 84.0
click at [331, 334] on html "Overview Fall nostalgia is here with Drift’s Strawberry Shortcake Home Scent Di…" at bounding box center [640, 632] width 618 height 629
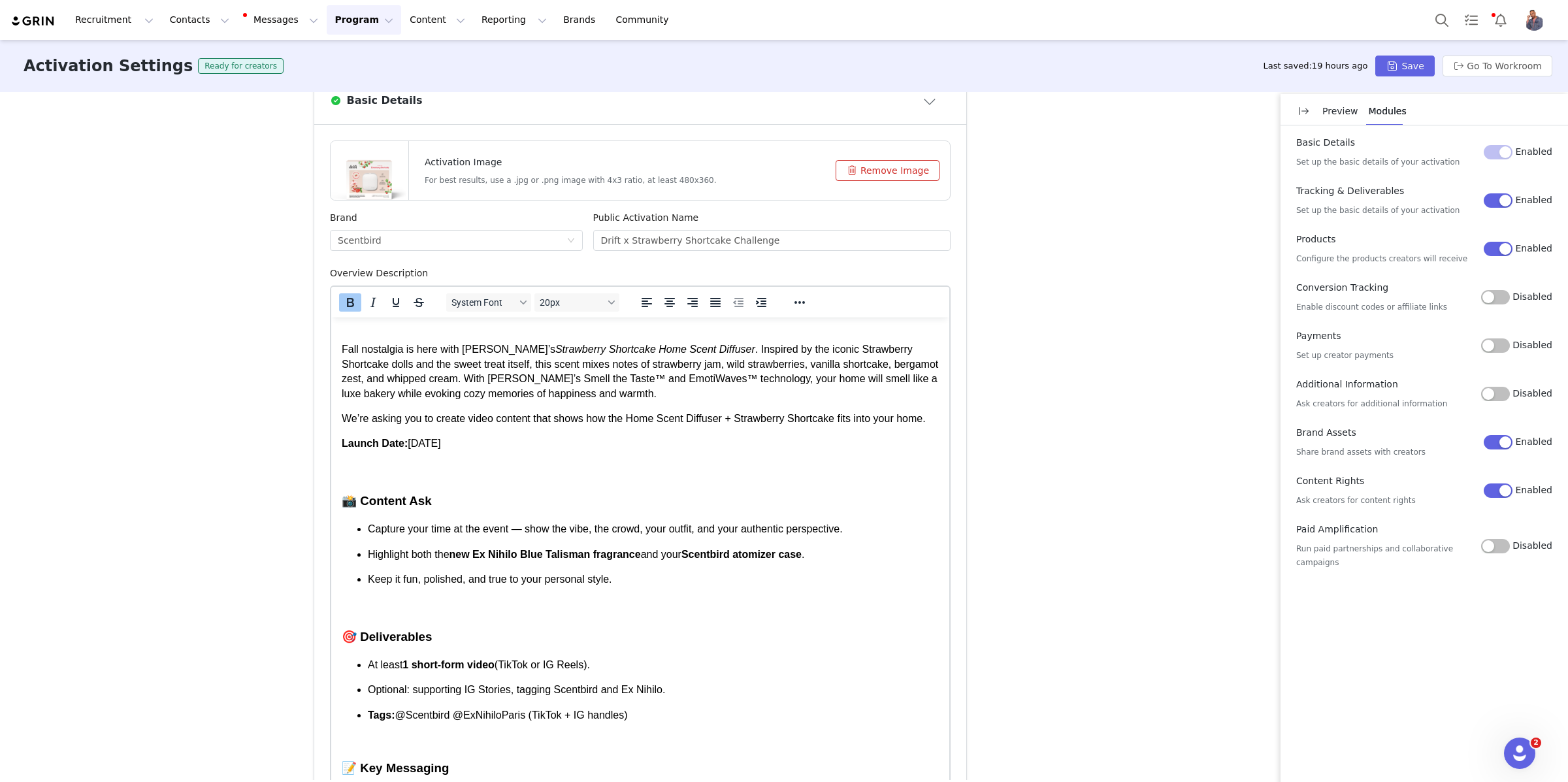
click at [380, 494] on body "﻿ Fall nostalgia is here with Drift’s Strawberry Shortcake Home Scent Diffuser …" at bounding box center [641, 632] width 597 height 607
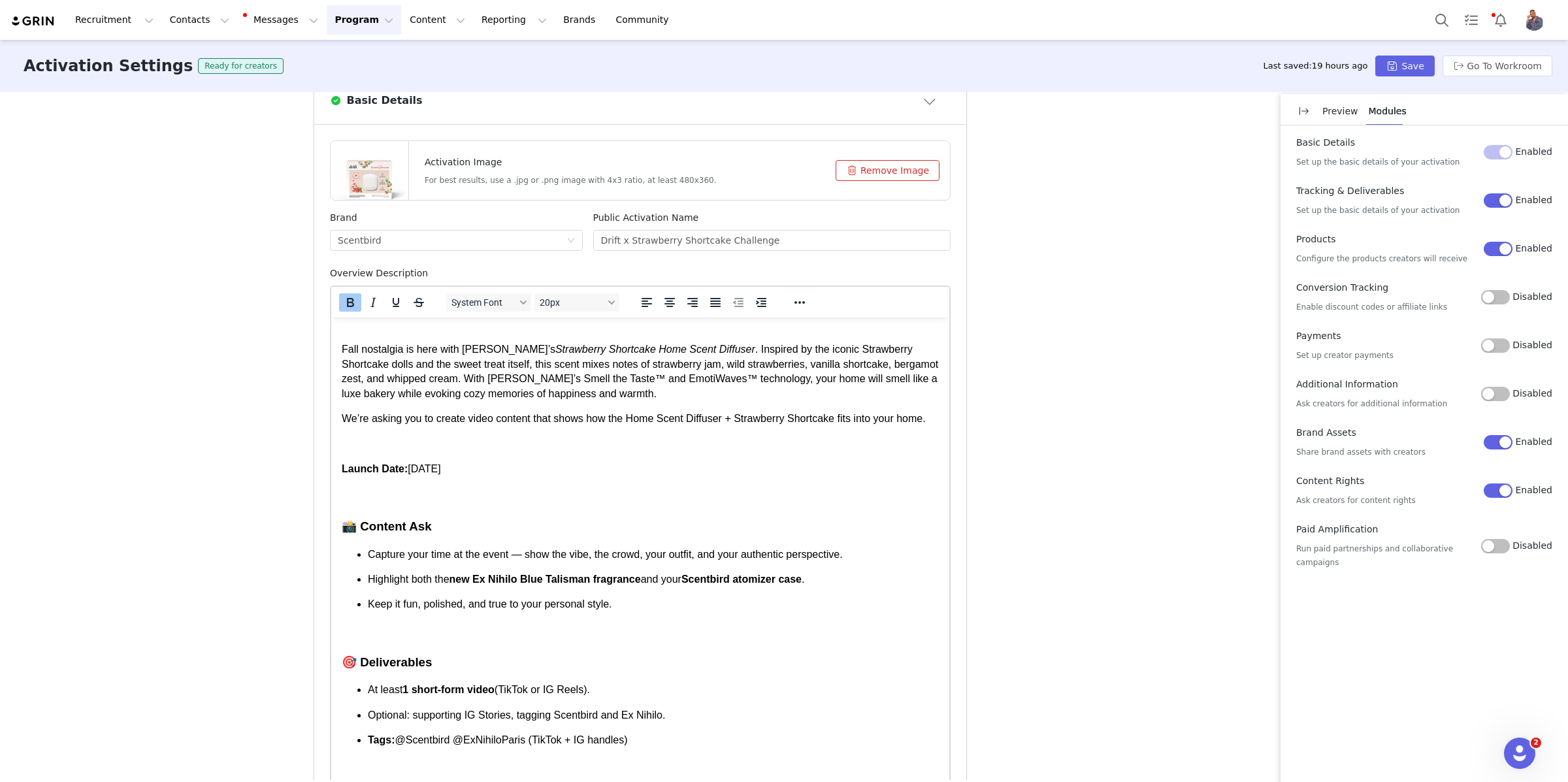
click at [342, 458] on html "Fall nostalgia is here with Drift’s Strawberry Shortcake Home Scent Diffuser . …" at bounding box center [640, 644] width 618 height 653
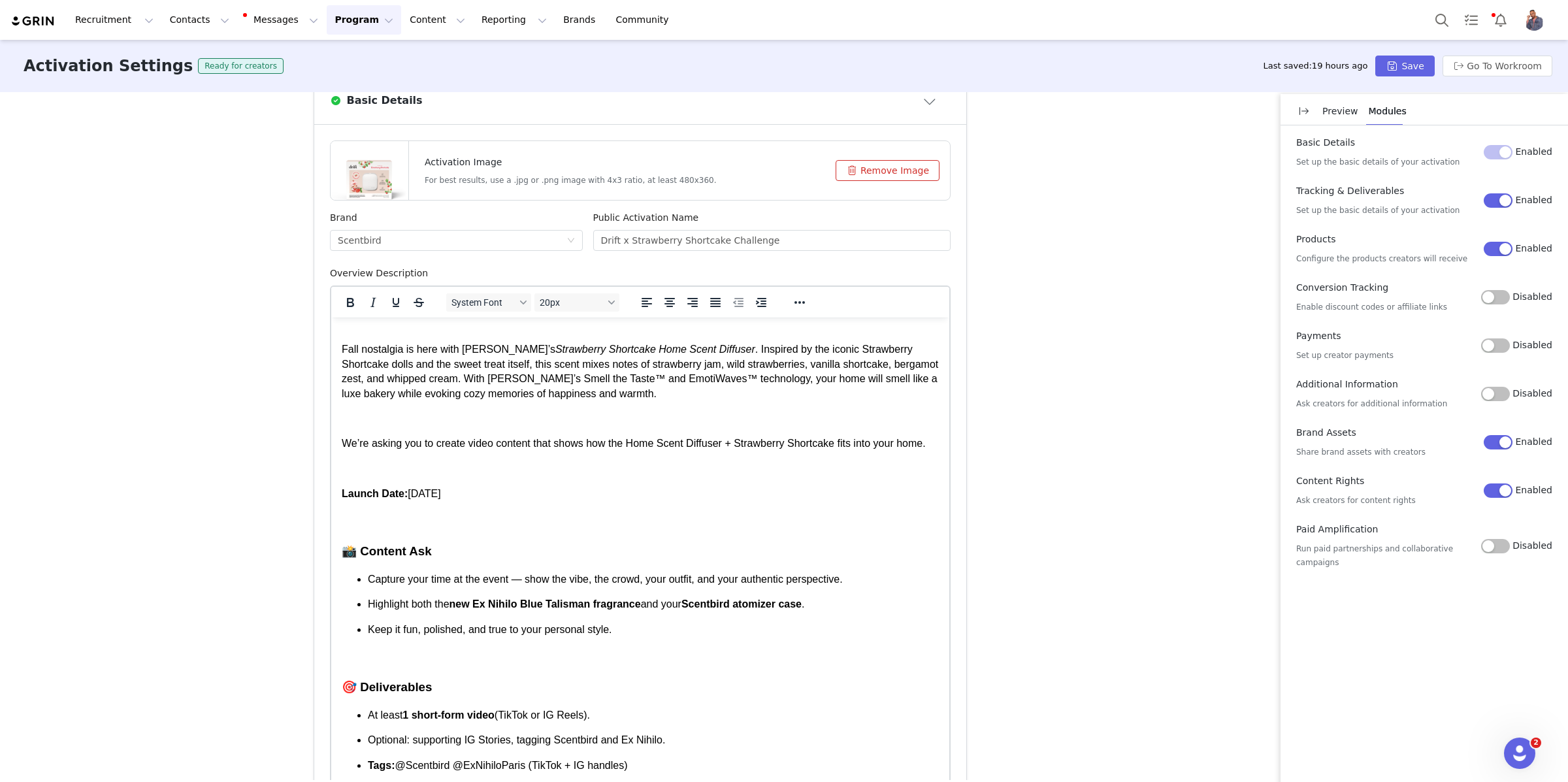
scroll to position [96, 0]
click at [449, 494] on body "Fall nostalgia is here with Drift’s Strawberry Shortcake Home Scent Diffuser . …" at bounding box center [641, 657] width 597 height 658
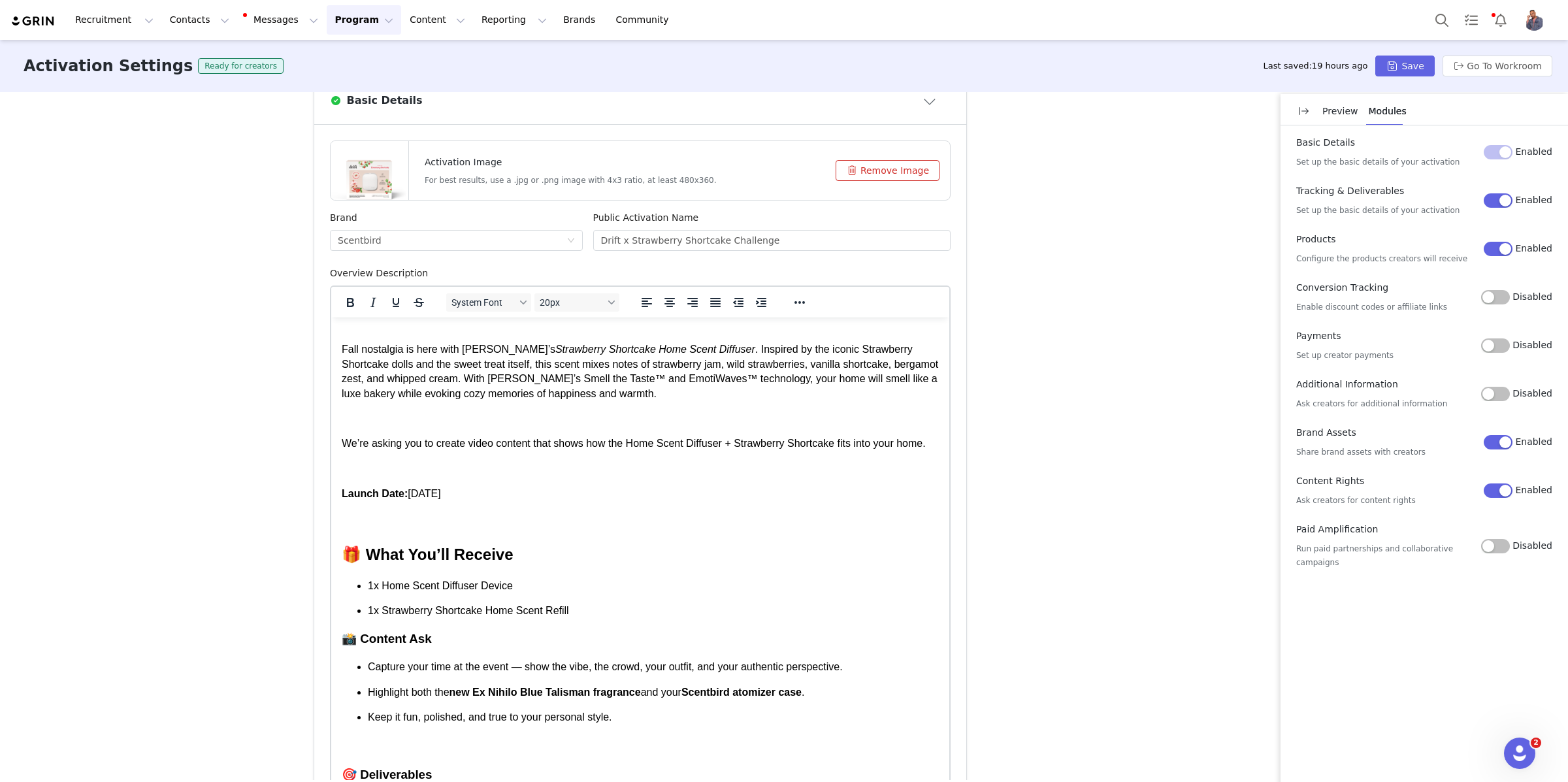
click at [375, 513] on h3 "Rich Text Area. Press ALT-0 for help." at bounding box center [641, 522] width 597 height 17
click at [549, 588] on p "1x Home Scent Diffuser Device" at bounding box center [654, 586] width 571 height 15
click at [612, 592] on p "1x Drift x Strawberry Shortcake starter kit (includes a home scent diffuser dev…" at bounding box center [654, 586] width 571 height 15
click at [370, 618] on p "1x Strawberry Shortcake Home Scent Refill" at bounding box center [654, 611] width 571 height 15
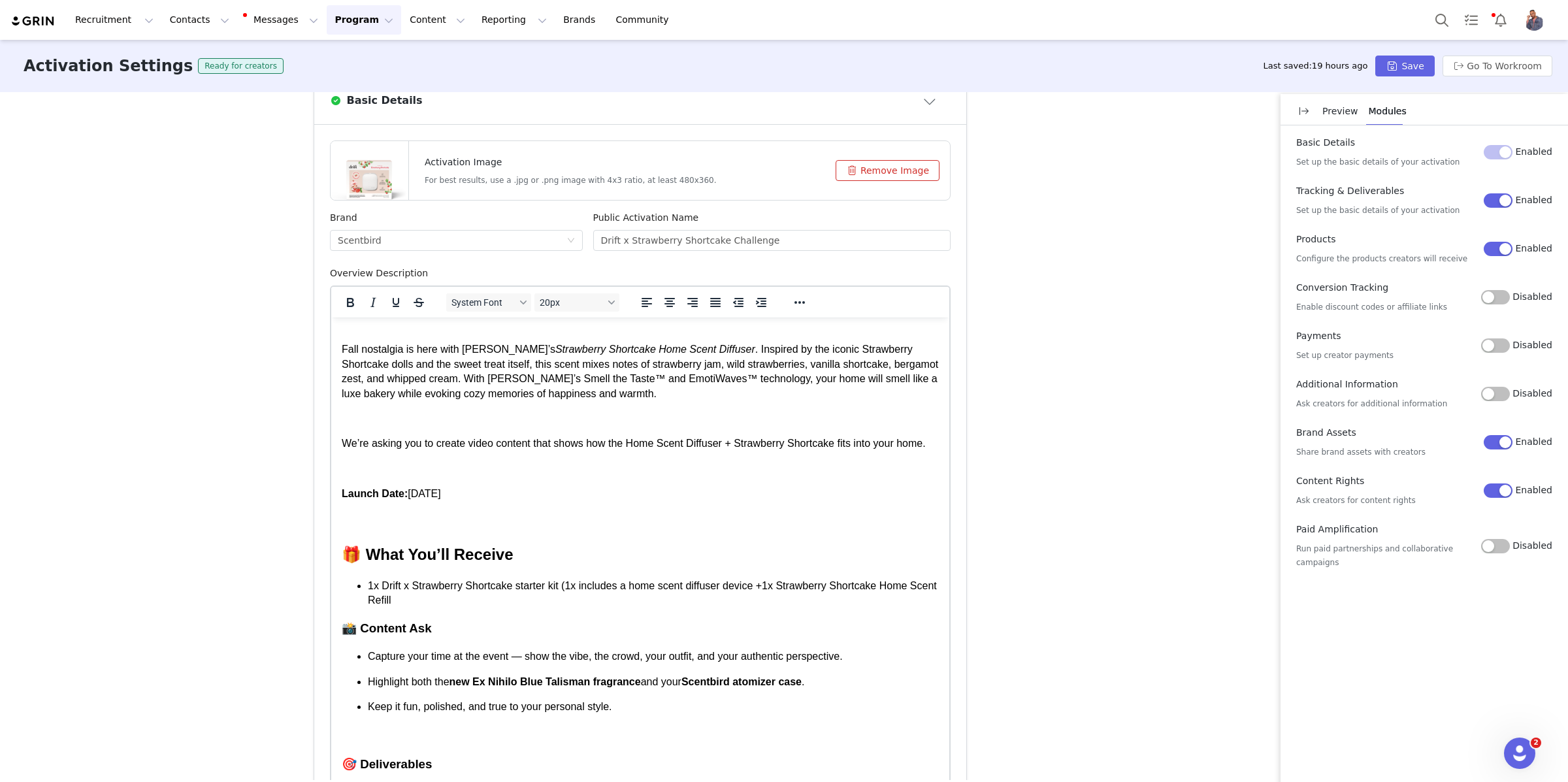
click at [545, 608] on p "1x Drift x Strawberry Shortcake starter kit (1x includes a home scent diffuser …" at bounding box center [654, 593] width 571 height 29
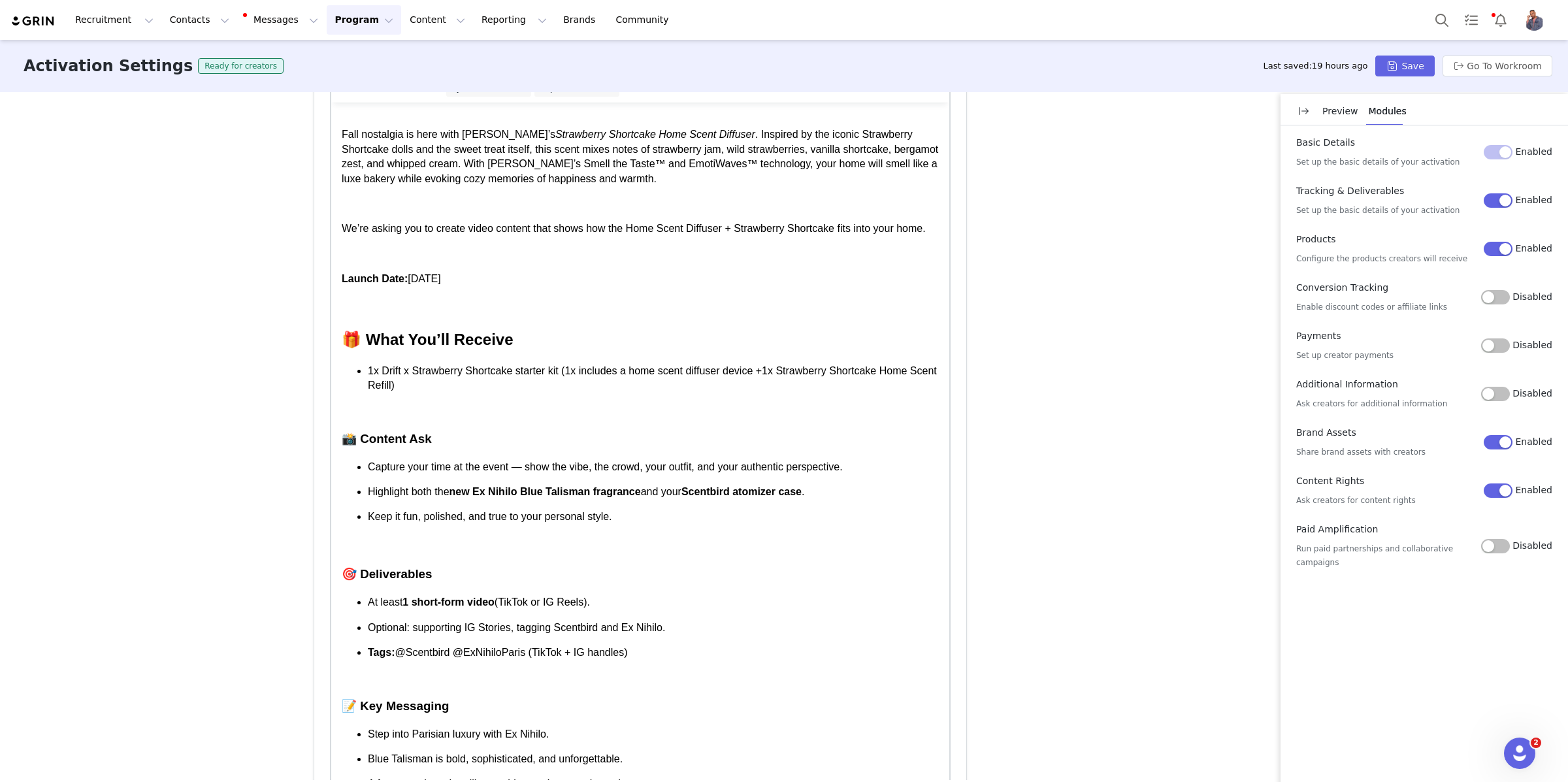
scroll to position [20, 0]
click at [537, 287] on p "Launch Date: October 2025" at bounding box center [641, 279] width 597 height 15
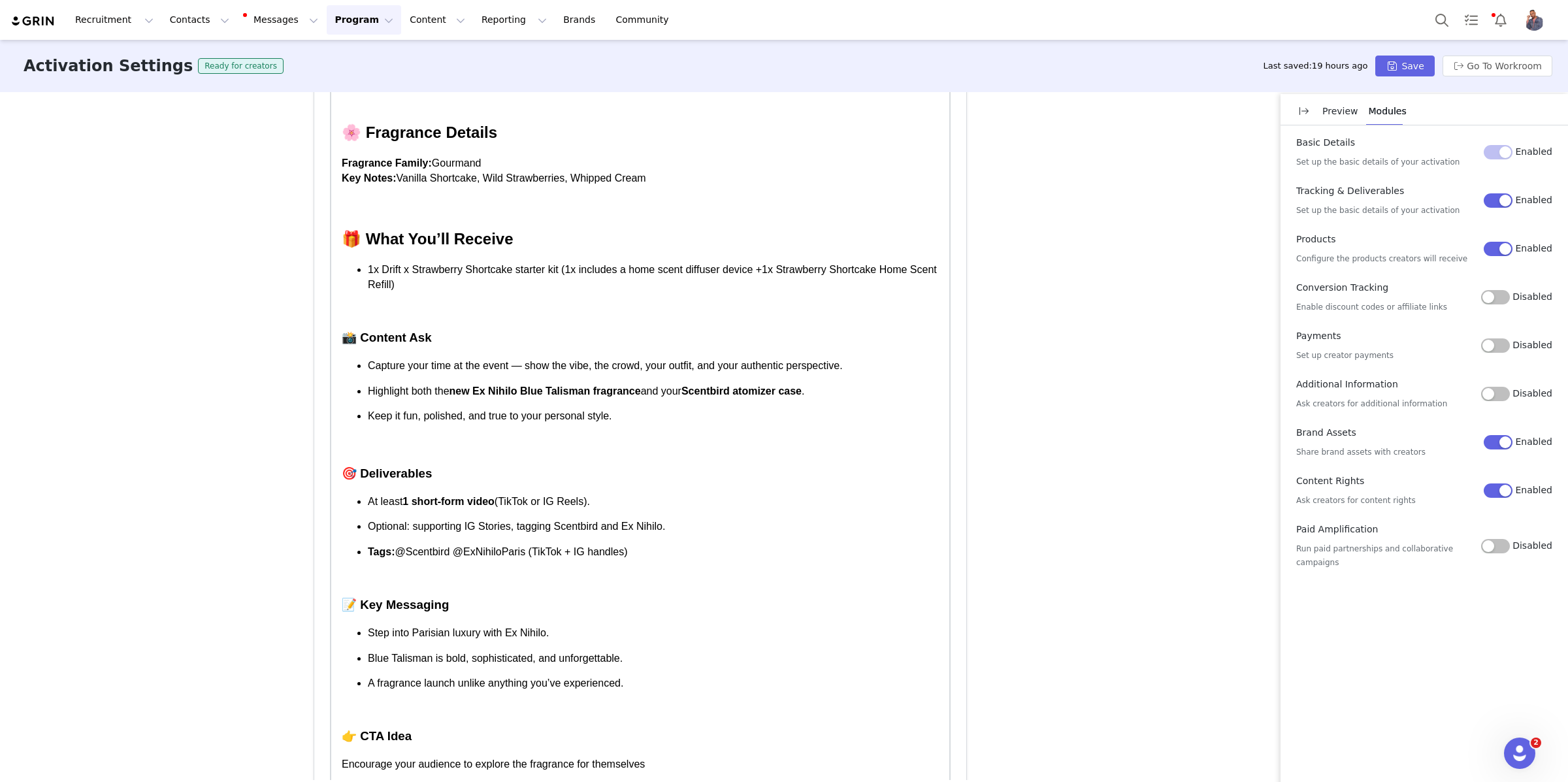
scroll to position [787, 0]
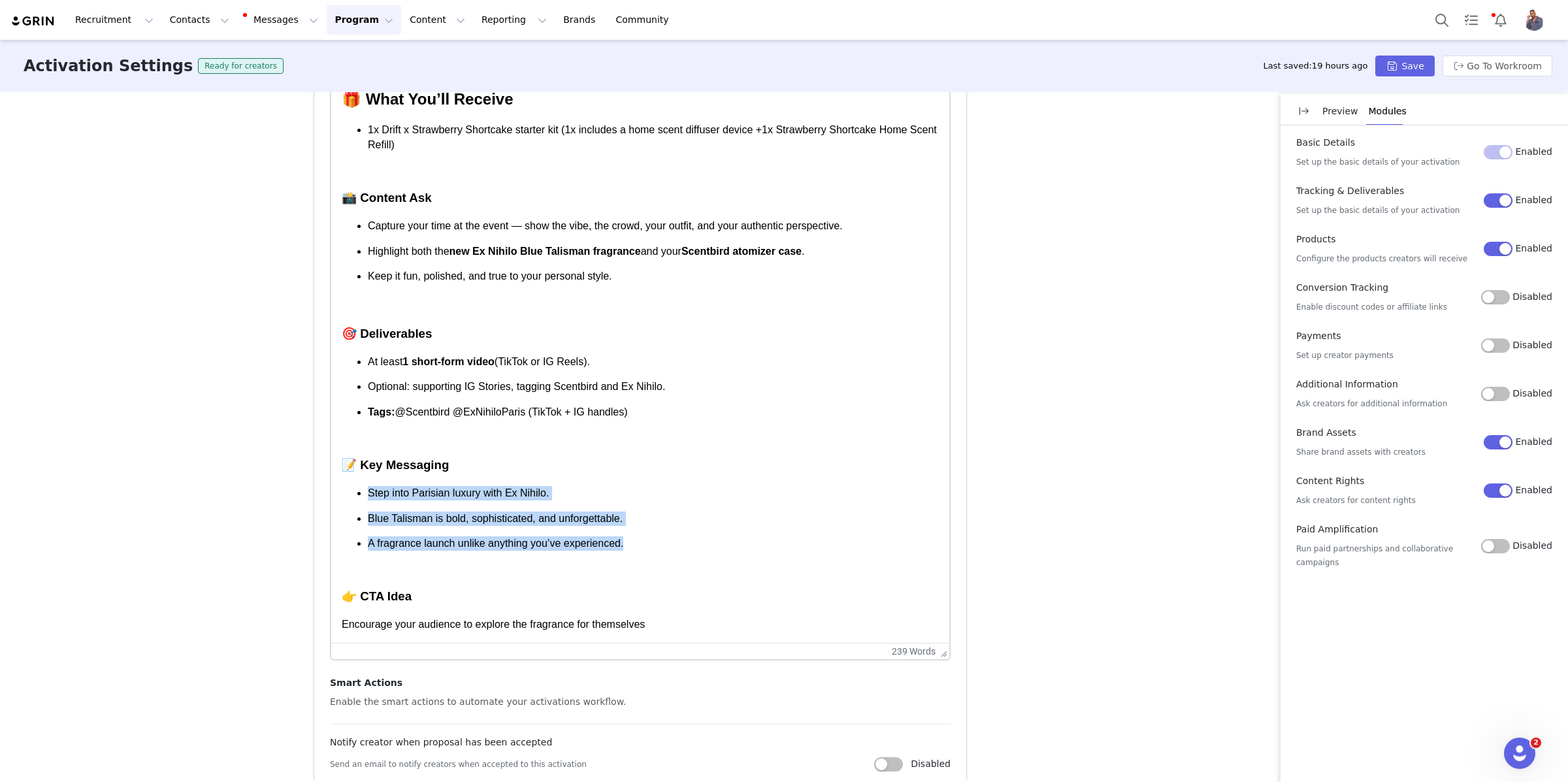
drag, startPoint x: 688, startPoint y: 522, endPoint x: 365, endPoint y: 460, distance: 328.9
click at [365, 486] on ul "Step into Parisian luxury with Ex Nihilo. Blue Talisman is bold, sophisticated,…" at bounding box center [641, 518] width 597 height 64
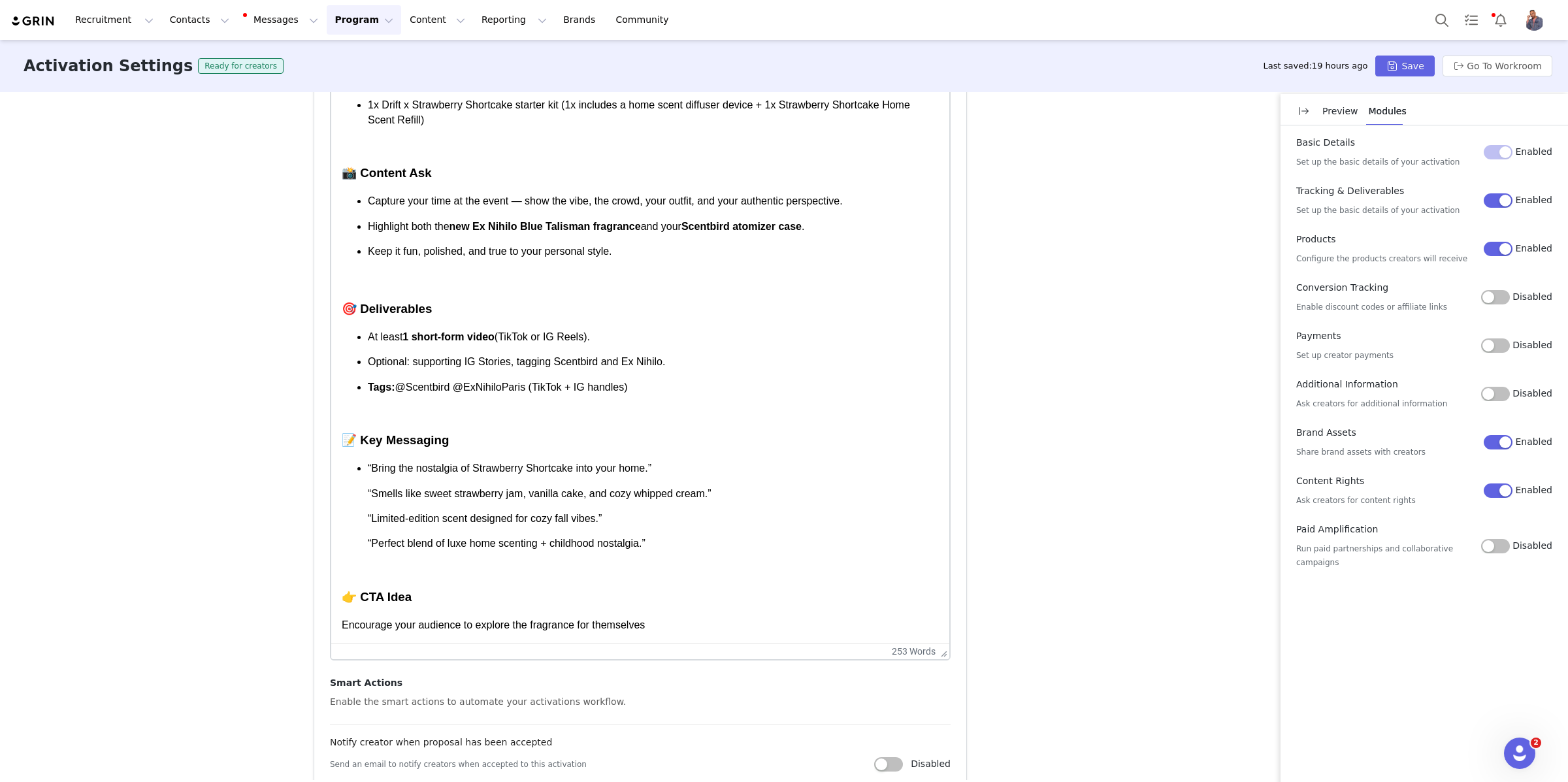
click at [365, 486] on ul "“Bring the nostalgia of Strawberry Shortcake into your home.” “Smells like swee…" at bounding box center [641, 506] width 597 height 90
click at [364, 519] on ul "“Bring the nostalgia of Strawberry Shortcake into your home.” “Smells like swee…" at bounding box center [641, 506] width 597 height 90
click at [366, 552] on ul "“Bring the nostalgia of Strawberry Shortcake into your home.” “Smells like swee…" at bounding box center [641, 506] width 597 height 90
drag, startPoint x: 601, startPoint y: 325, endPoint x: 728, endPoint y: 327, distance: 127.0
click at [728, 355] on p "Optional: supporting IG Stories, tagging Scentbird and Ex Nihilo." at bounding box center [654, 362] width 571 height 15
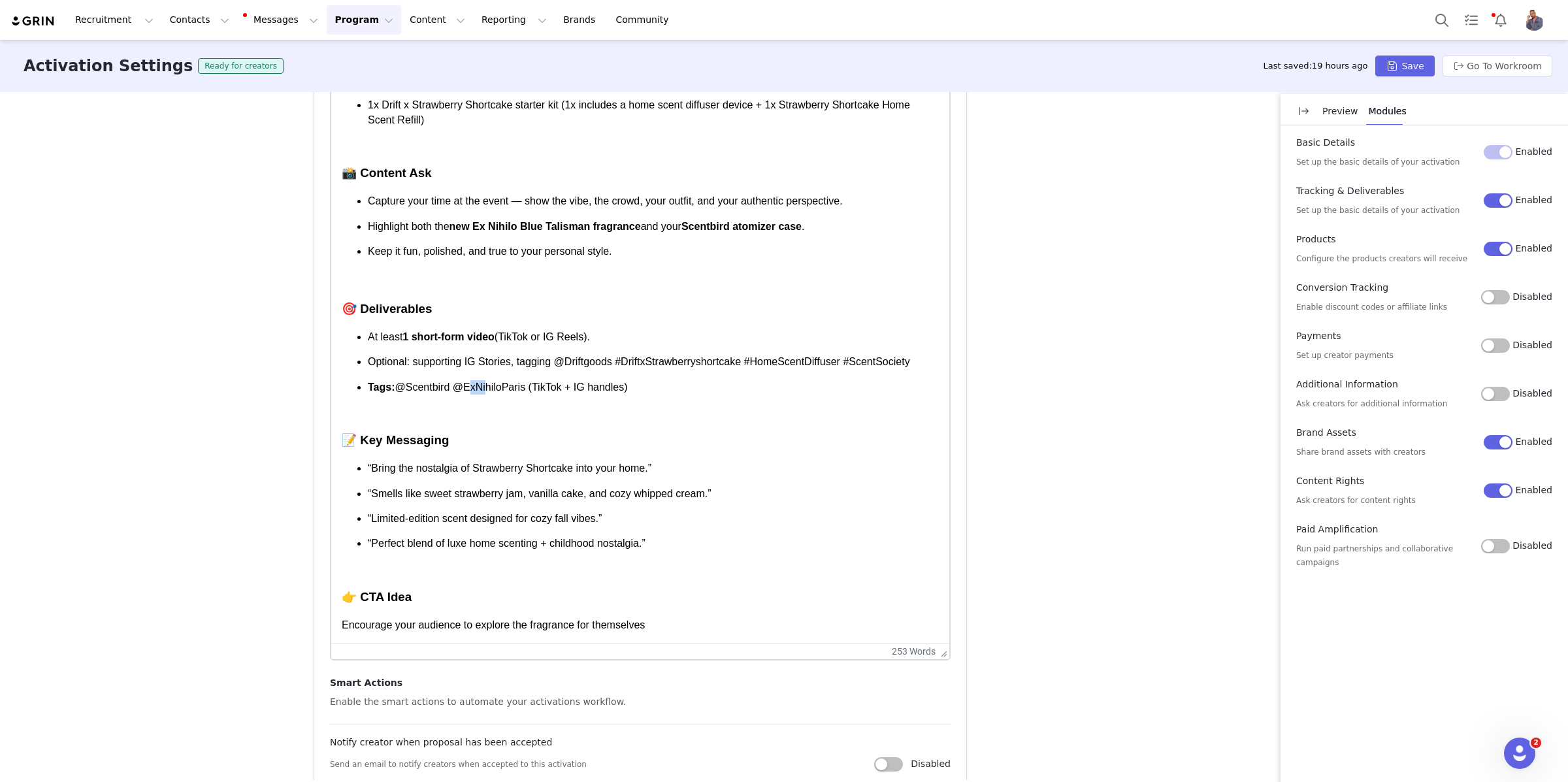
drag, startPoint x: 488, startPoint y: 374, endPoint x: 506, endPoint y: 374, distance: 18.0
click at [506, 380] on p "Tags: @Scentbird @ExNihiloParis (TikTok + IG handles)" at bounding box center [654, 388] width 571 height 15
drag, startPoint x: 418, startPoint y: 374, endPoint x: 559, endPoint y: 376, distance: 141.0
click at [559, 380] on p "Tags: @Scentbird @ExNihiloParis (TikTok + IG handles)" at bounding box center [654, 388] width 571 height 15
drag, startPoint x: 599, startPoint y: 324, endPoint x: 606, endPoint y: 342, distance: 19.3
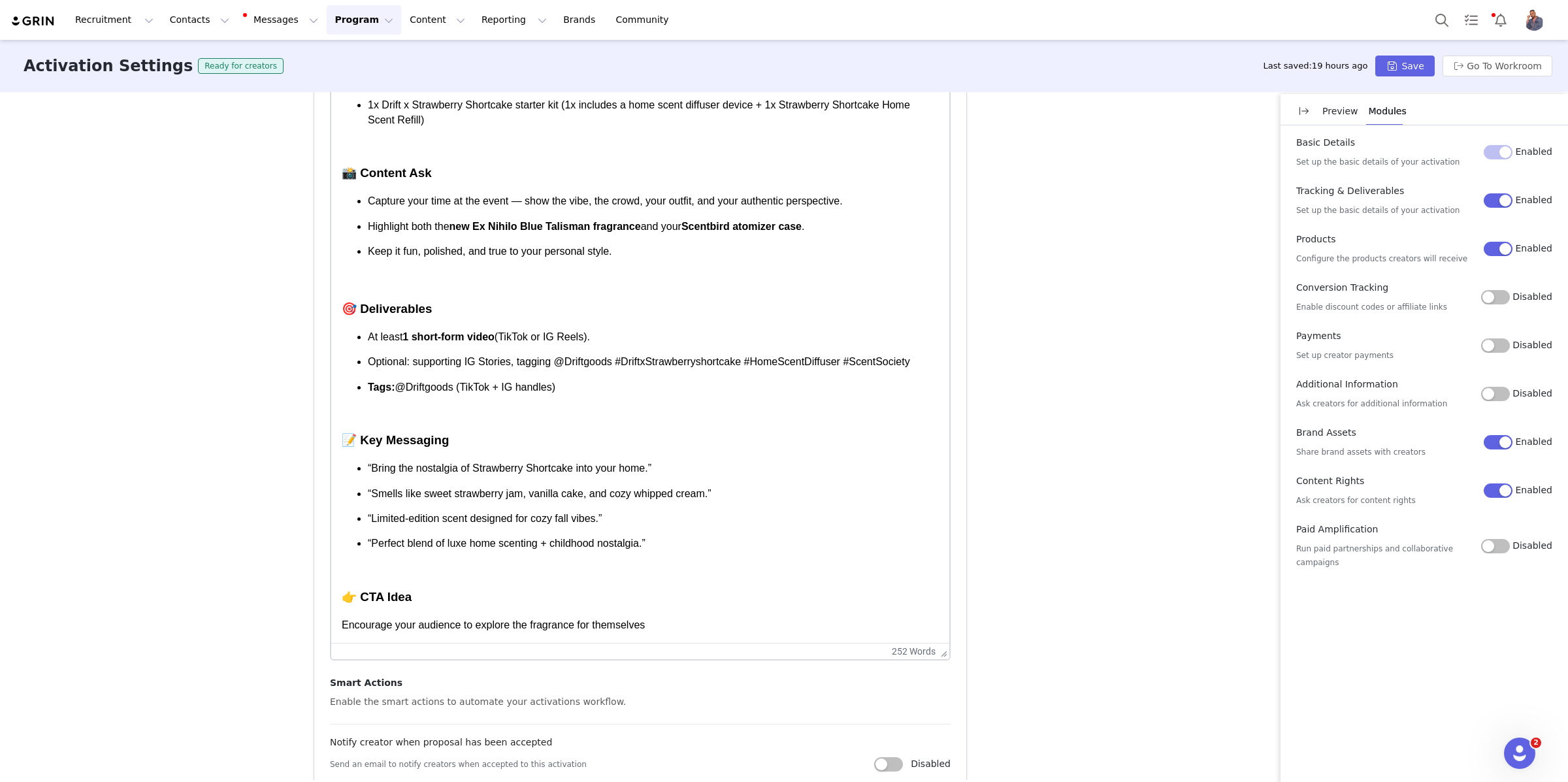
click at [606, 355] on p "Optional: supporting IG Stories, tagging @Driftgoods #DriftxStrawberryshortcake…" at bounding box center [654, 362] width 571 height 15
copy p "@Driftgoods #DriftxStrawberryshortcake #HomeScentDiffuser #ScentSociety"
click at [606, 380] on p "Tags: @Driftgoods (TikTok + IG handles)" at bounding box center [654, 388] width 571 height 15
drag, startPoint x: 690, startPoint y: 373, endPoint x: 617, endPoint y: 375, distance: 73.0
click at [617, 380] on p "Tags: @Driftgoods (TikTok + IG handles) + @Driftgoods #DriftxStrawberryshortcak…" at bounding box center [654, 388] width 571 height 15
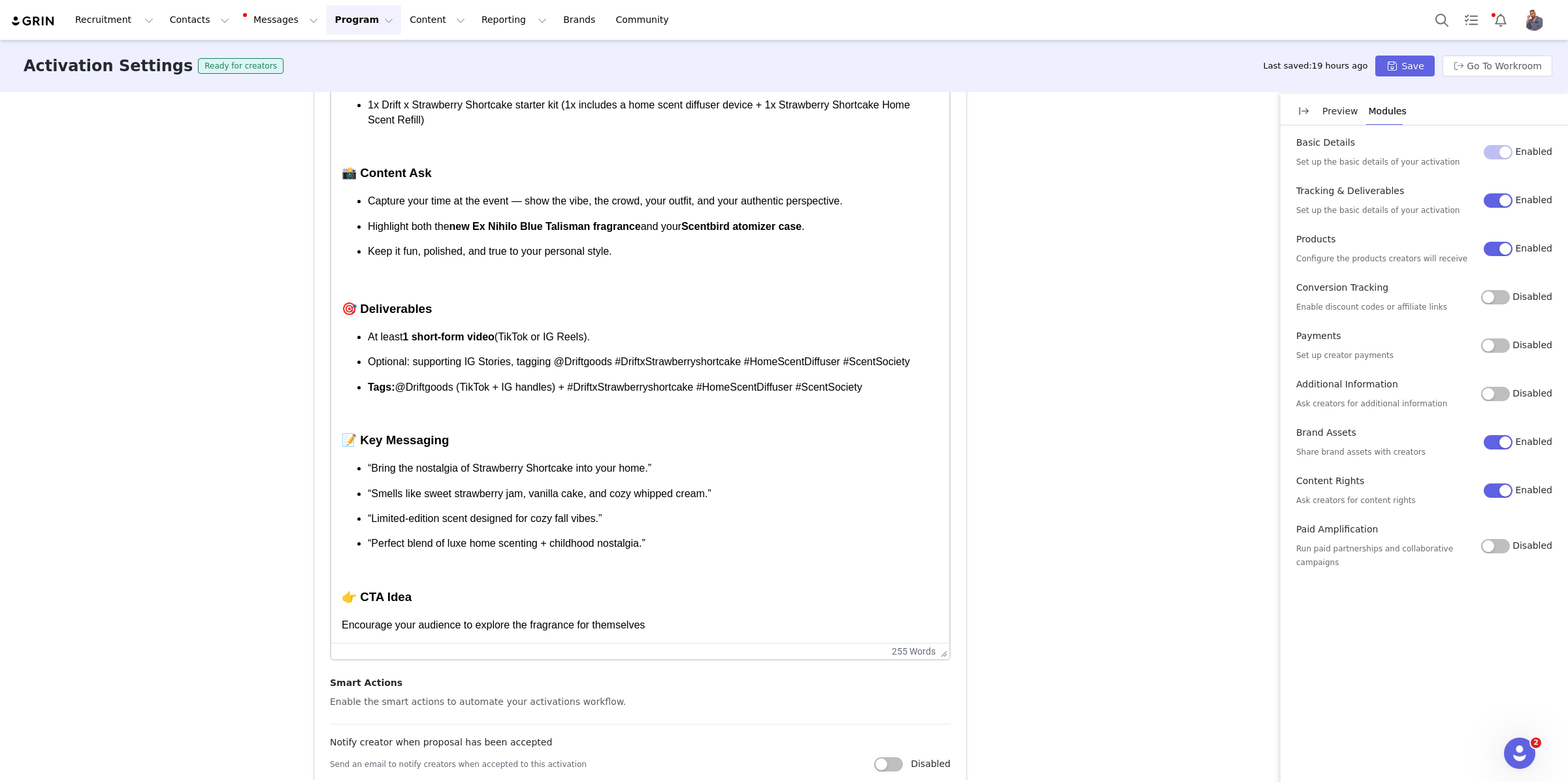
drag, startPoint x: 591, startPoint y: 339, endPoint x: 545, endPoint y: 323, distance: 48.7
click at [545, 355] on p "Optional: supporting IG Stories, tagging @Driftgoods #DriftxStrawberryshortcake…" at bounding box center [654, 362] width 571 height 15
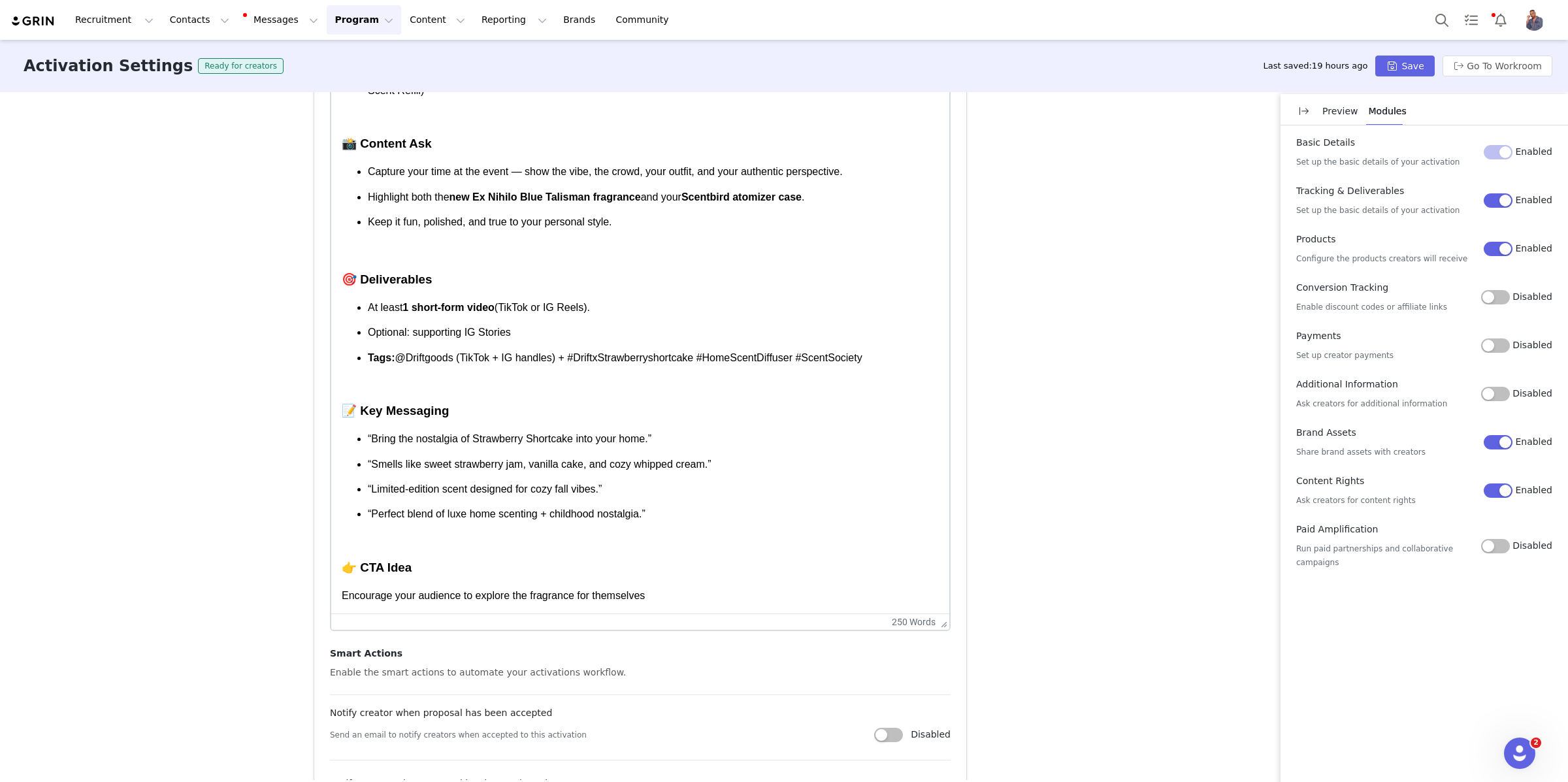
scroll to position [979, 0]
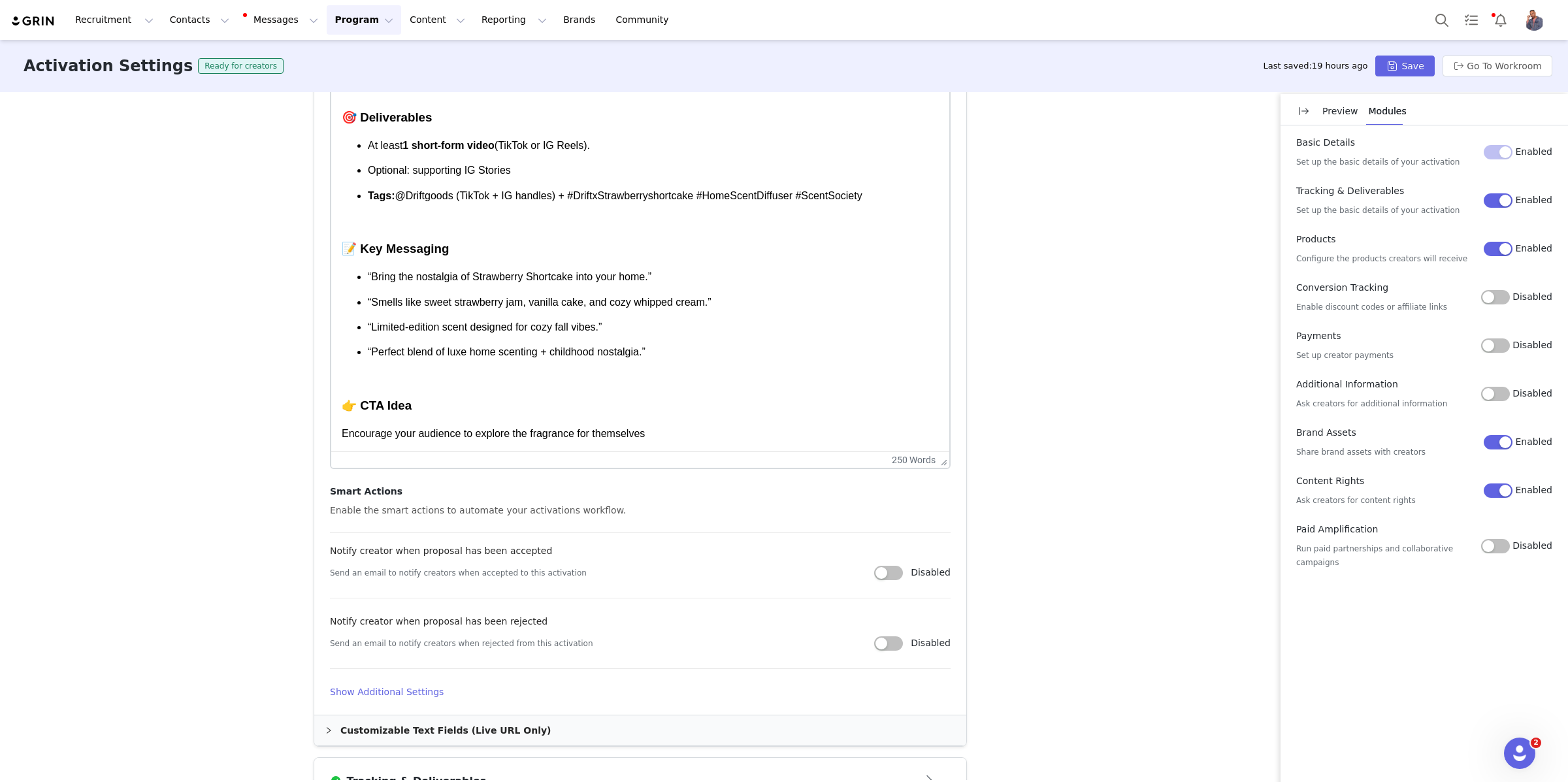
click at [575, 398] on h3 "👉 CTA Idea" at bounding box center [641, 406] width 597 height 17
drag, startPoint x: 721, startPoint y: 433, endPoint x: 646, endPoint y: 85, distance: 356.0
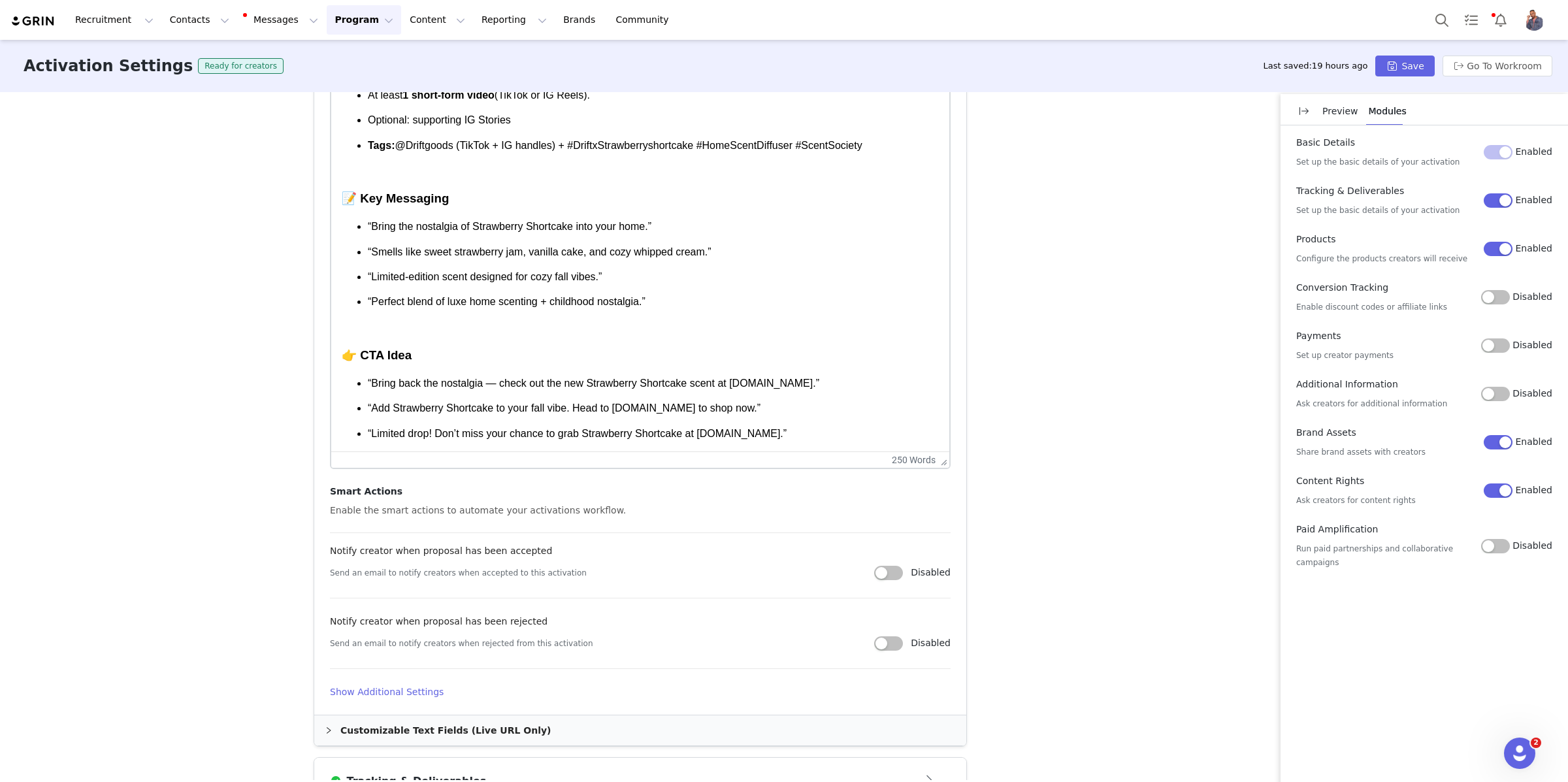
scroll to position [451, 0]
click at [529, 386] on p "“Bring back the nostalgia — check out the new Strawberry Shortcake scent at Dri…" at bounding box center [654, 384] width 571 height 15
drag, startPoint x: 375, startPoint y: 444, endPoint x: 458, endPoint y: 430, distance: 84.2
click at [458, 430] on p "“Limited drop! Don’t miss your chance to grab Strawberry Shortcake at Drift.co.”" at bounding box center [654, 434] width 571 height 15
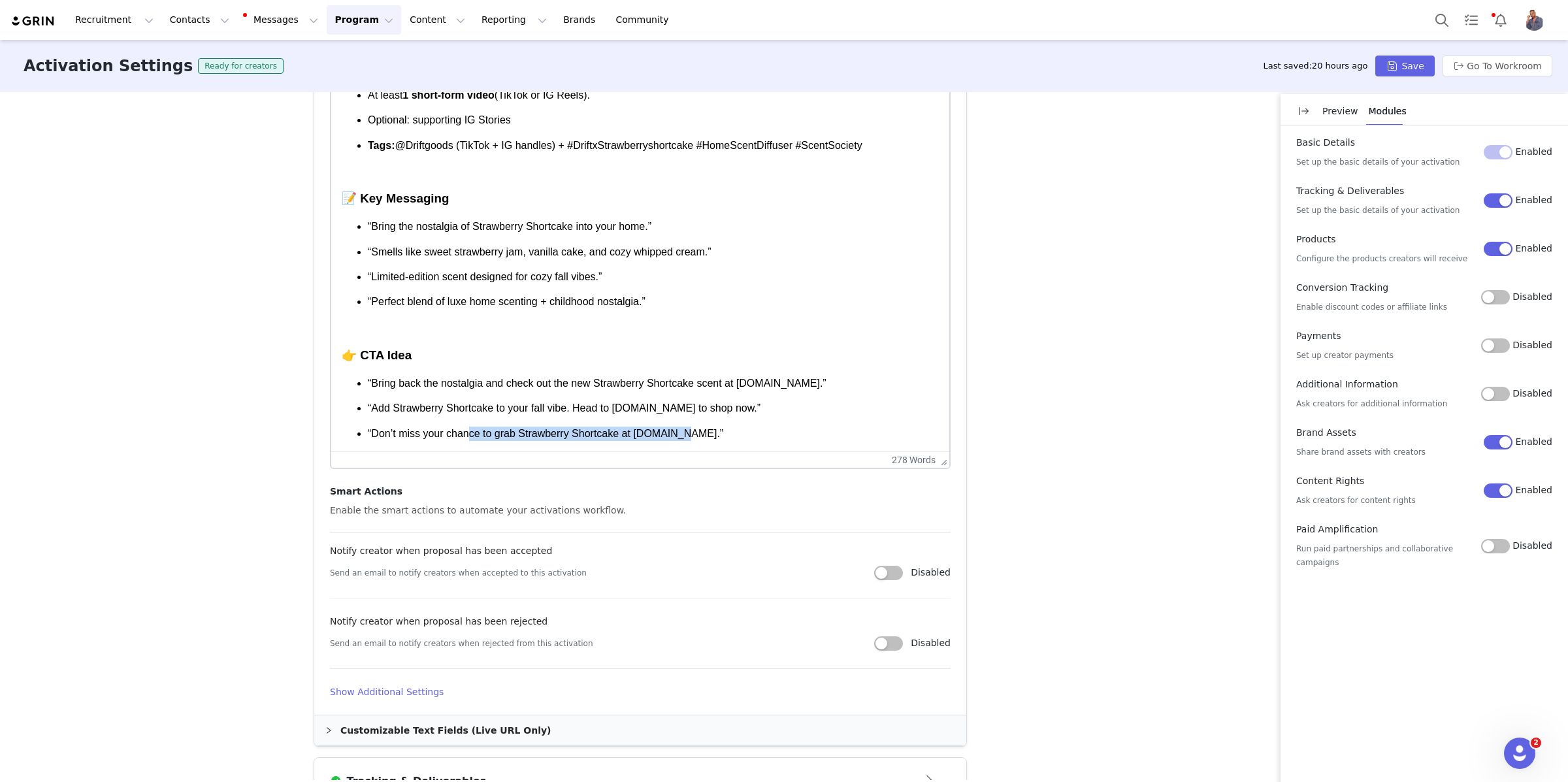
drag, startPoint x: 741, startPoint y: 430, endPoint x: 690, endPoint y: 427, distance: 51.1
click at [497, 430] on p "“Don’t miss your chance to grab Strawberry Shortcake at Drift.co.”" at bounding box center [654, 434] width 571 height 15
drag, startPoint x: 757, startPoint y: 430, endPoint x: 316, endPoint y: 432, distance: 441.0
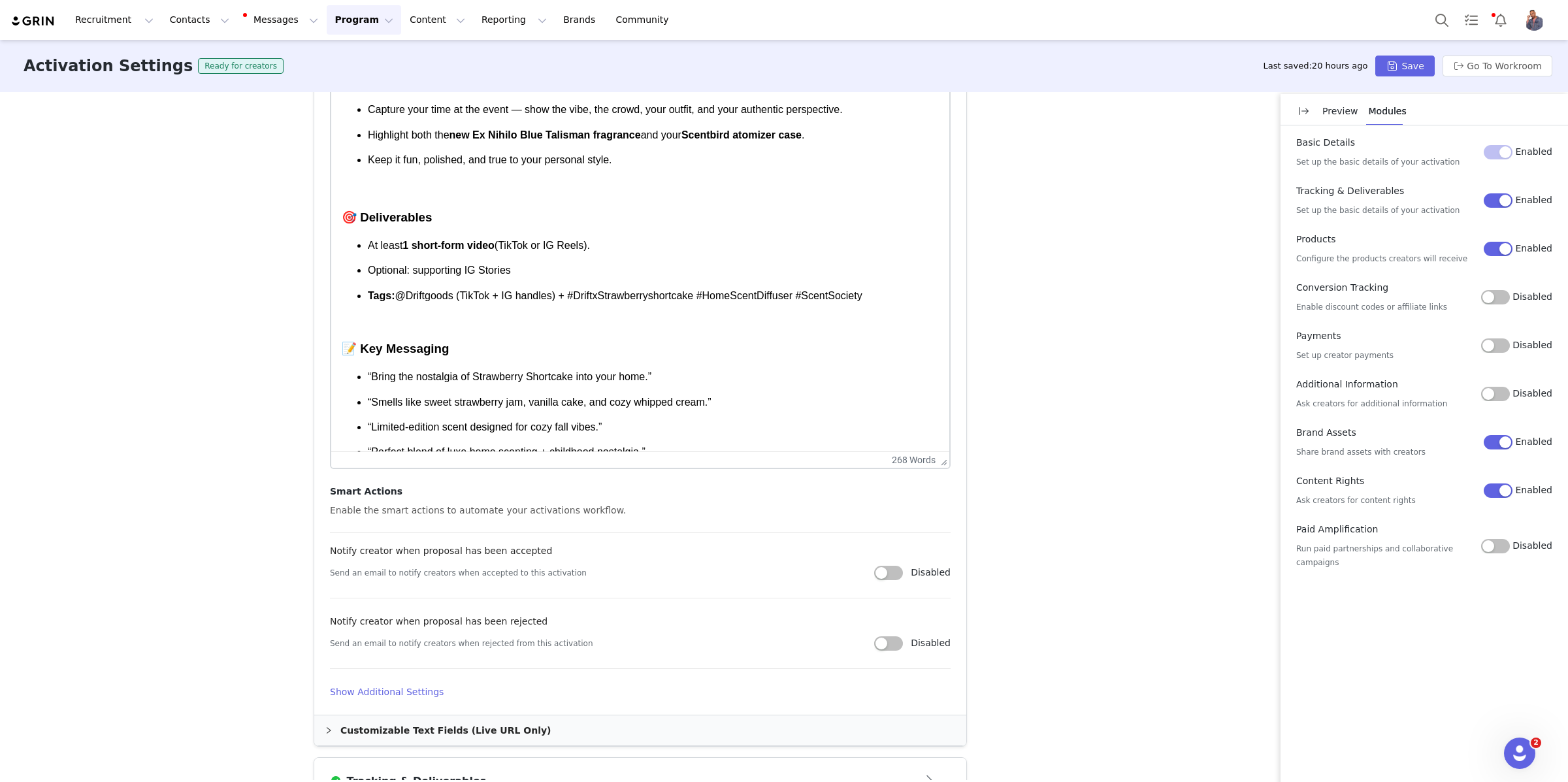
scroll to position [0, 0]
drag, startPoint x: 452, startPoint y: 234, endPoint x: 441, endPoint y: 233, distance: 11.0
click at [430, 93] on h3 "📸 Content Ask" at bounding box center [641, 85] width 597 height 17
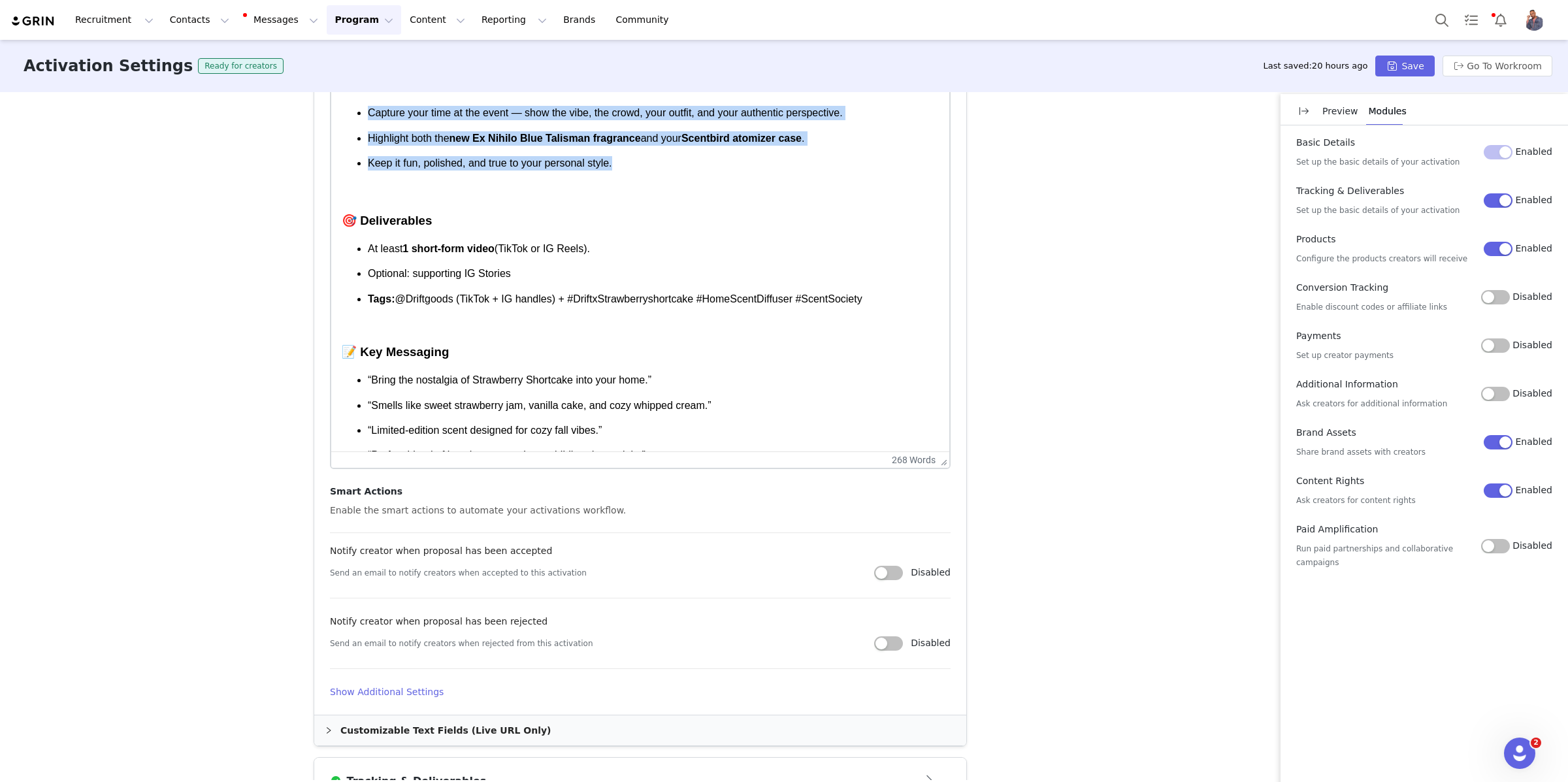
drag, startPoint x: 692, startPoint y: 354, endPoint x: 359, endPoint y: 271, distance: 343.2
click at [359, 171] on ul "Capture your time at the event — show the vibe, the crowd, your outfit, and you…" at bounding box center [641, 138] width 597 height 64
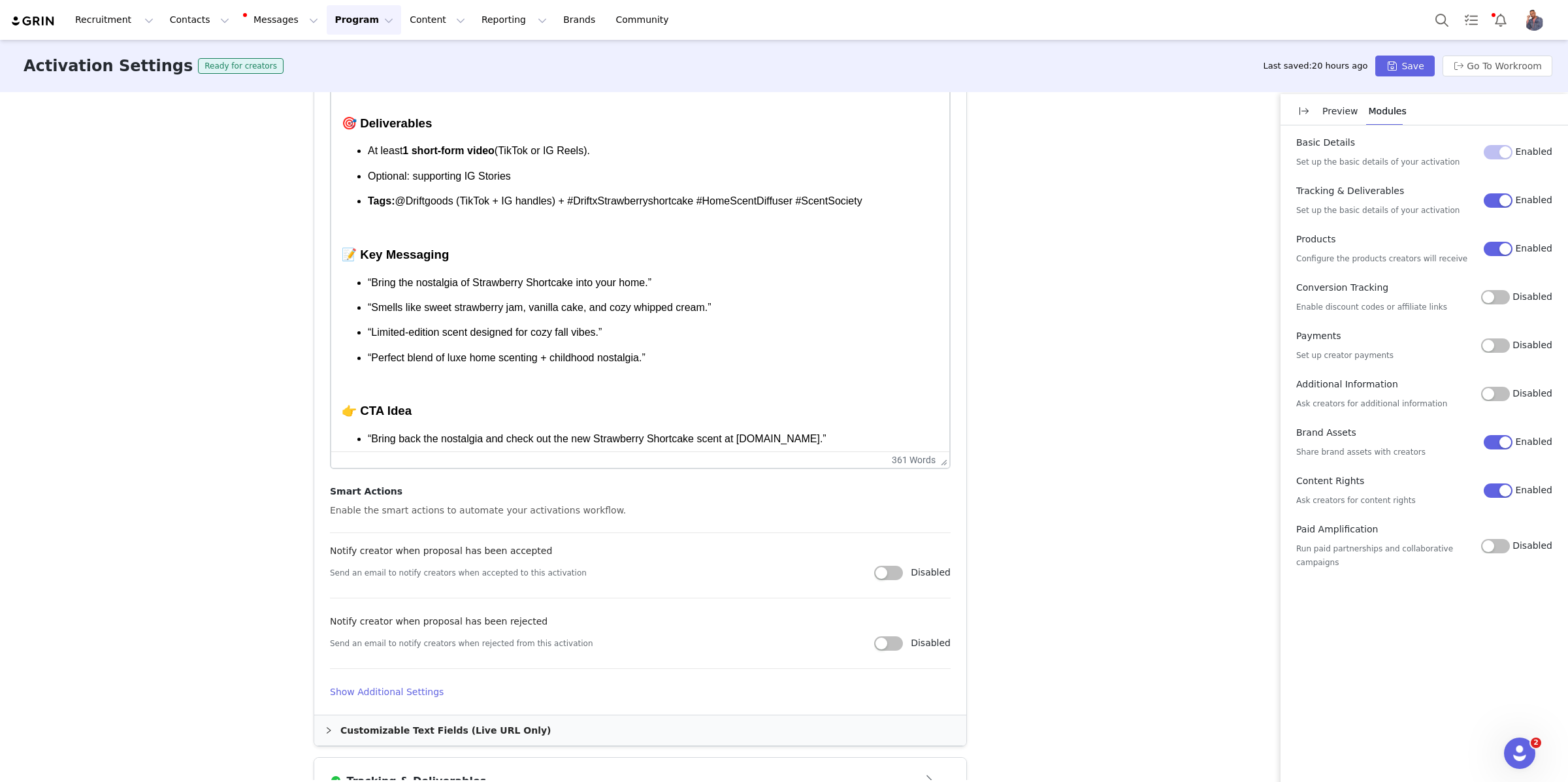
scroll to position [293, 0]
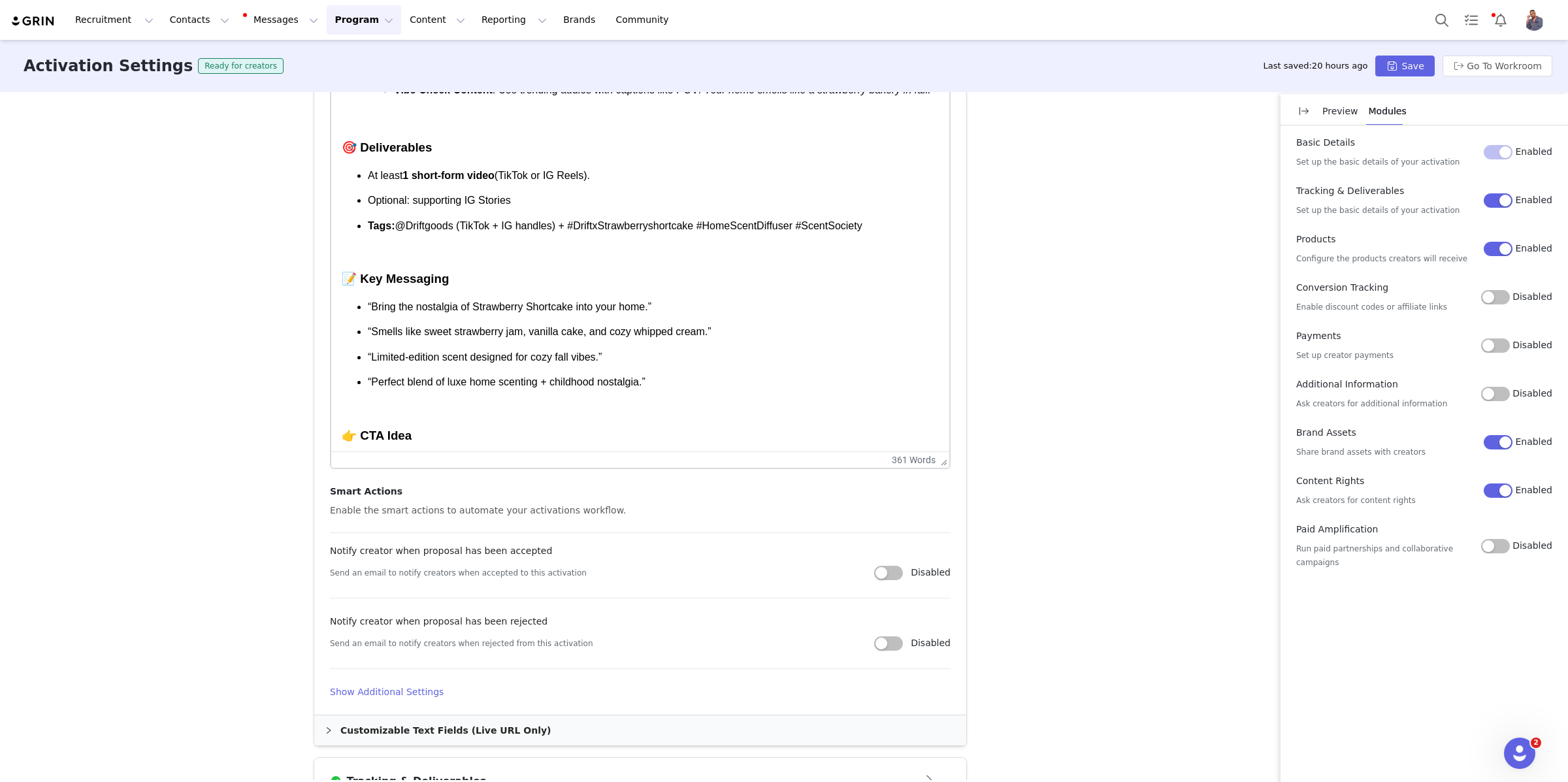
click at [379, 22] on li "Rich Text Area. Press ALT-0 for help." at bounding box center [654, 16] width 571 height 15
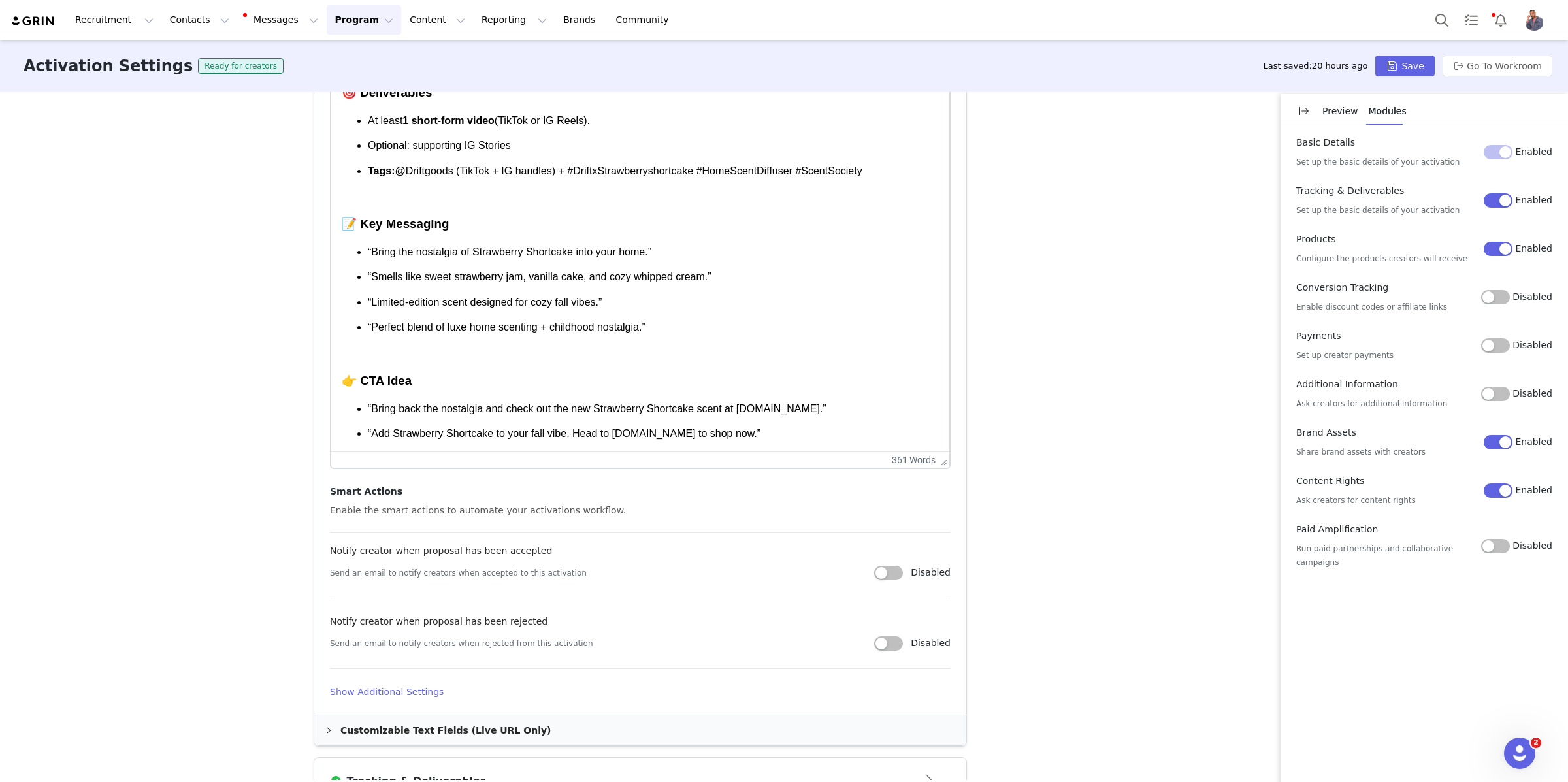
scroll to position [567, 0]
click at [387, 72] on h3 "Rich Text Area. Press ALT-0 for help." at bounding box center [641, 63] width 597 height 17
click at [388, 345] on p "Rich Text Area. Press ALT-0 for help." at bounding box center [641, 353] width 597 height 15
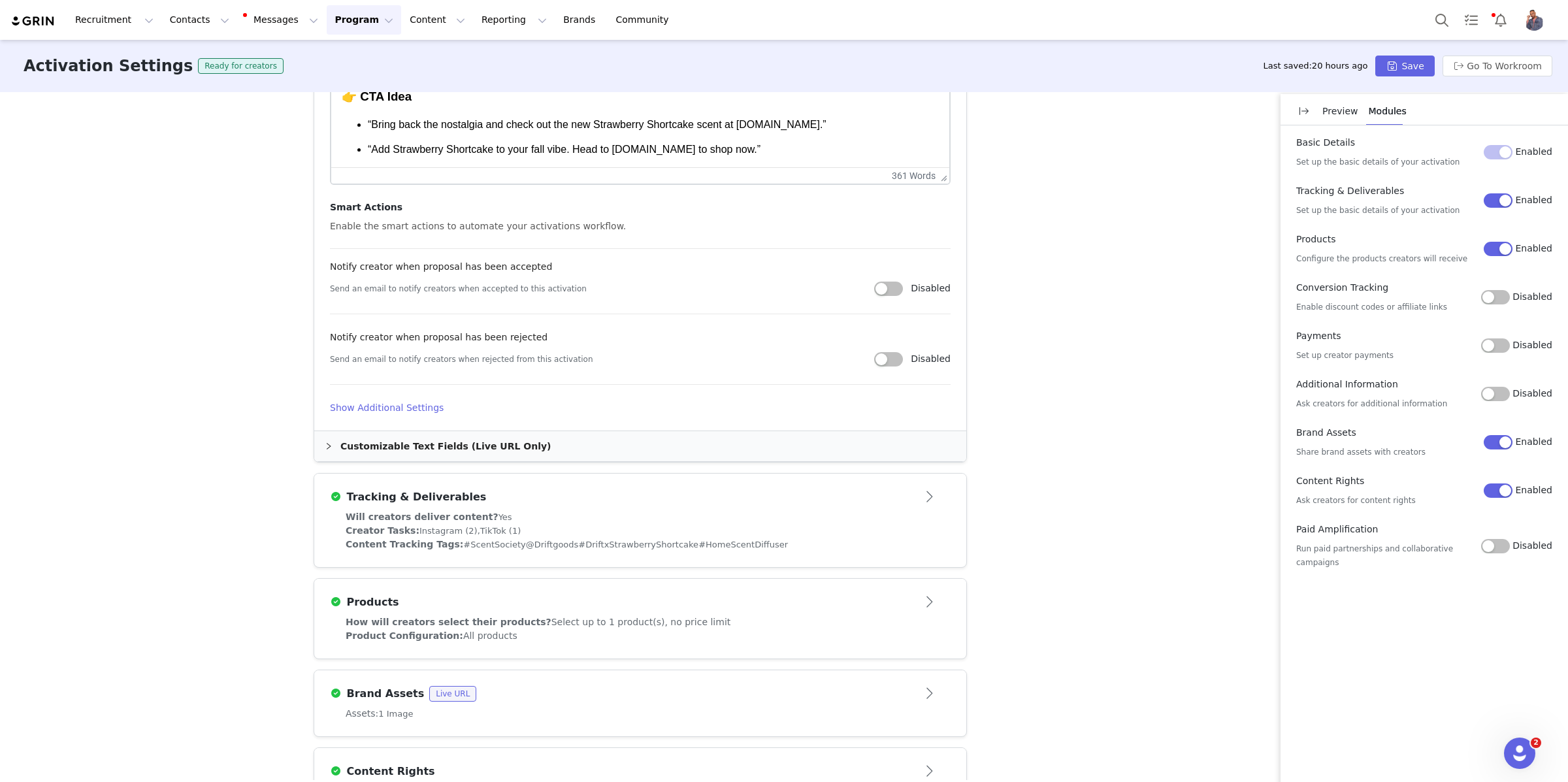
scroll to position [1346, 0]
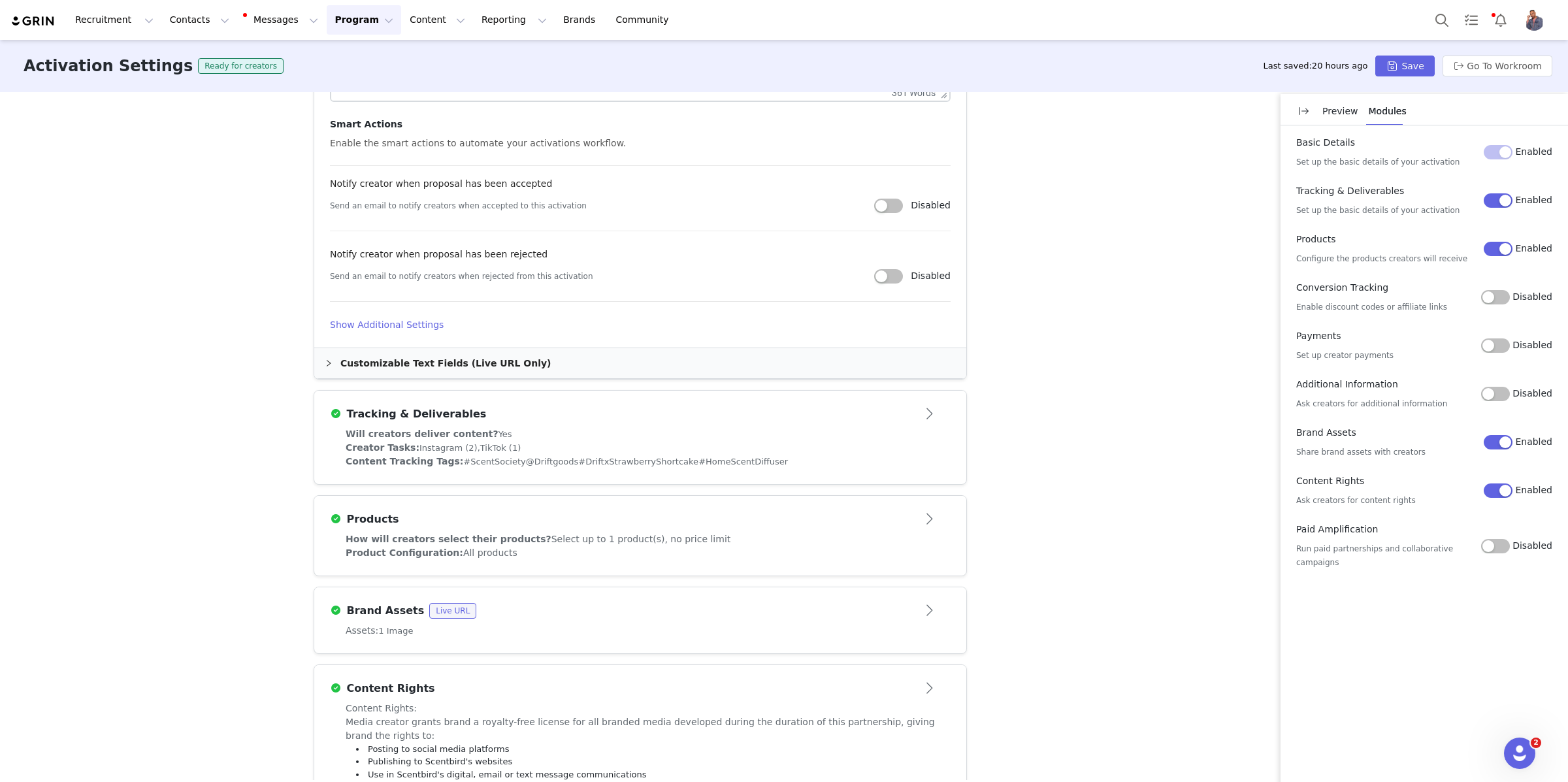
click at [762, 424] on div "Tracking & Deliverables" at bounding box center [640, 415] width 620 height 21
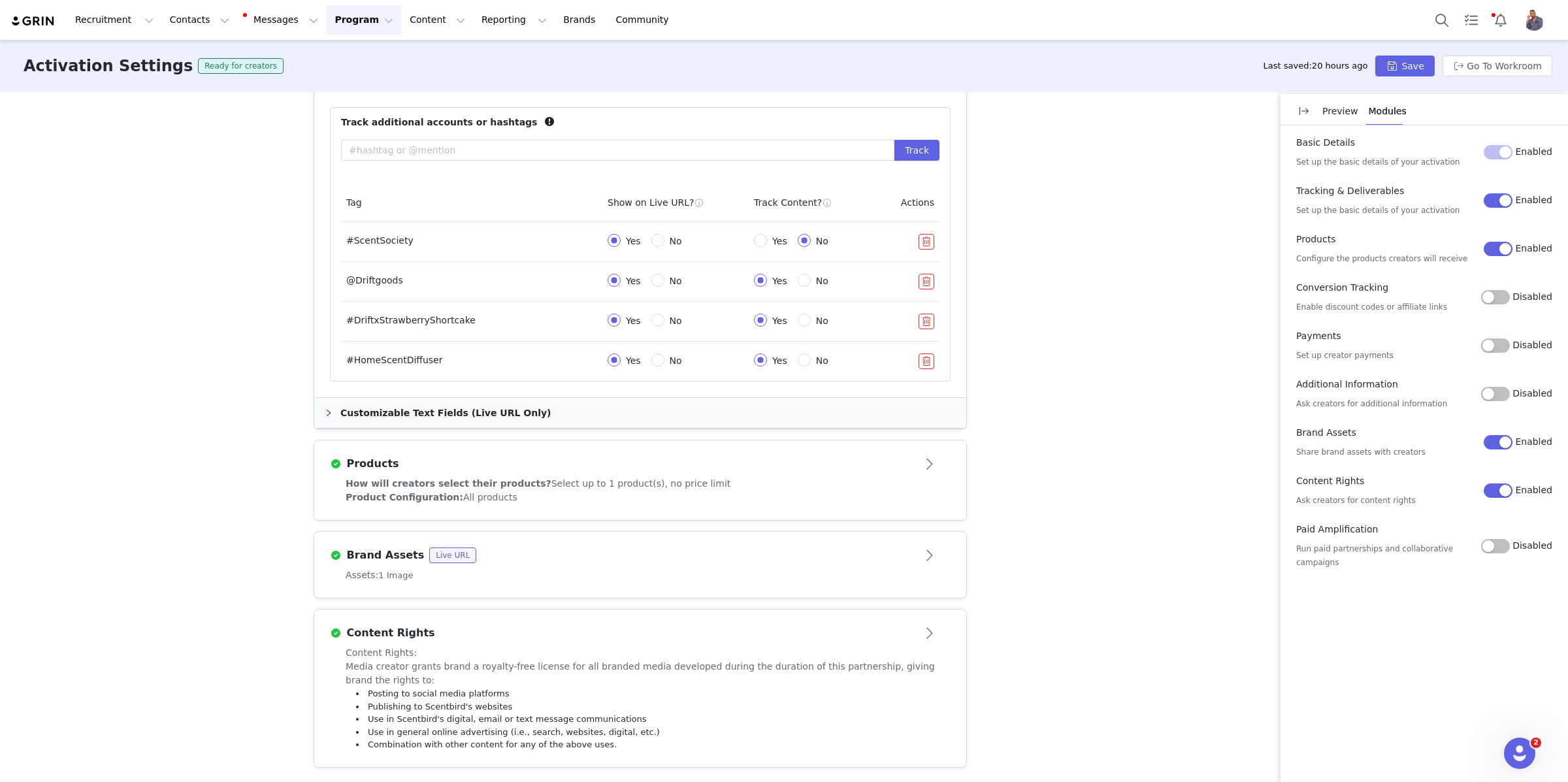
scroll to position [795, 0]
click at [921, 367] on button "button" at bounding box center [926, 361] width 16 height 16
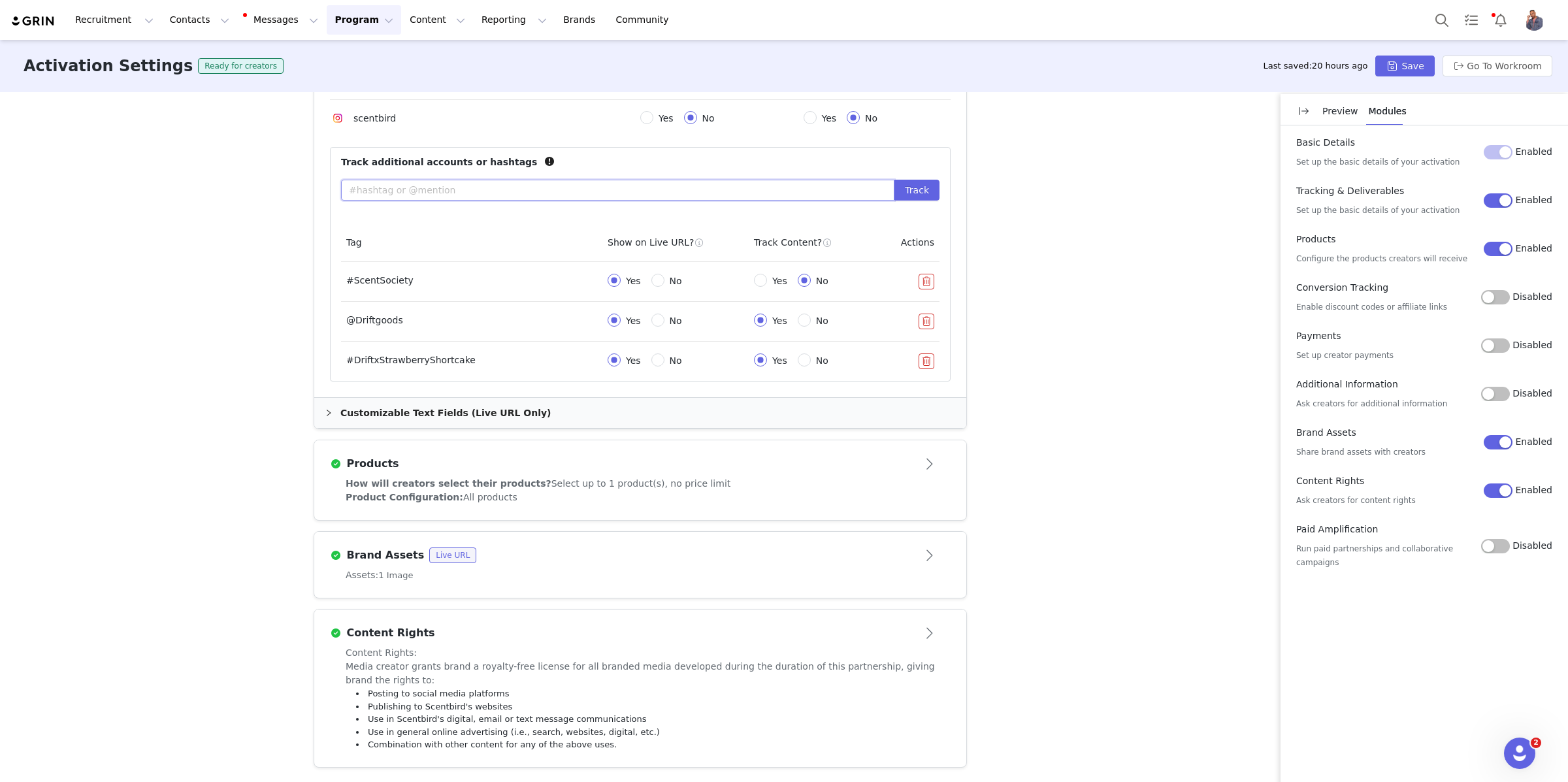
click at [431, 187] on input "text" at bounding box center [618, 190] width 553 height 21
drag, startPoint x: 440, startPoint y: 186, endPoint x: 353, endPoint y: 189, distance: 87.1
click at [353, 189] on input "#homescentdiffuser" at bounding box center [618, 190] width 553 height 21
type input "#HomeScentDiffuser"
click at [902, 190] on button "Track" at bounding box center [917, 190] width 45 height 21
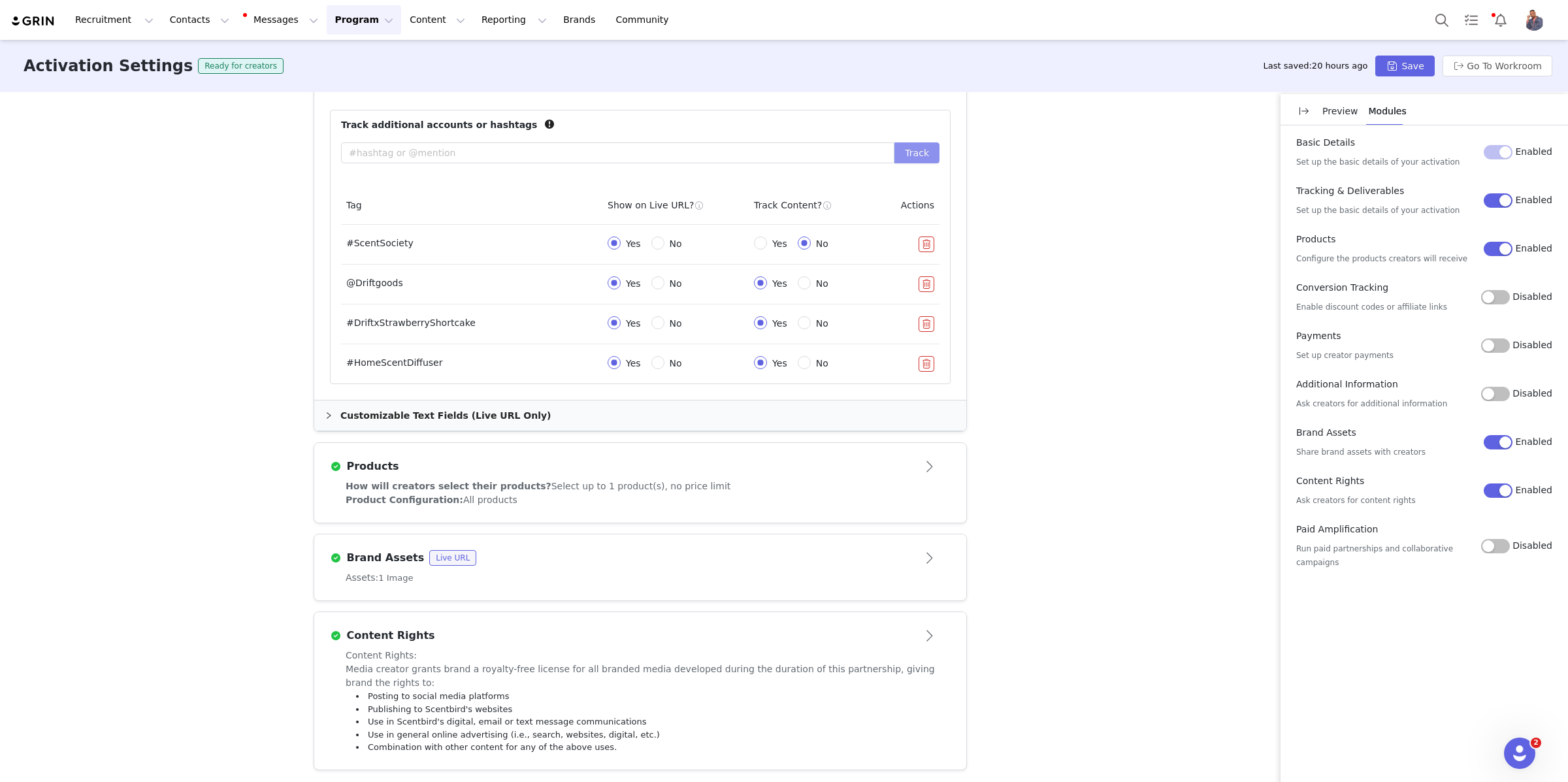
scroll to position [798, 0]
click at [882, 477] on div "How will creators select their products? Select up to 1 product(s), no price li…" at bounding box center [640, 483] width 589 height 14
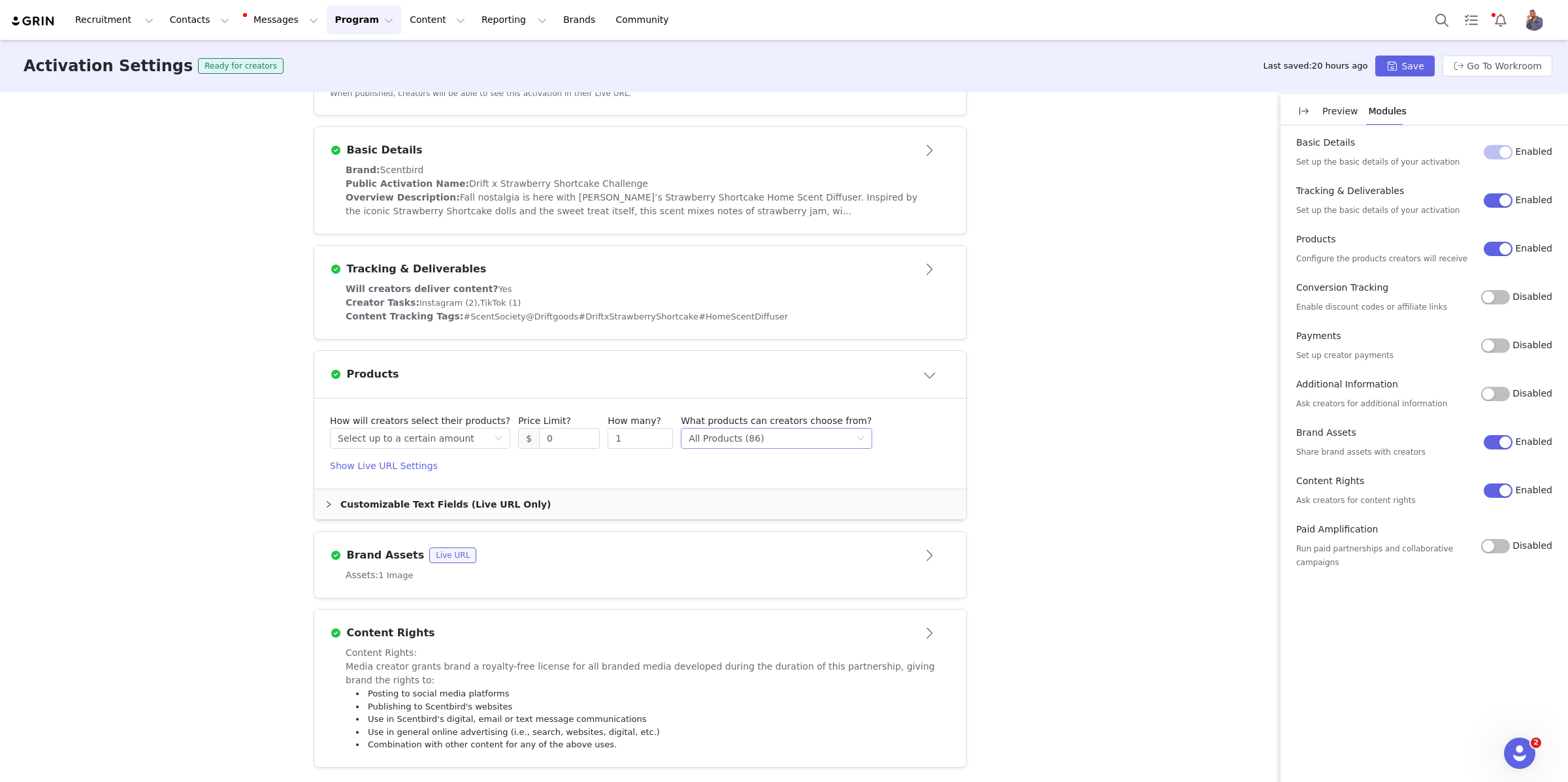
click at [797, 437] on div "Select method All Products (86)" at bounding box center [772, 438] width 167 height 20
click at [772, 489] on li "Specific Products" at bounding box center [762, 485] width 181 height 21
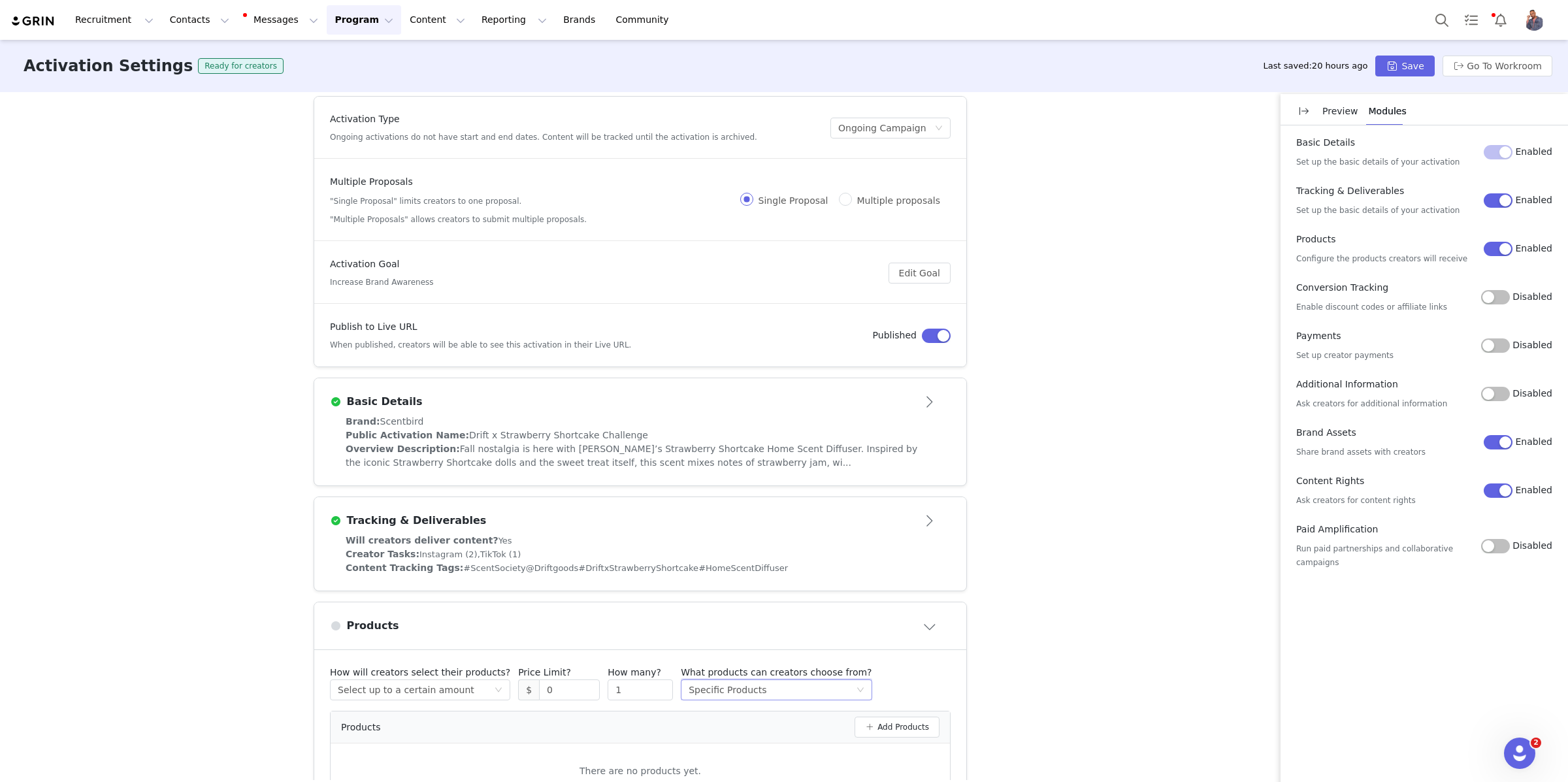
scroll to position [0, 0]
click at [1344, 110] on p "Preview" at bounding box center [1340, 111] width 36 height 14
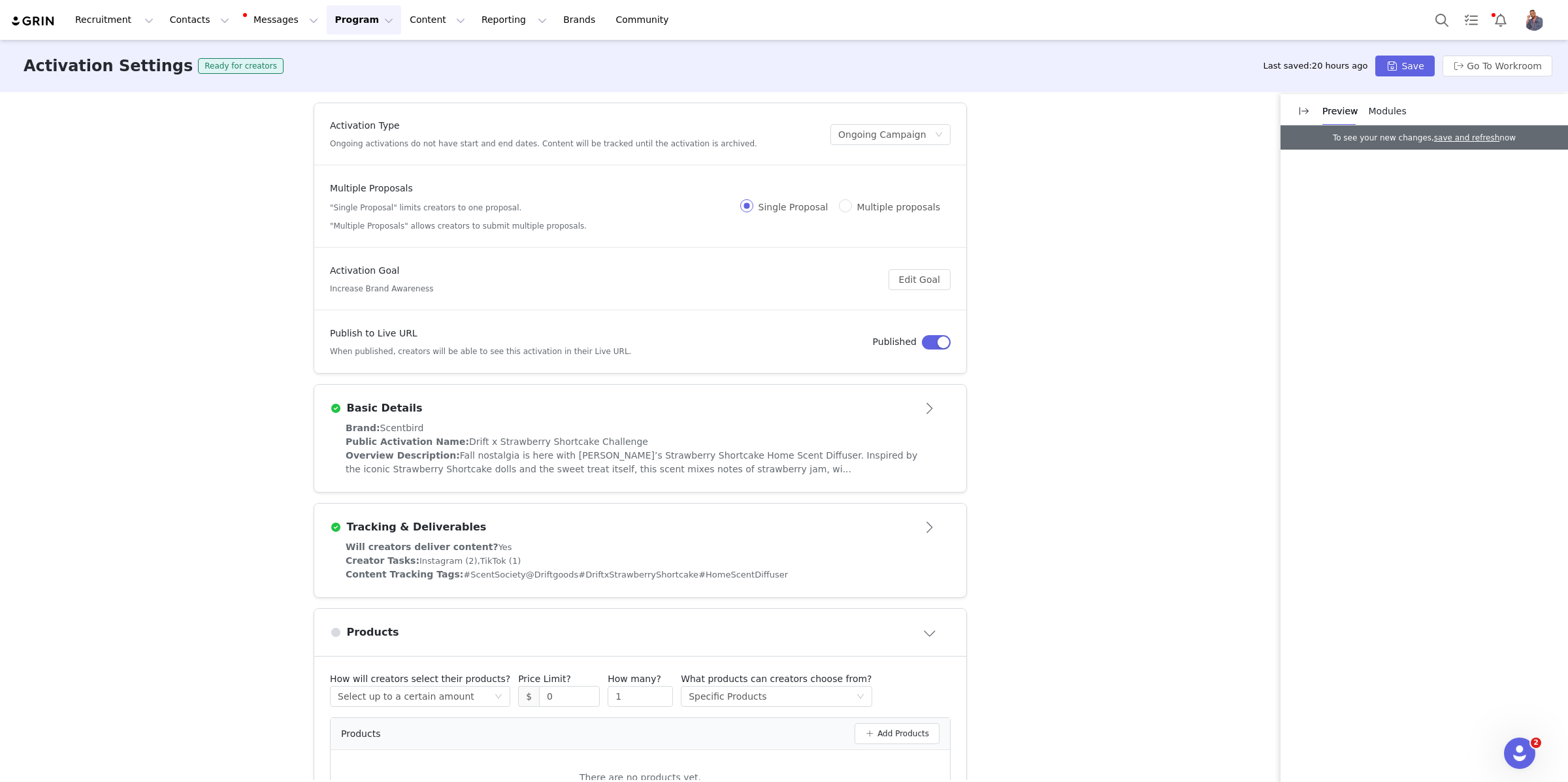
click at [1387, 113] on span "Modules" at bounding box center [1388, 111] width 38 height 11
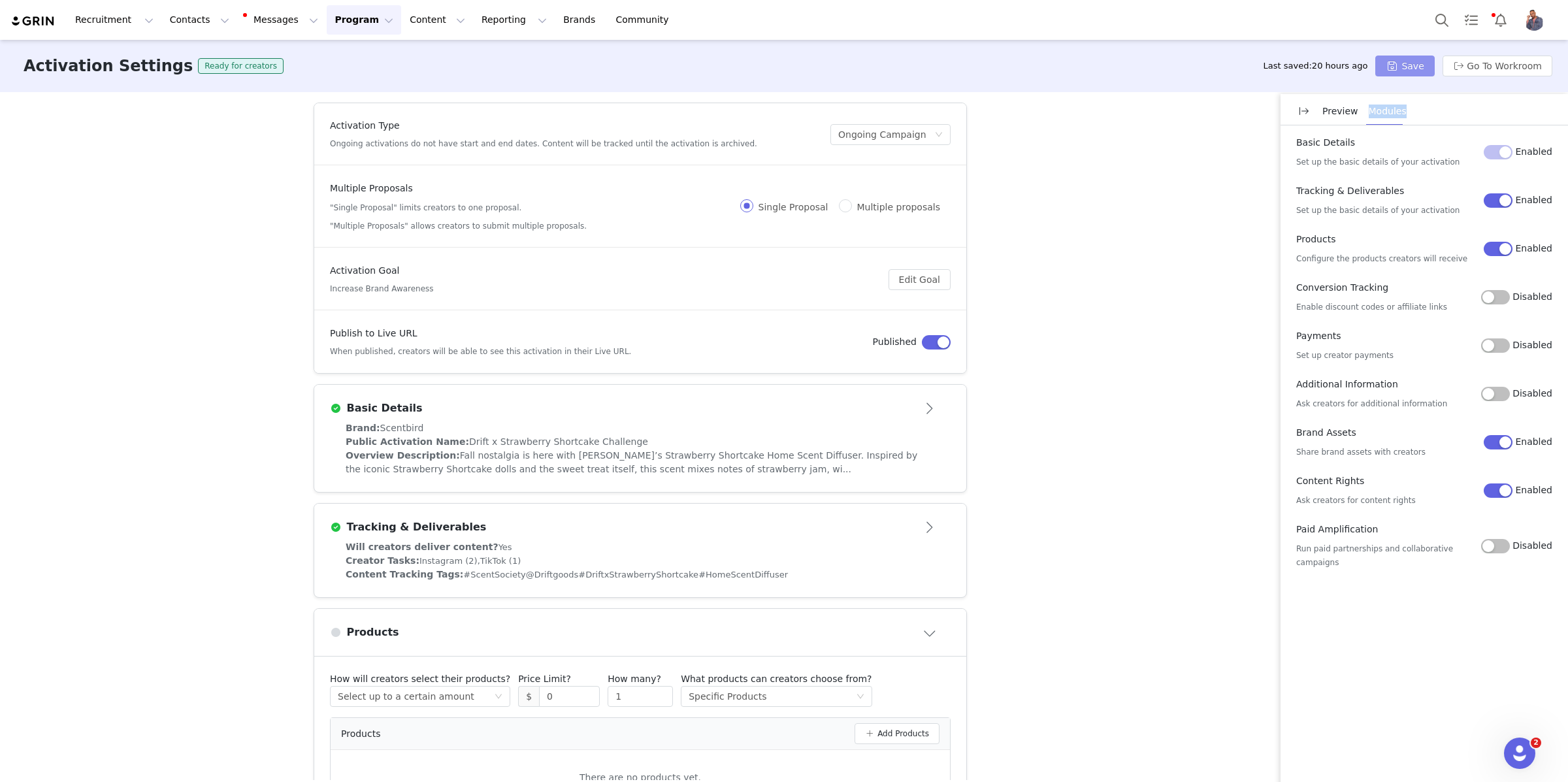
click at [1406, 72] on button "Save" at bounding box center [1405, 66] width 59 height 21
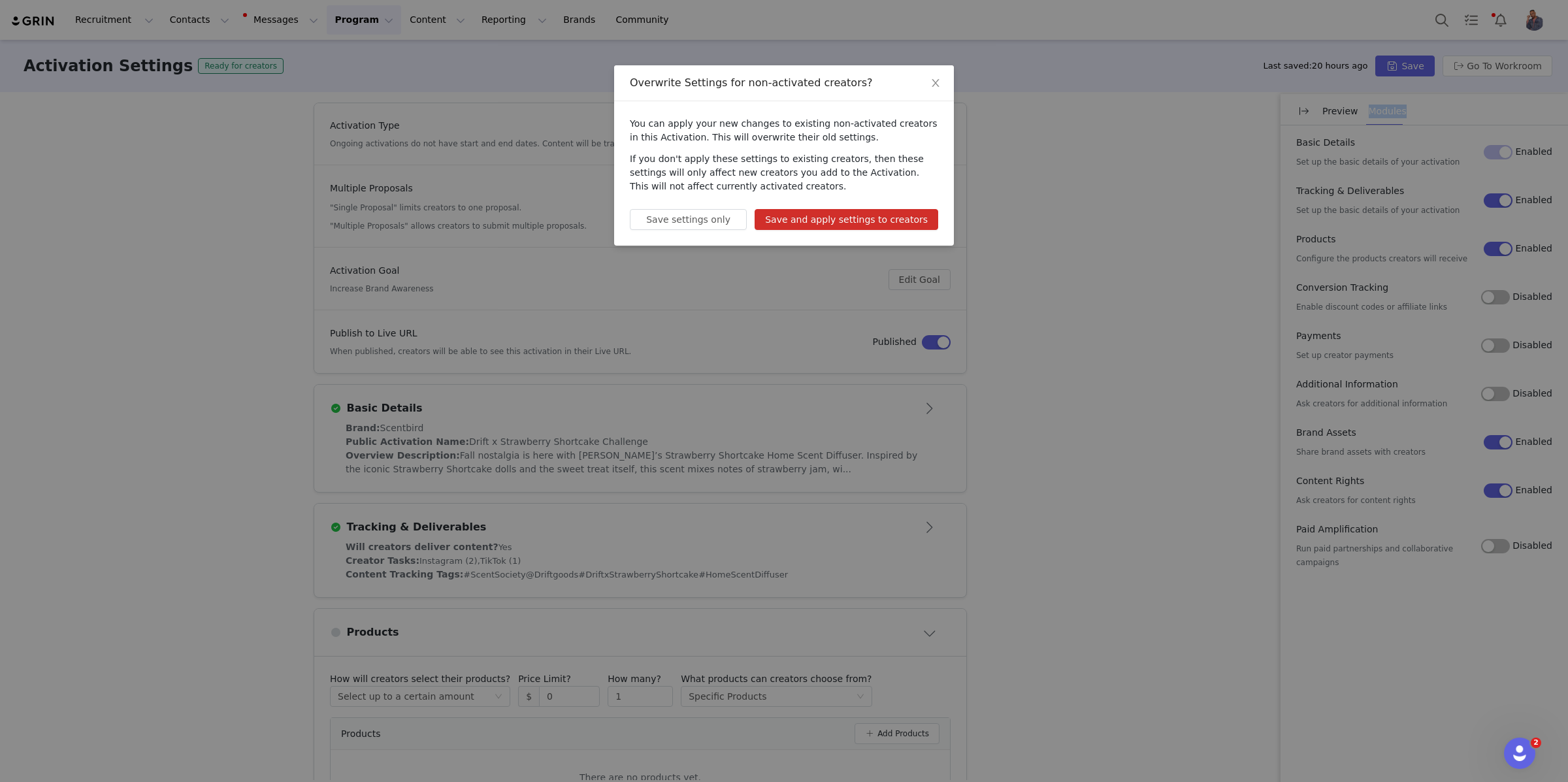
click at [899, 220] on button "Save and apply settings to creators" at bounding box center [846, 220] width 184 height 21
